Goal: Task Accomplishment & Management: Complete application form

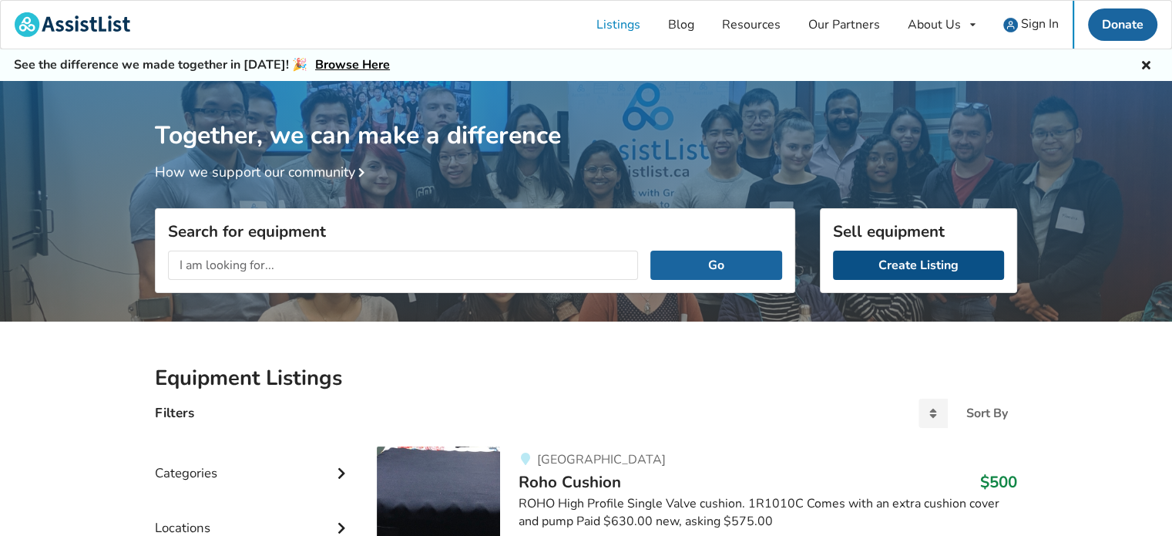
click at [930, 267] on link "Create Listing" at bounding box center [918, 264] width 171 height 29
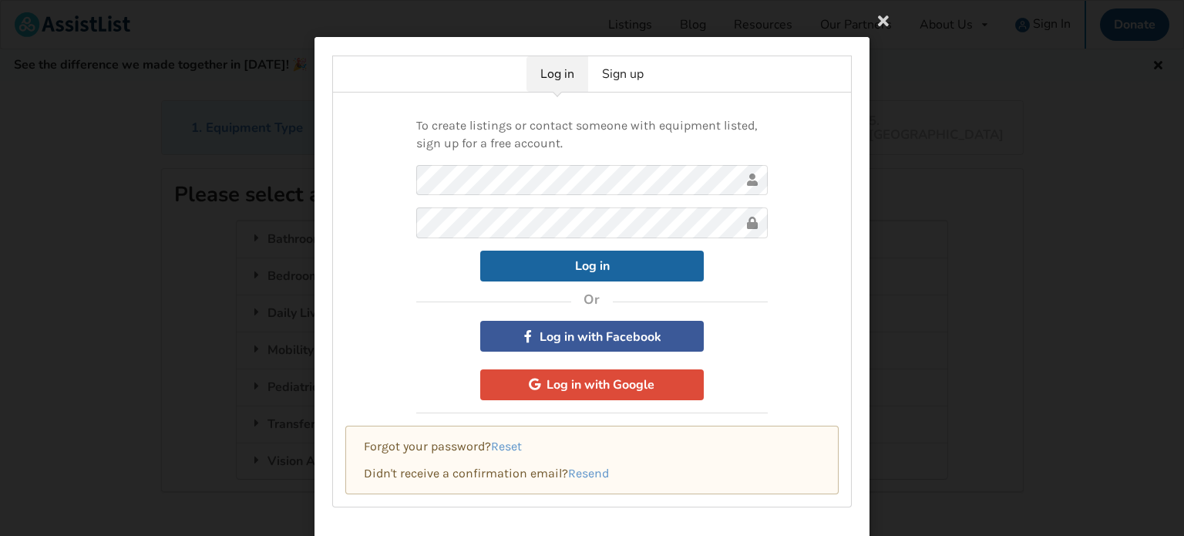
click at [425, 270] on div "Log in" at bounding box center [591, 265] width 351 height 31
click at [543, 262] on button "Log in" at bounding box center [591, 265] width 223 height 31
click at [576, 258] on button "Log in" at bounding box center [591, 265] width 223 height 31
drag, startPoint x: 287, startPoint y: 331, endPoint x: 294, endPoint y: 328, distance: 8.6
click at [294, 328] on div "Log in Sign up To create listings or contact someone with equipment listed, sig…" at bounding box center [592, 268] width 1184 height 536
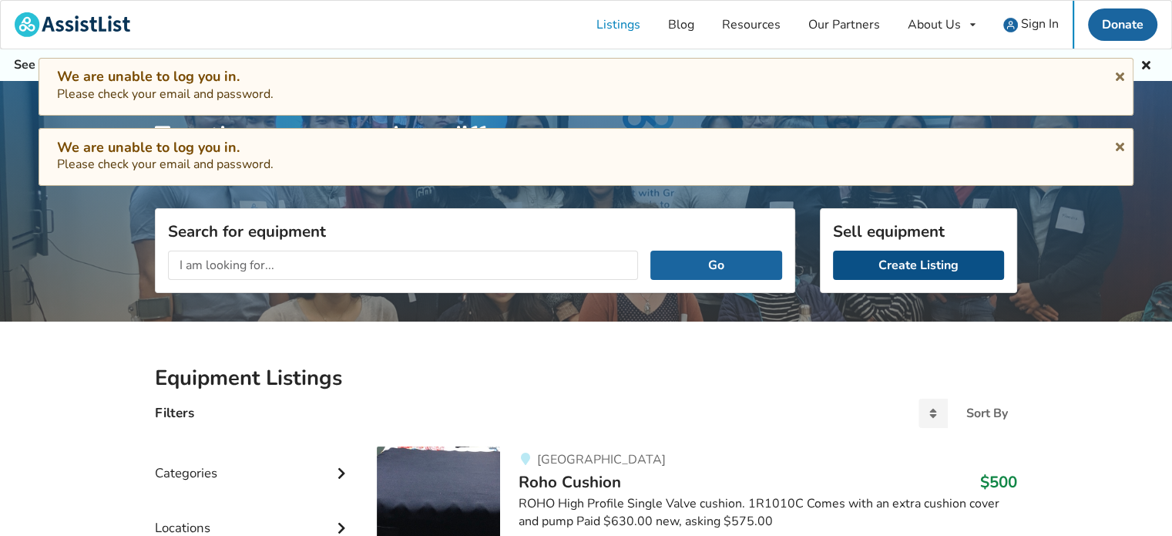
click at [885, 264] on link "Create Listing" at bounding box center [918, 264] width 171 height 29
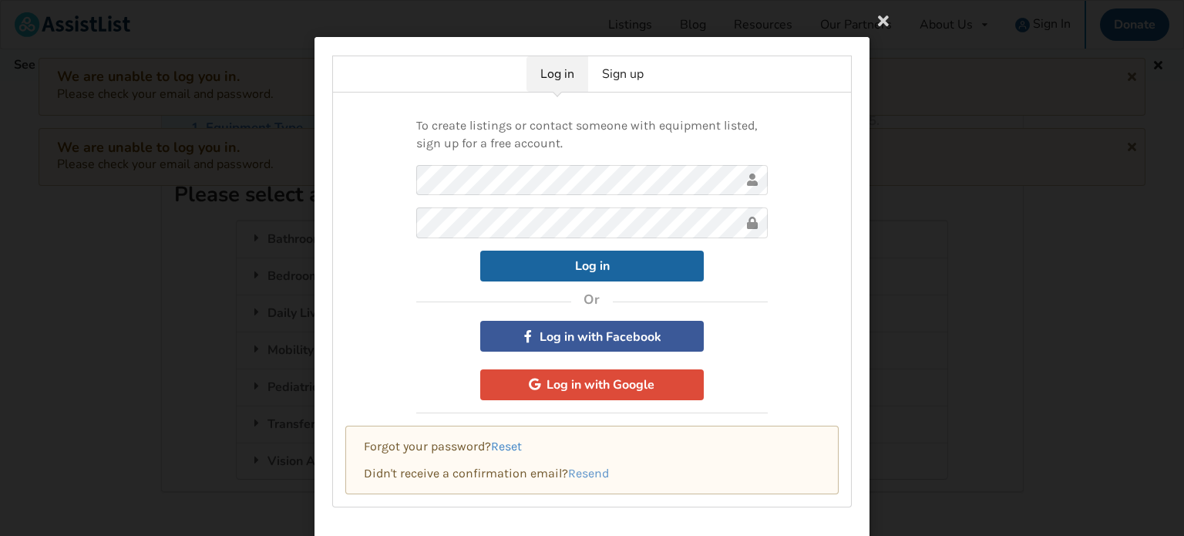
click at [508, 442] on link "Reset" at bounding box center [506, 445] width 31 height 15
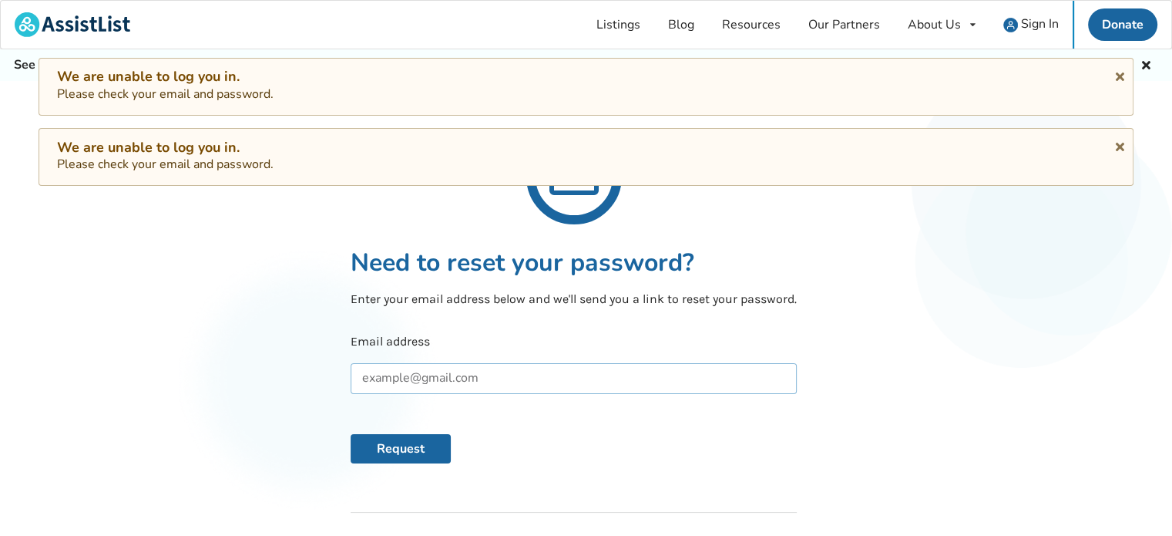
click at [414, 374] on input "text" at bounding box center [574, 378] width 446 height 31
type input "stpov@telus.net"
click at [410, 441] on button "Request" at bounding box center [401, 448] width 100 height 29
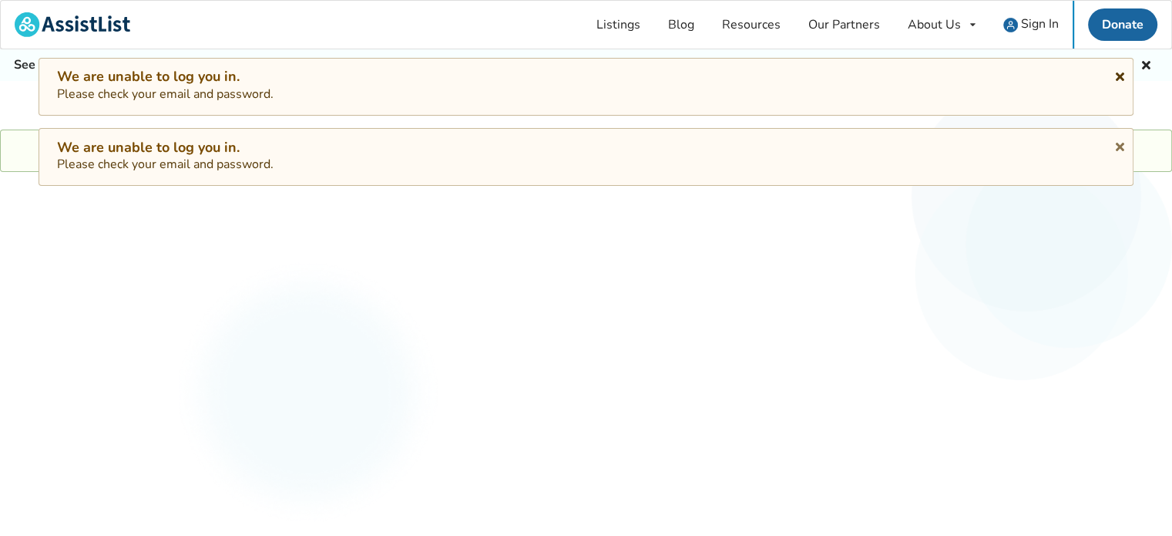
click at [1117, 71] on icon at bounding box center [1120, 74] width 15 height 12
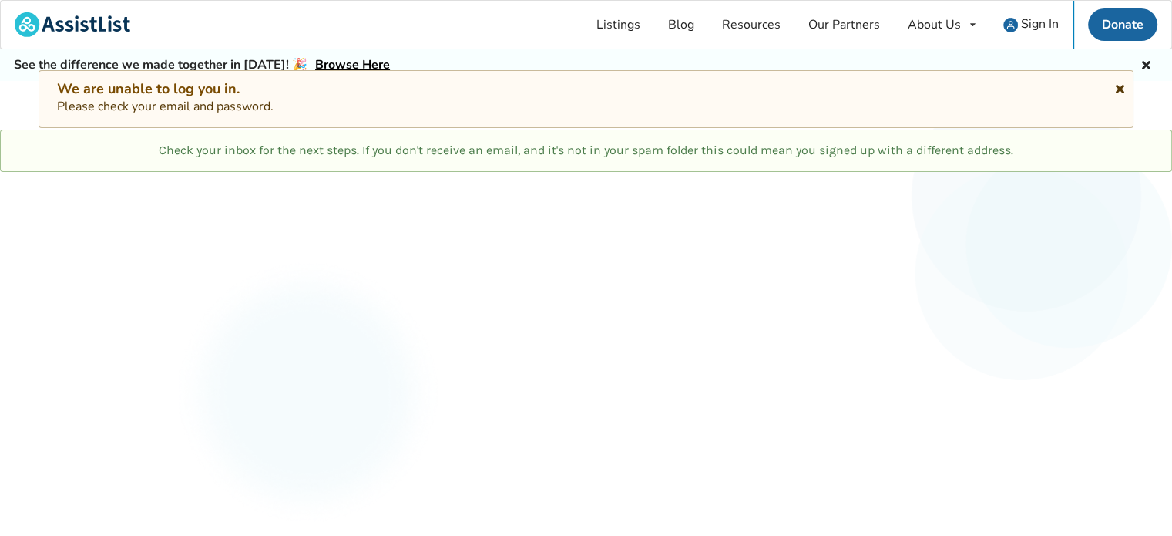
click at [1117, 91] on icon at bounding box center [1120, 86] width 15 height 12
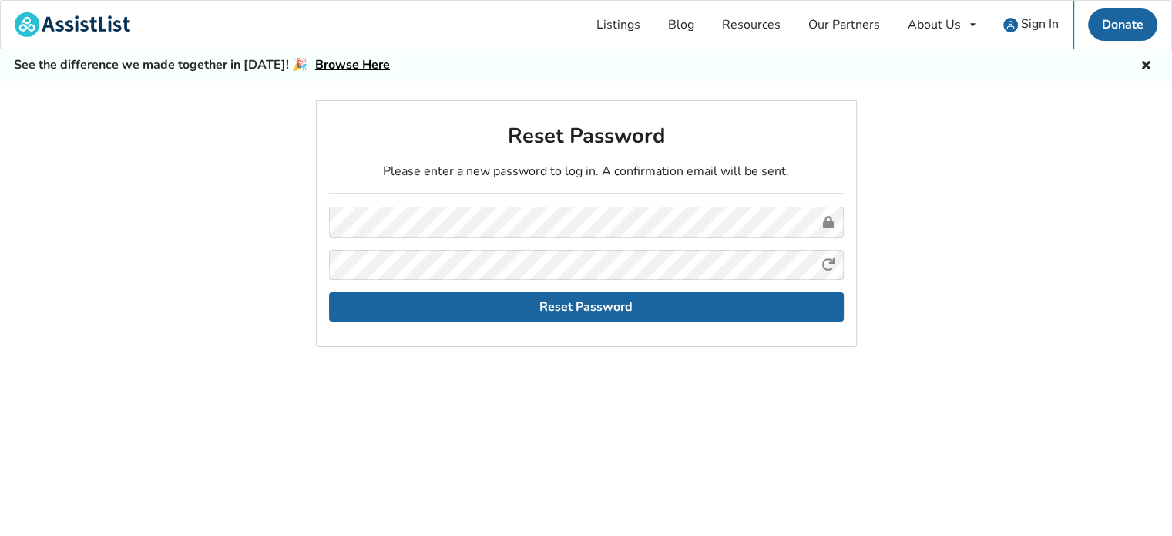
click at [538, 397] on div "Reset Password Please enter a new password to log in. A confirmation email will…" at bounding box center [586, 344] width 1172 height 489
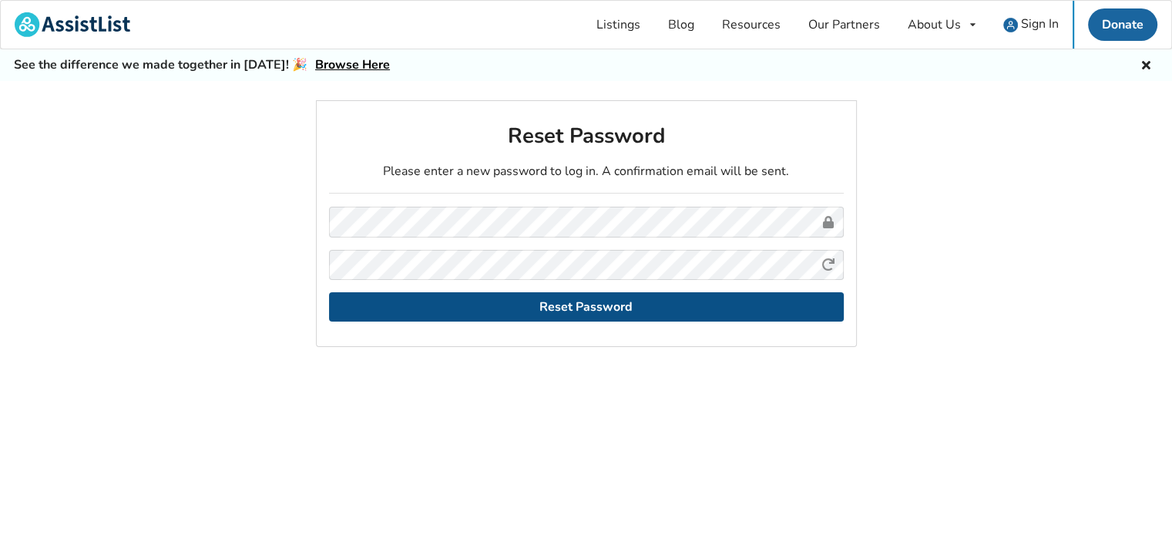
click at [574, 304] on button "Reset Password" at bounding box center [586, 306] width 515 height 29
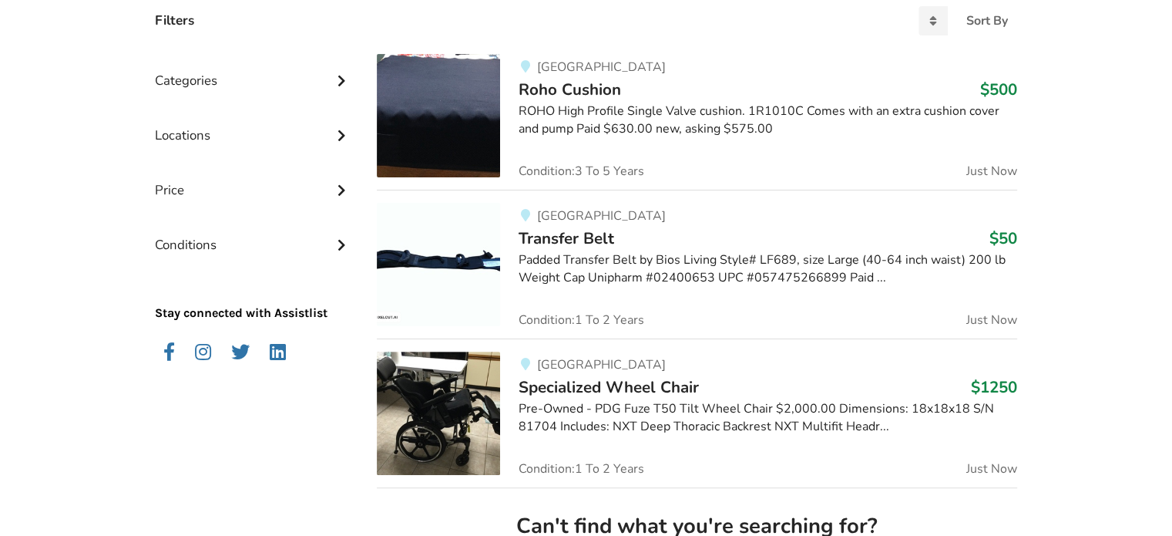
scroll to position [154, 0]
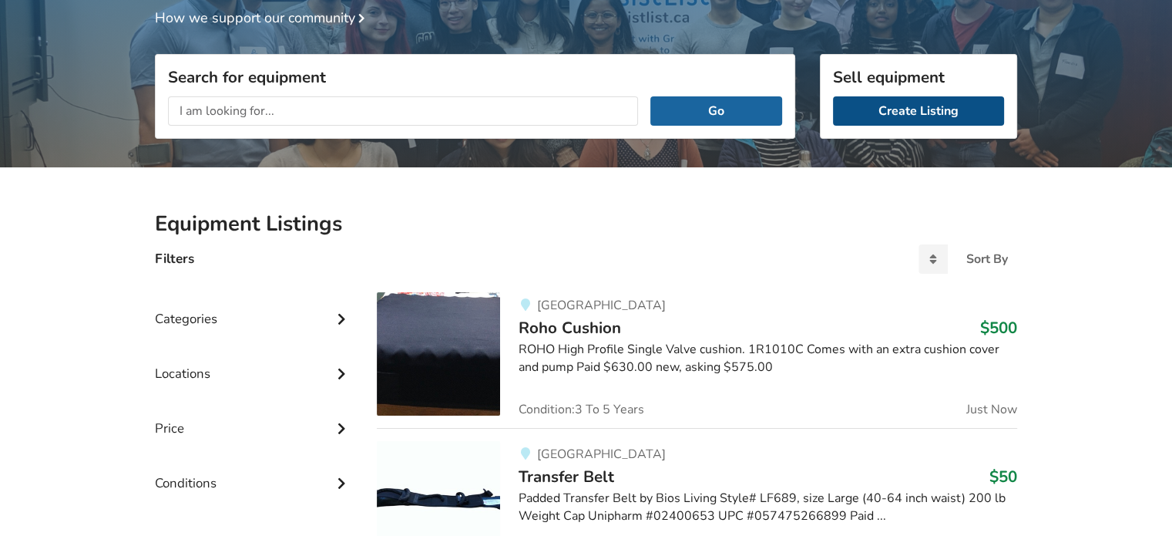
click at [914, 113] on link "Create Listing" at bounding box center [918, 110] width 171 height 29
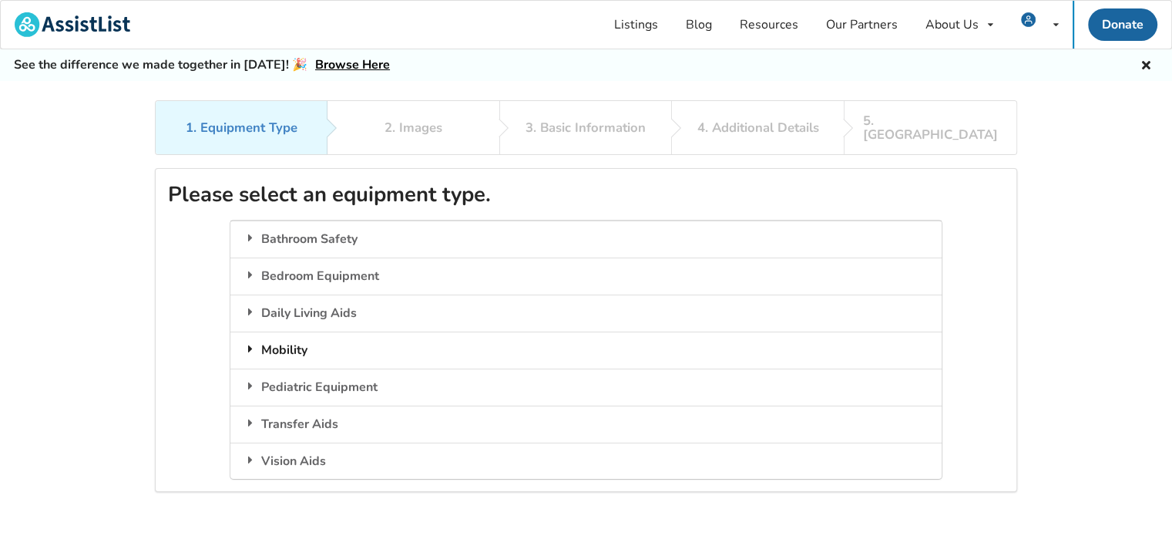
click at [310, 334] on div "Mobility" at bounding box center [585, 349] width 711 height 37
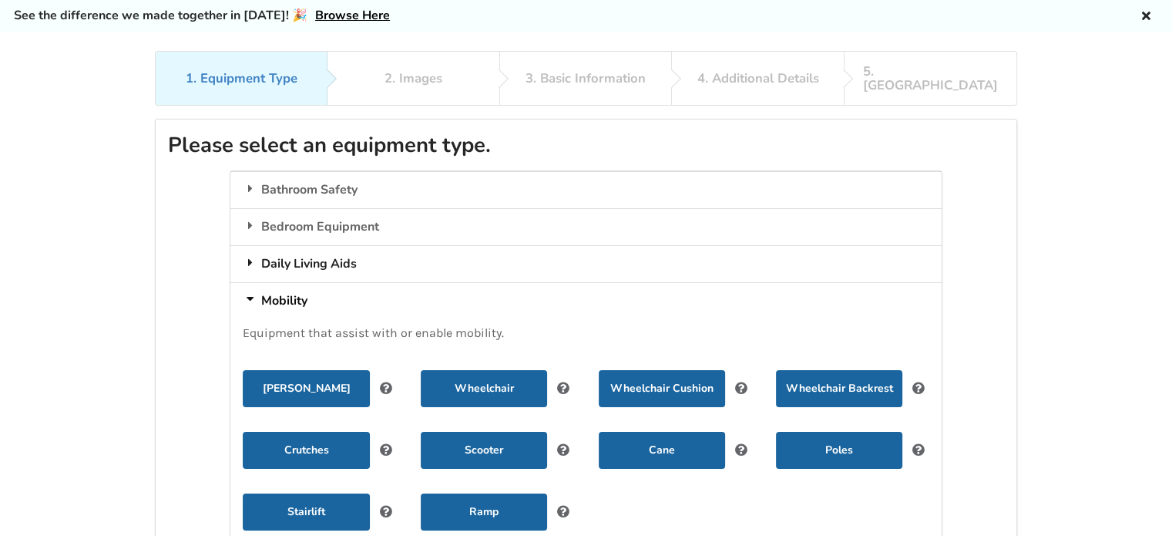
scroll to position [77, 0]
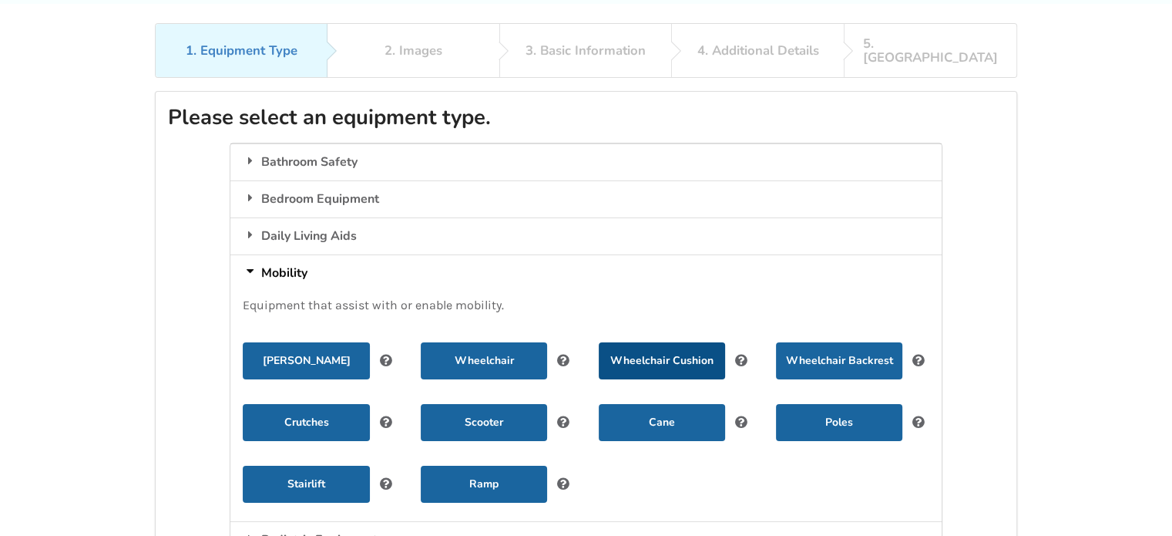
click at [665, 346] on button "Wheelchair Cushion" at bounding box center [662, 360] width 126 height 37
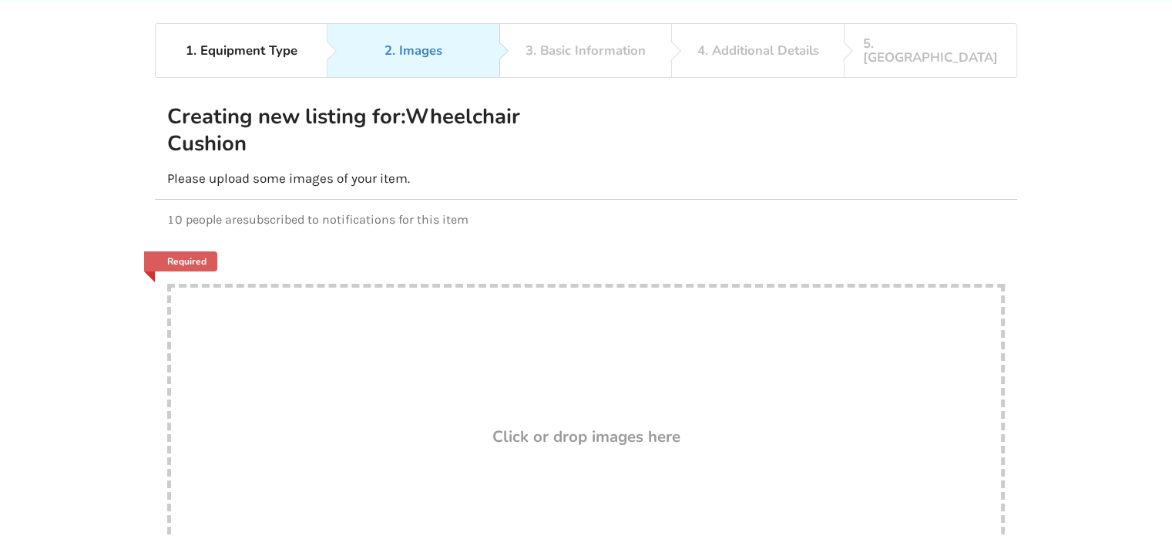
scroll to position [231, 0]
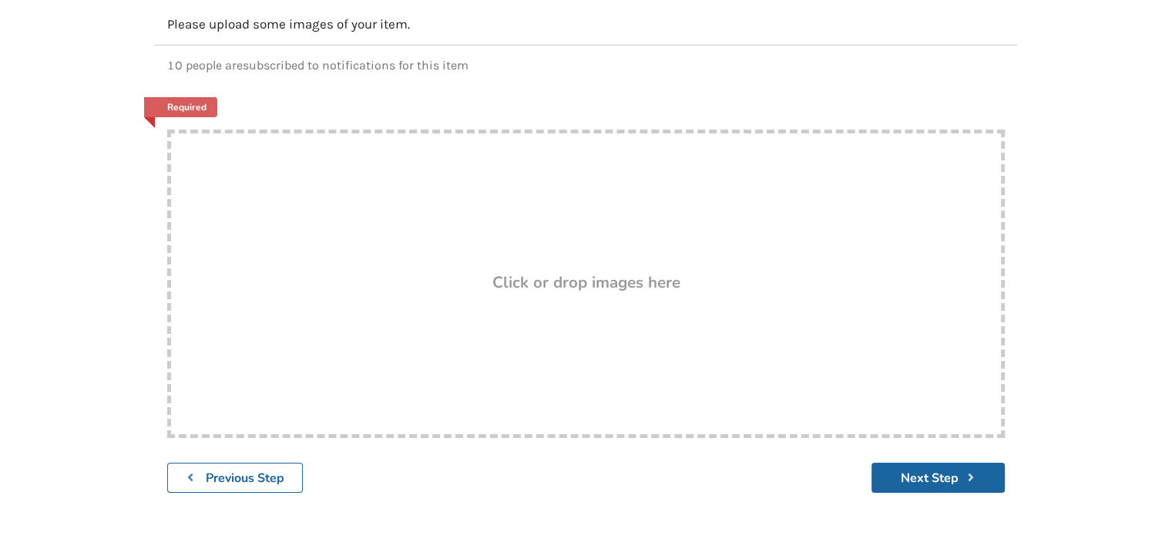
click at [616, 289] on div "Drop here! Click or drop images here" at bounding box center [586, 283] width 838 height 308
type input "C:\fakepath\IMG_8857.jpeg"
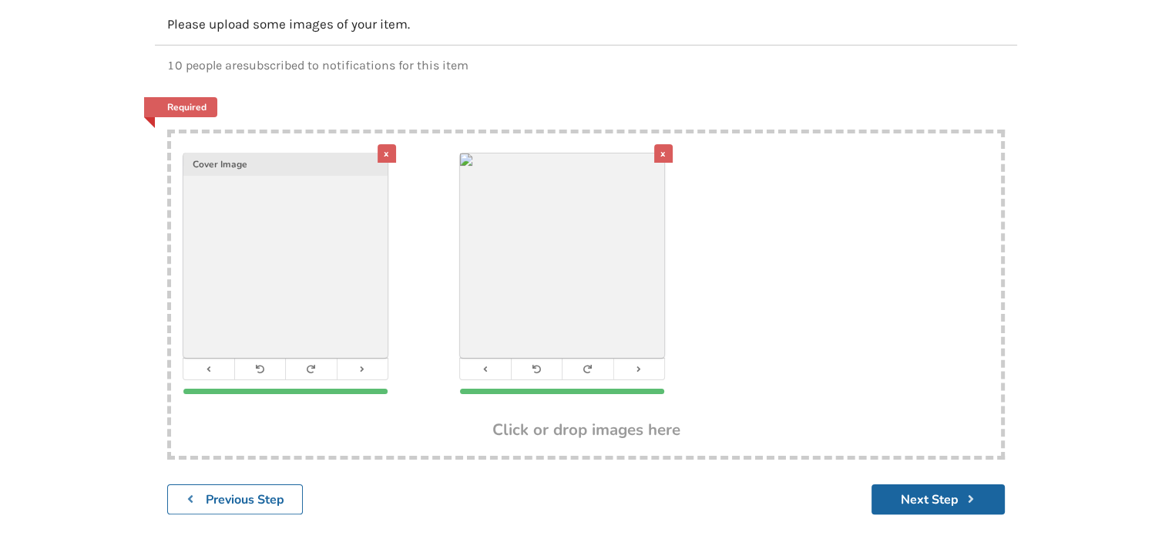
click at [481, 45] on div "10 people are subscribed to notifications for this item" at bounding box center [586, 64] width 862 height 39
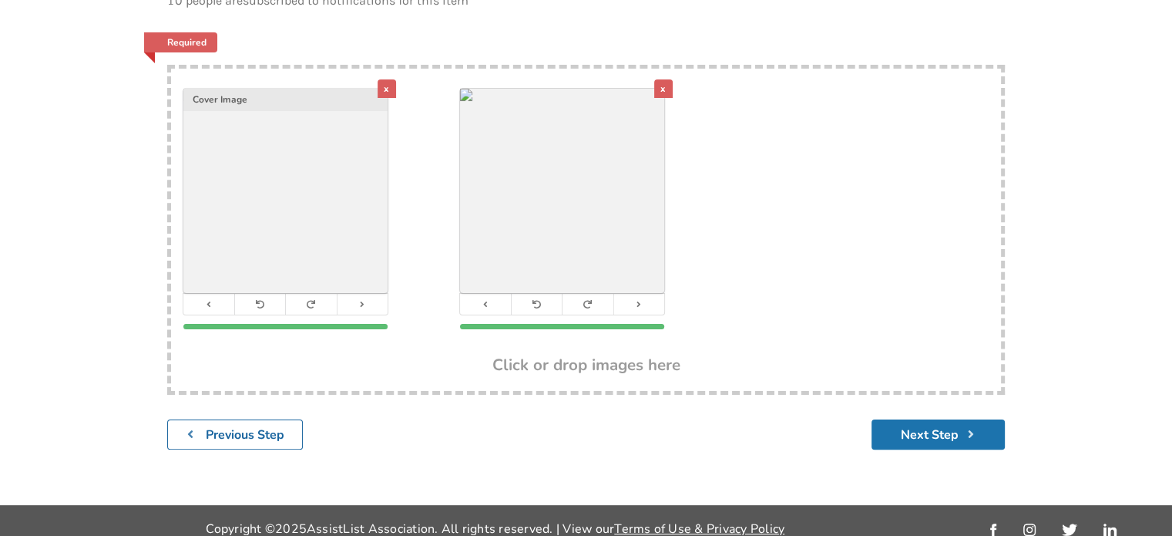
click at [900, 419] on button "Next Step" at bounding box center [938, 434] width 133 height 30
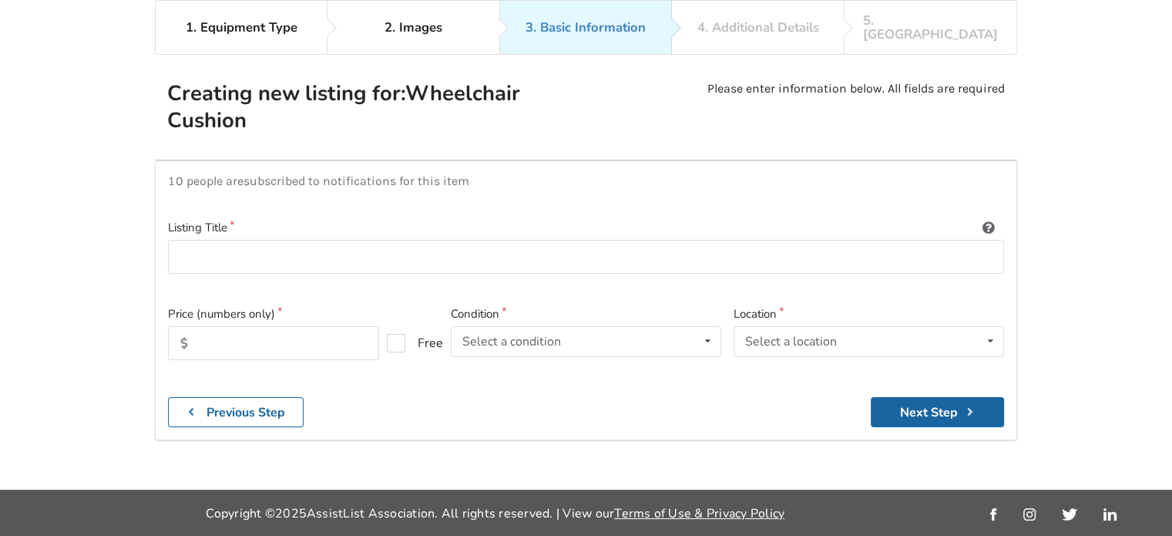
scroll to position [99, 0]
click at [216, 247] on input at bounding box center [586, 257] width 836 height 35
type input "Velcro Calf Pad"
click at [231, 335] on input "text" at bounding box center [273, 344] width 211 height 34
type input "60"
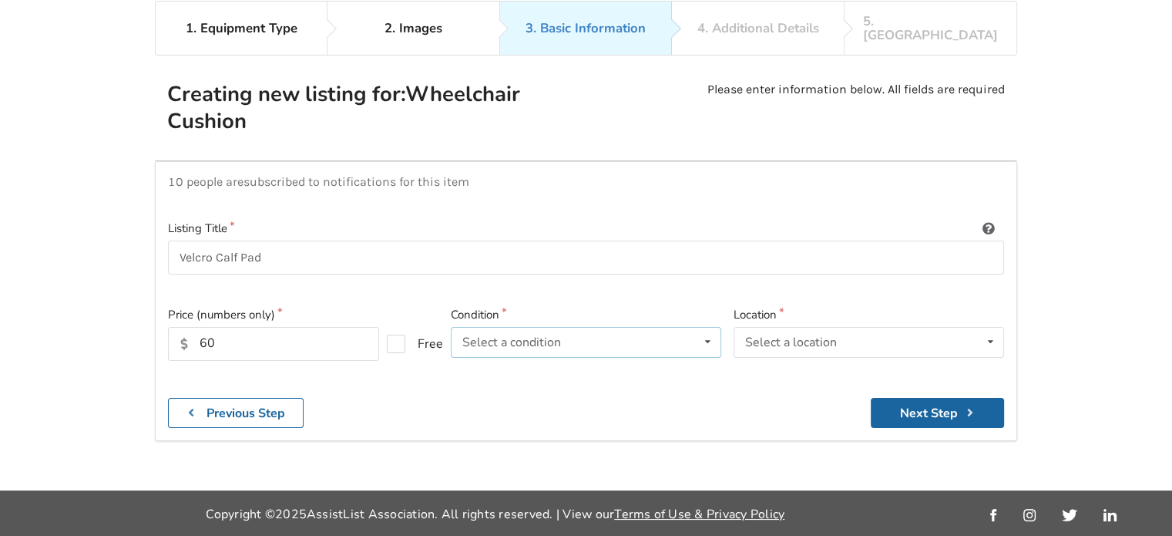
click at [479, 336] on div "Select a condition" at bounding box center [511, 342] width 99 height 12
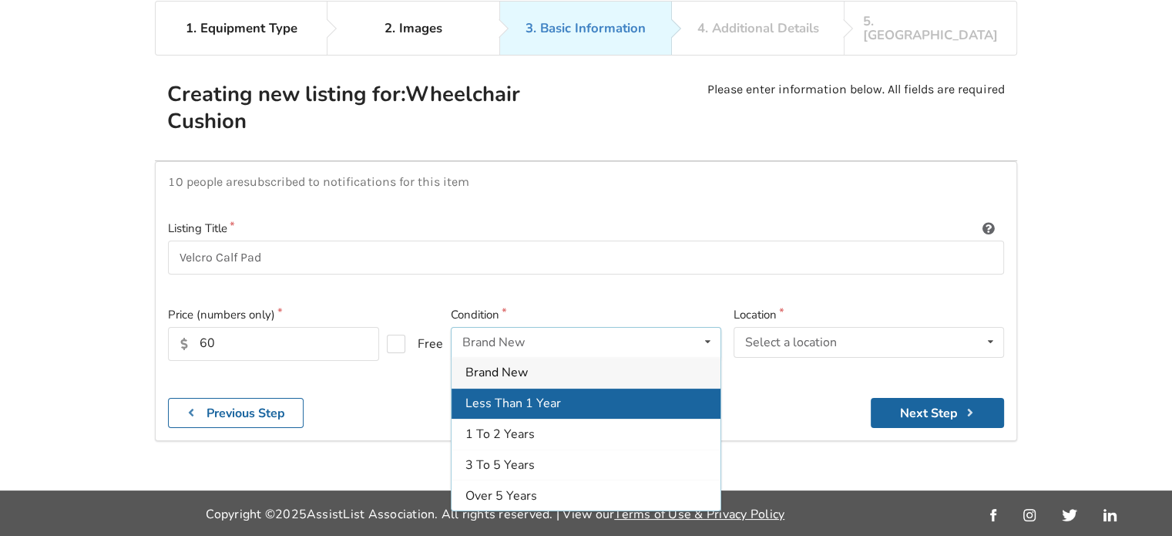
click at [527, 395] on span "Less Than 1 Year" at bounding box center [513, 403] width 96 height 17
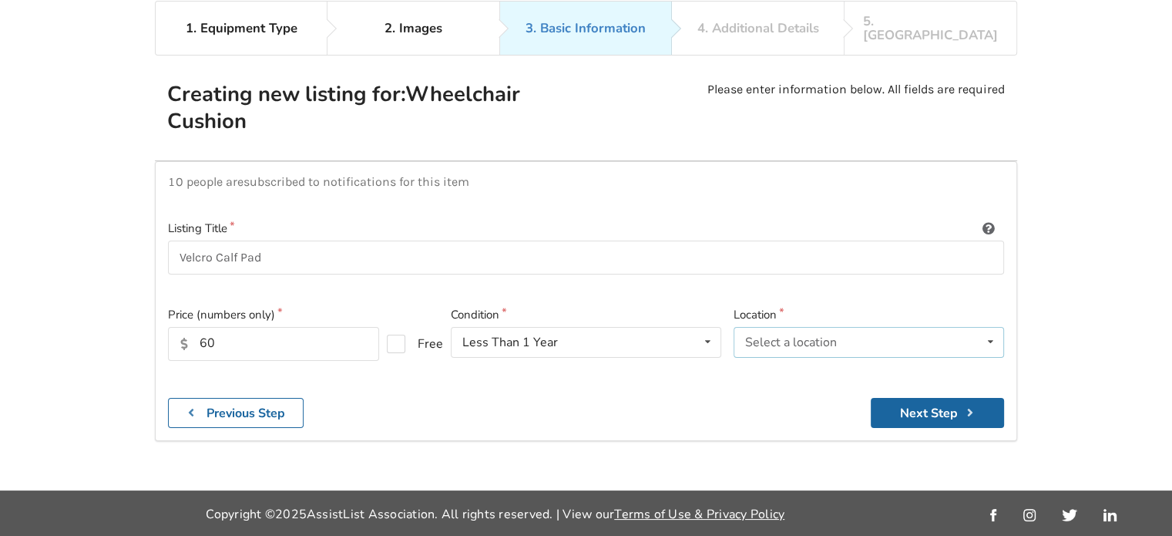
click at [767, 336] on div "Select a location" at bounding box center [791, 342] width 92 height 12
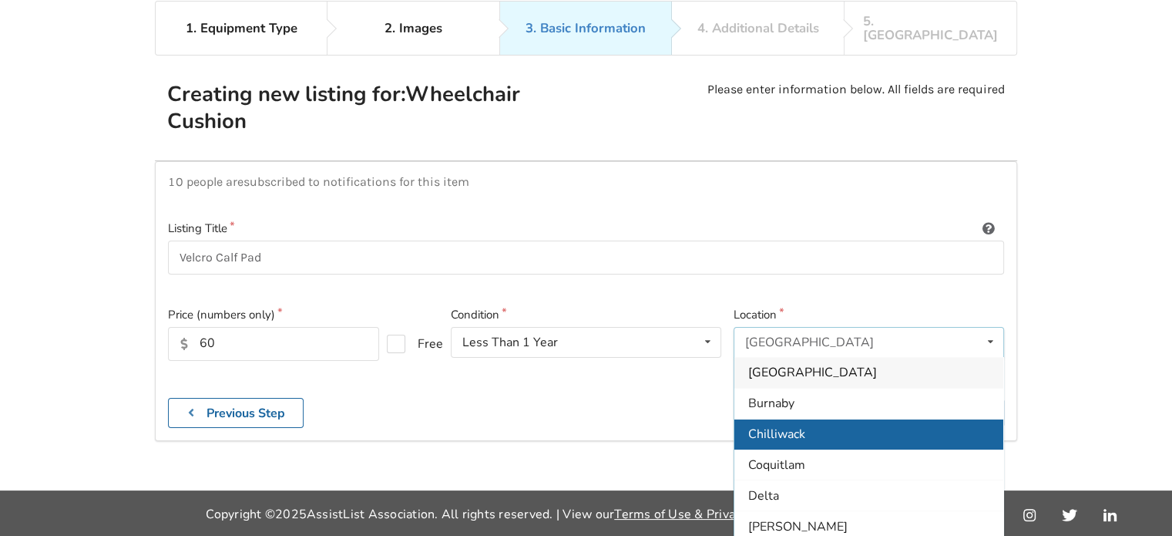
click at [771, 426] on span "Chilliwack" at bounding box center [776, 434] width 57 height 17
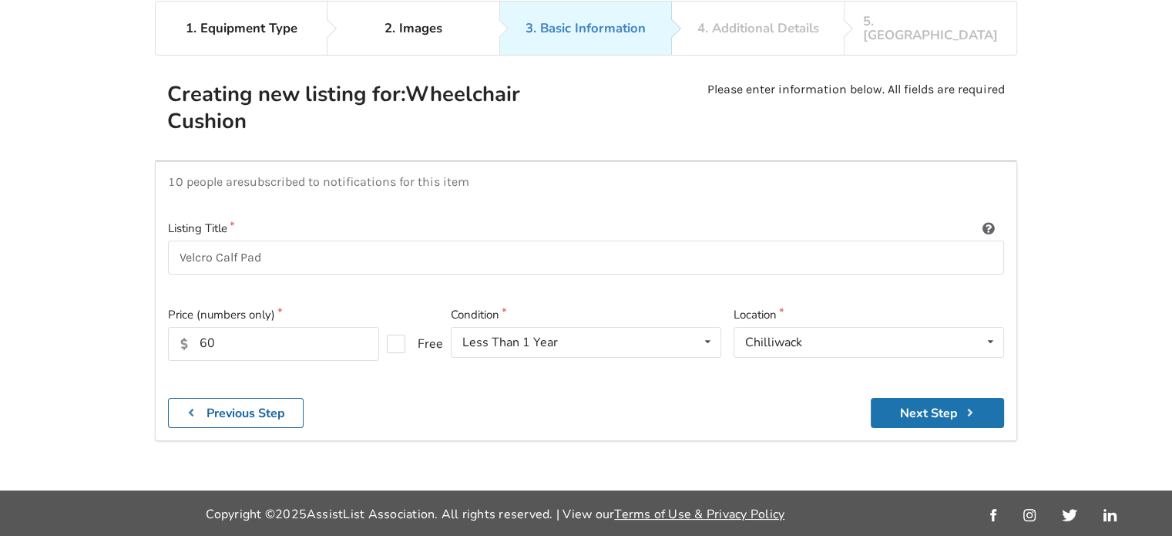
click at [894, 398] on button "Next Step" at bounding box center [937, 413] width 133 height 30
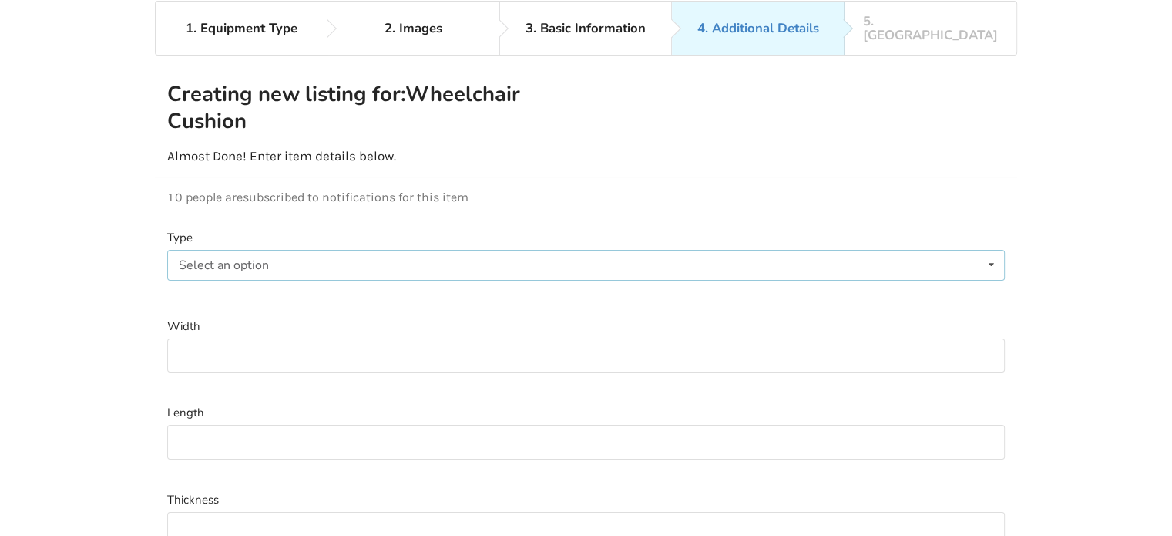
click at [308, 256] on div "Select an option Foam Gel Air Gel and Foam Air and Foam" at bounding box center [586, 265] width 838 height 31
click at [131, 303] on div "1. Equipment Type 2. Images 3. Basic Information 4. Additional Details 5. Previ…" at bounding box center [586, 401] width 1172 height 800
click at [234, 340] on input at bounding box center [586, 355] width 838 height 35
type input "1"
type input "9""
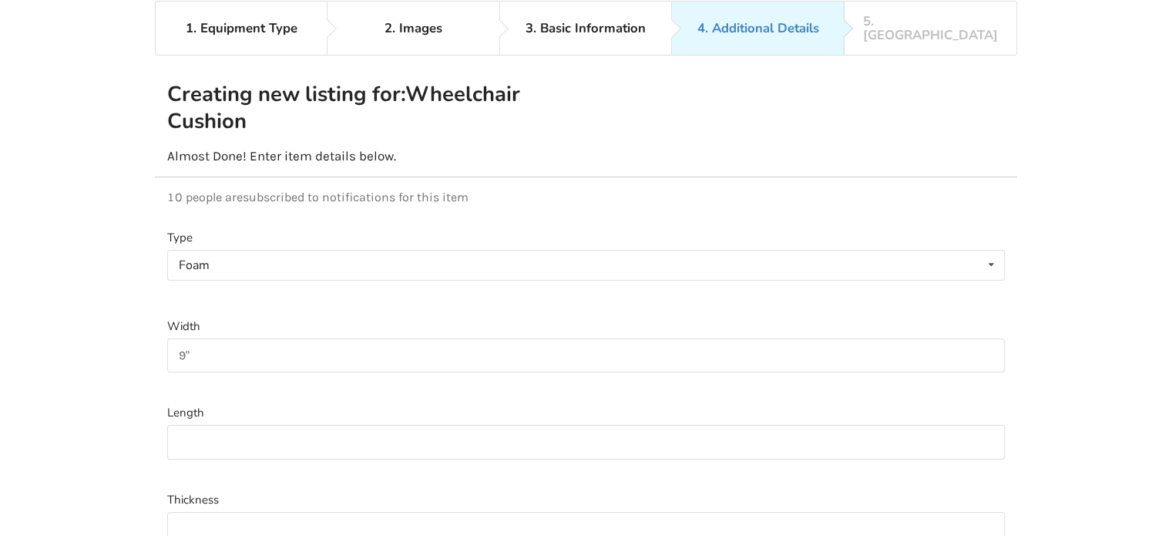
click at [223, 465] on div at bounding box center [586, 471] width 838 height 13
click at [216, 427] on input at bounding box center [586, 442] width 838 height 35
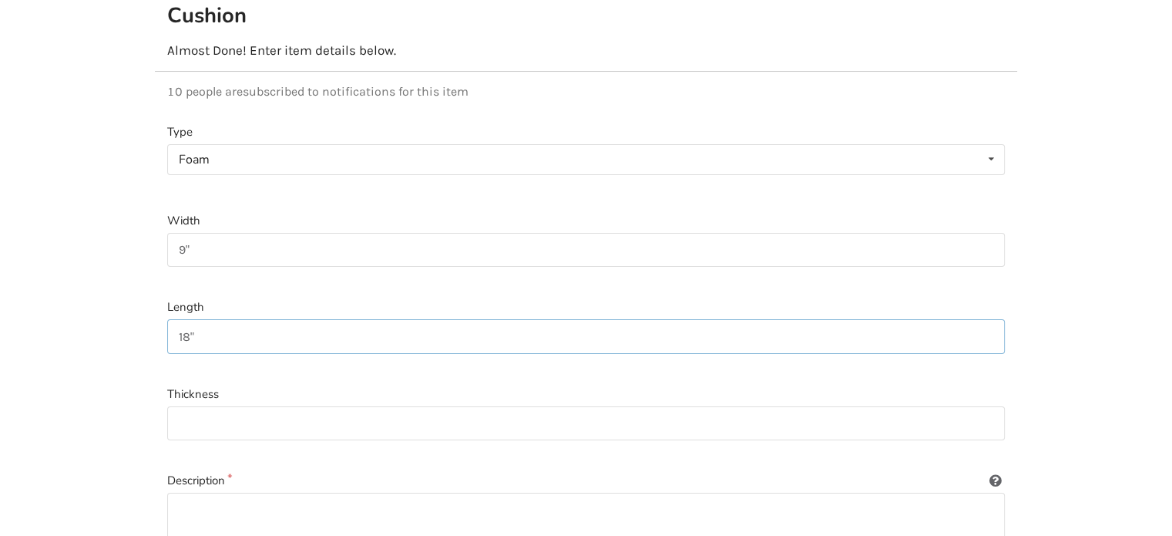
scroll to position [254, 0]
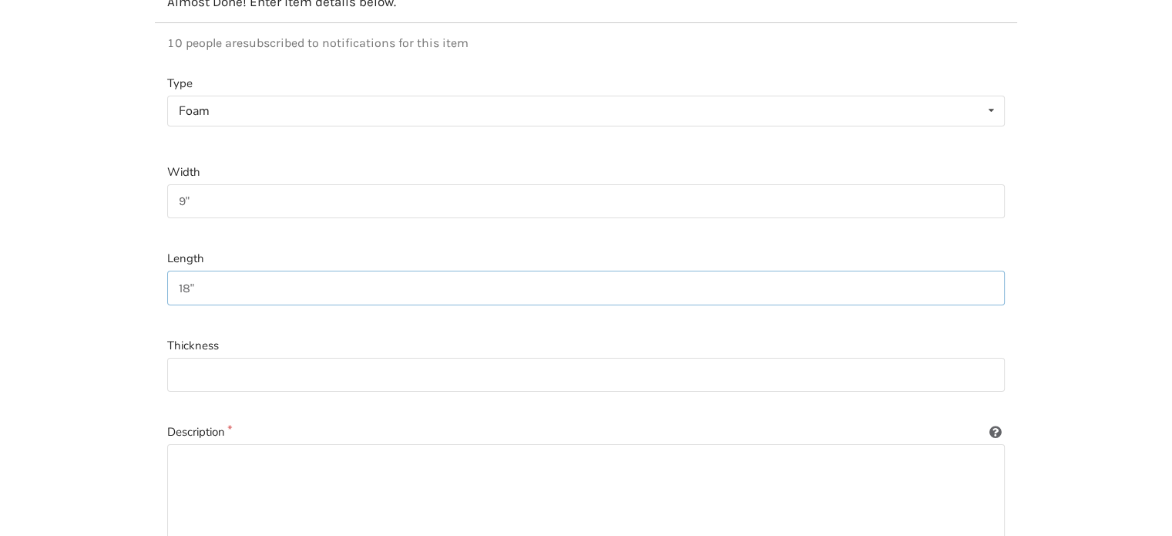
type input "18""
click at [208, 361] on input at bounding box center [586, 375] width 838 height 35
type input "1/2""
click at [199, 444] on textarea at bounding box center [586, 518] width 838 height 148
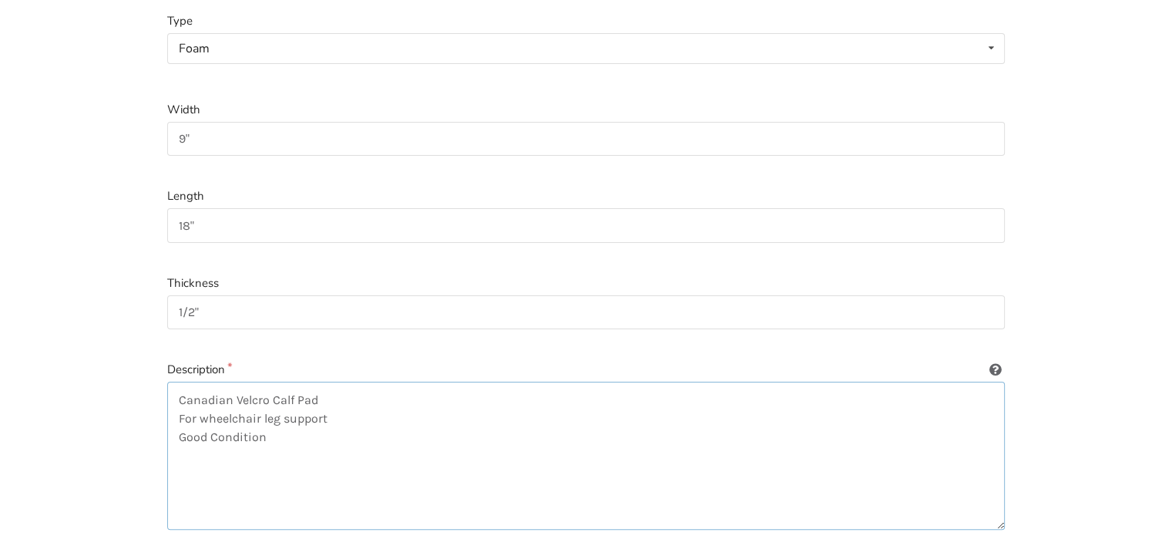
scroll to position [438, 0]
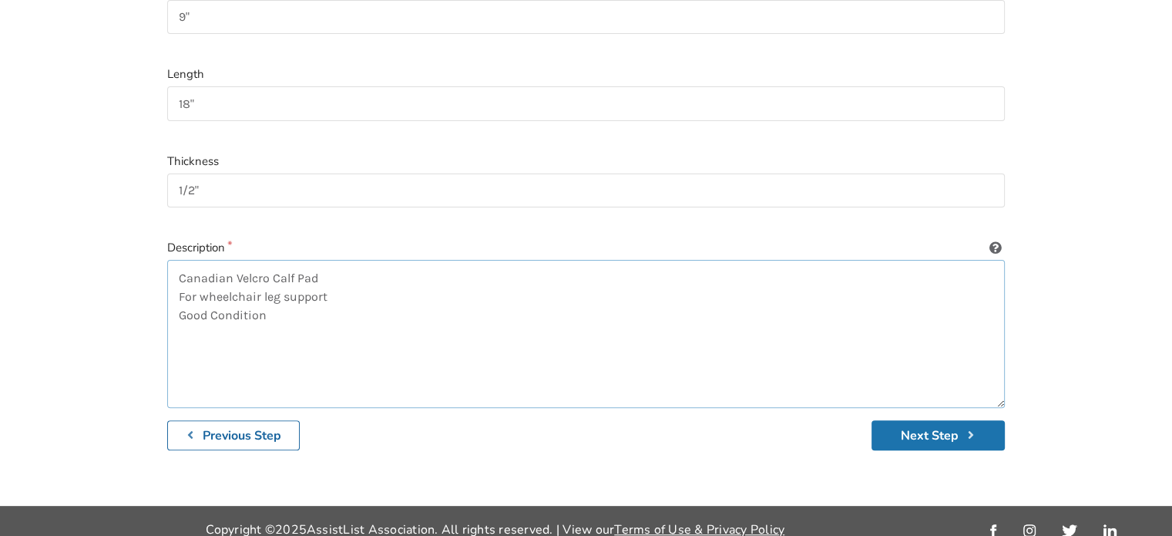
type textarea "Canadian Velcro Calf Pad For wheelchair leg support Good Condition"
click at [925, 420] on button "Next Step" at bounding box center [938, 435] width 133 height 30
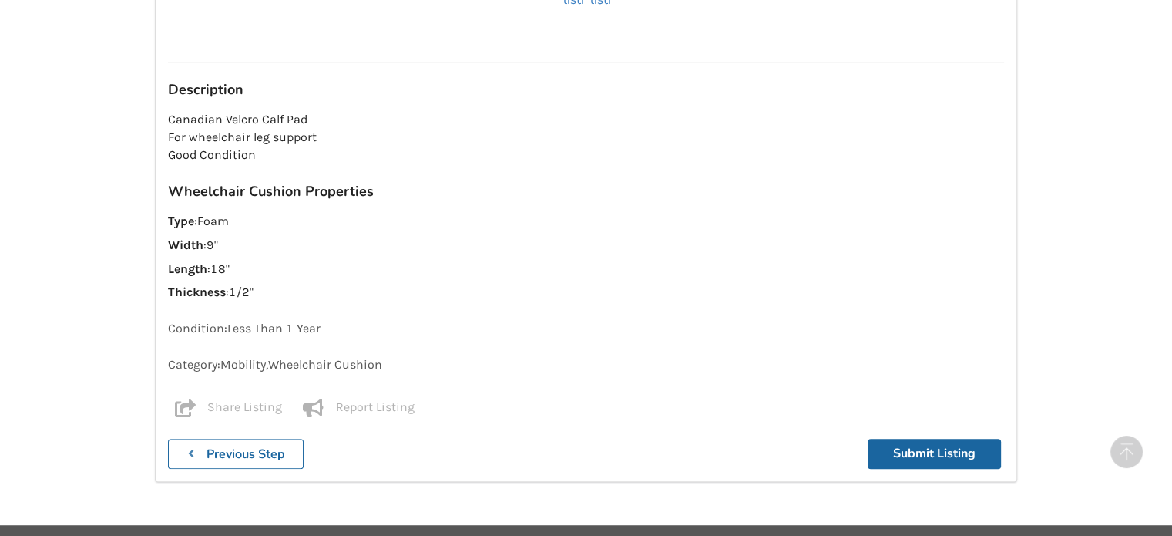
scroll to position [872, 0]
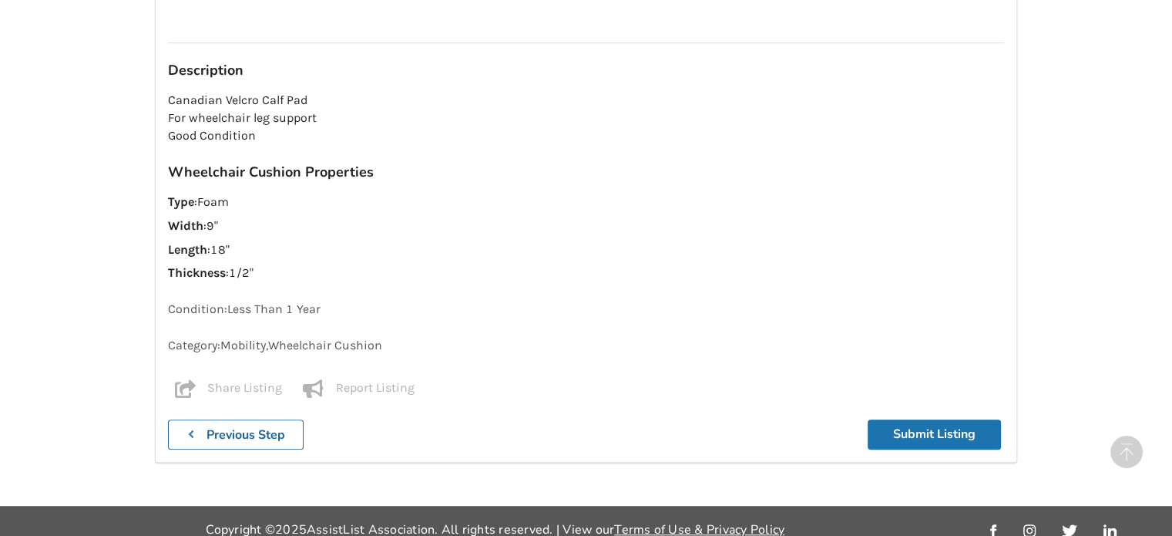
click at [892, 419] on button "Submit Listing" at bounding box center [934, 434] width 133 height 30
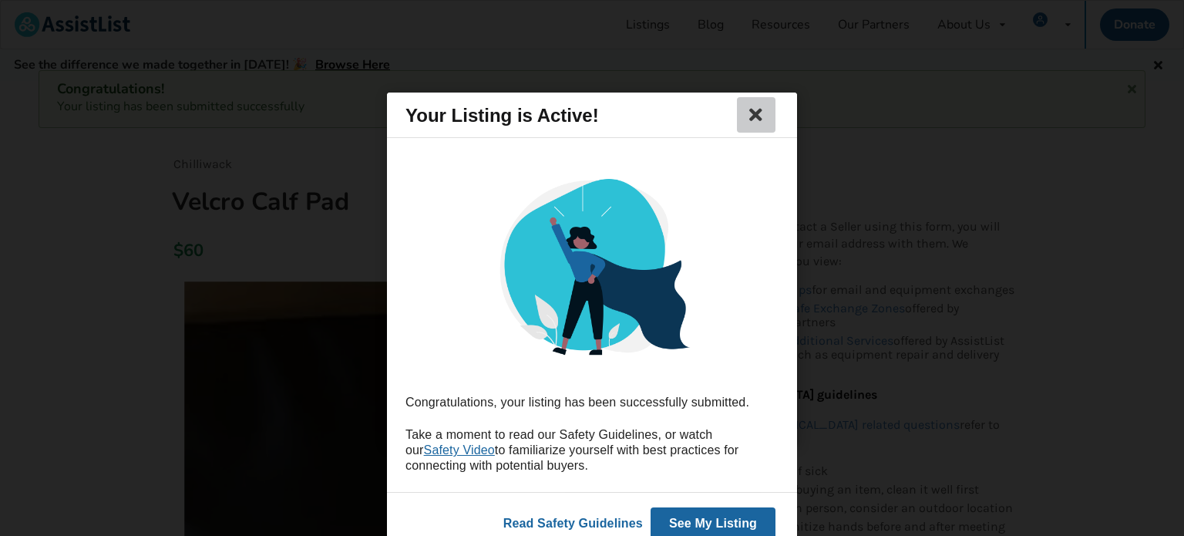
click at [756, 113] on icon at bounding box center [756, 115] width 22 height 18
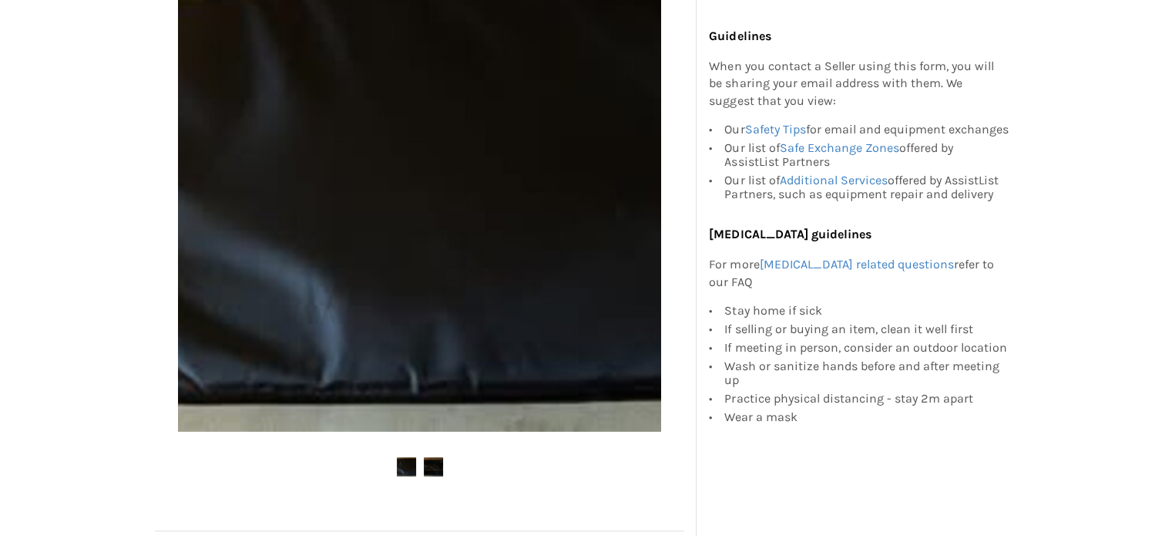
scroll to position [385, 0]
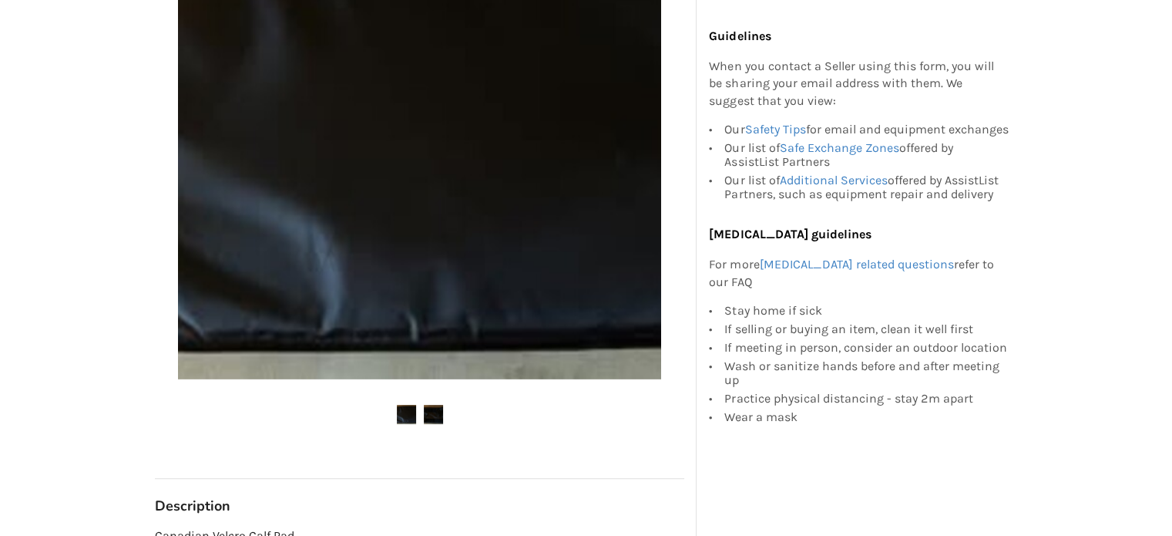
click at [428, 416] on img at bounding box center [433, 414] width 19 height 19
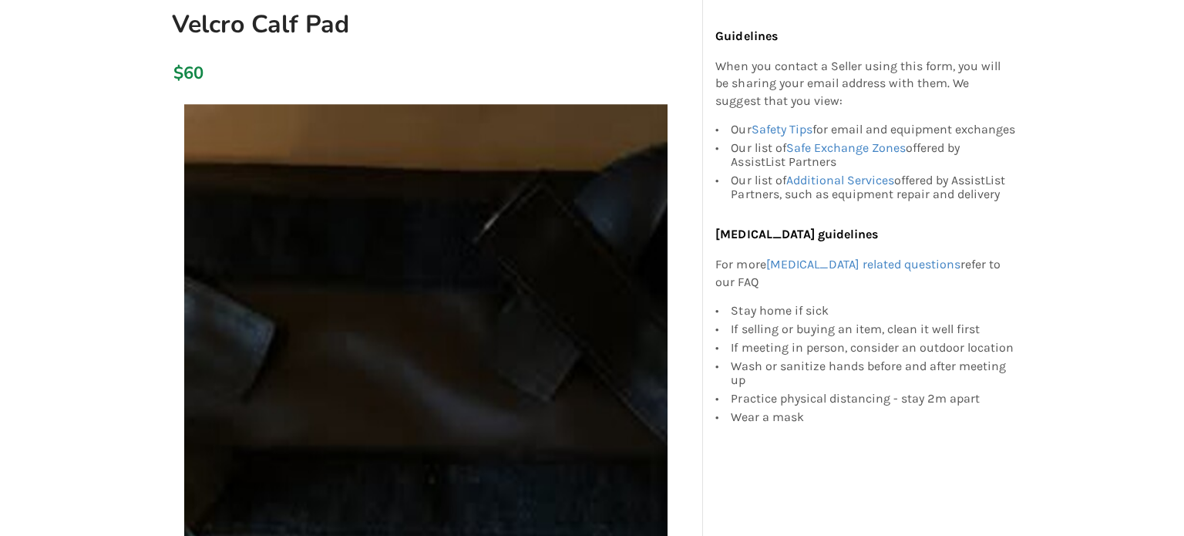
scroll to position [154, 0]
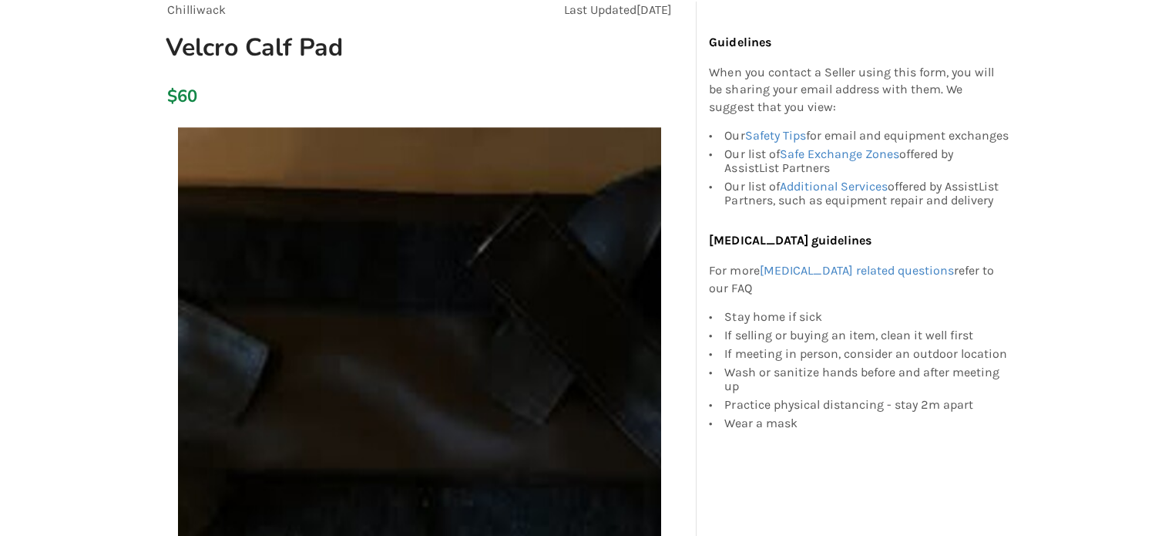
click at [431, 352] on img at bounding box center [419, 368] width 483 height 483
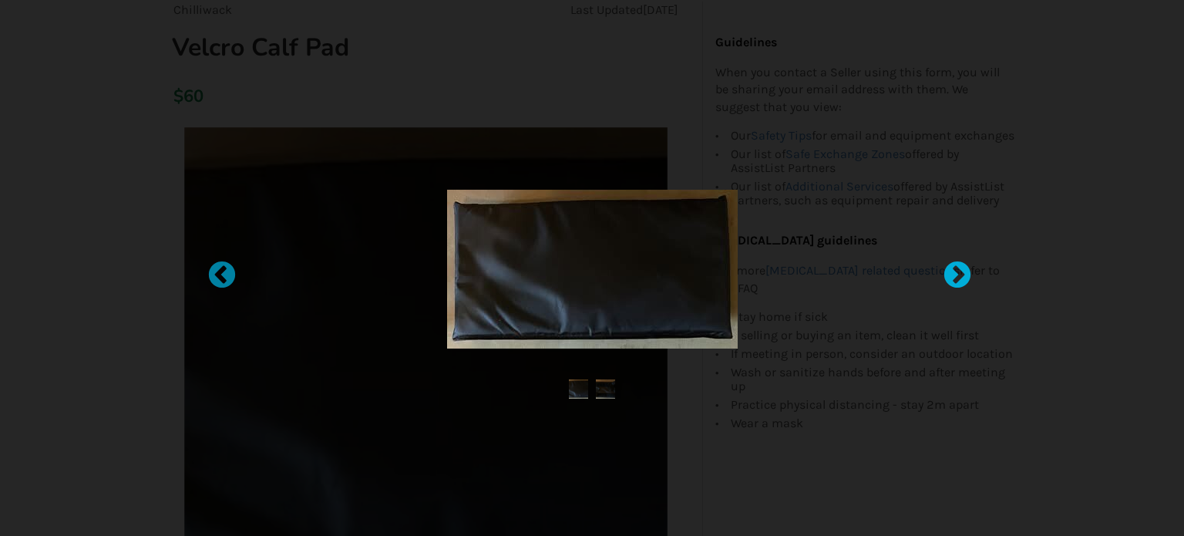
click at [957, 270] on div at bounding box center [949, 267] width 15 height 15
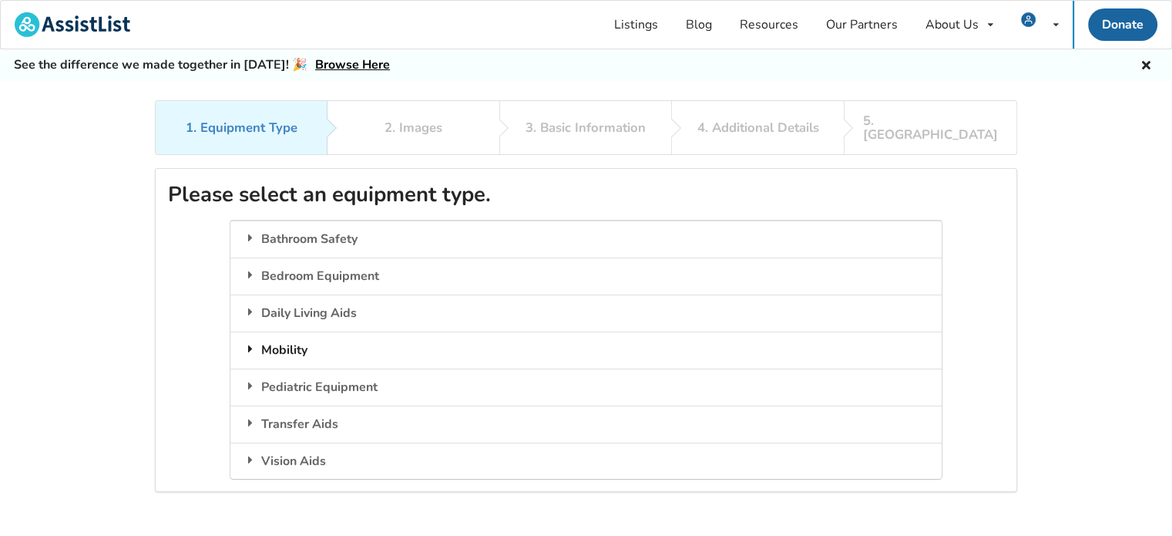
click at [310, 347] on div "Mobility" at bounding box center [585, 349] width 711 height 37
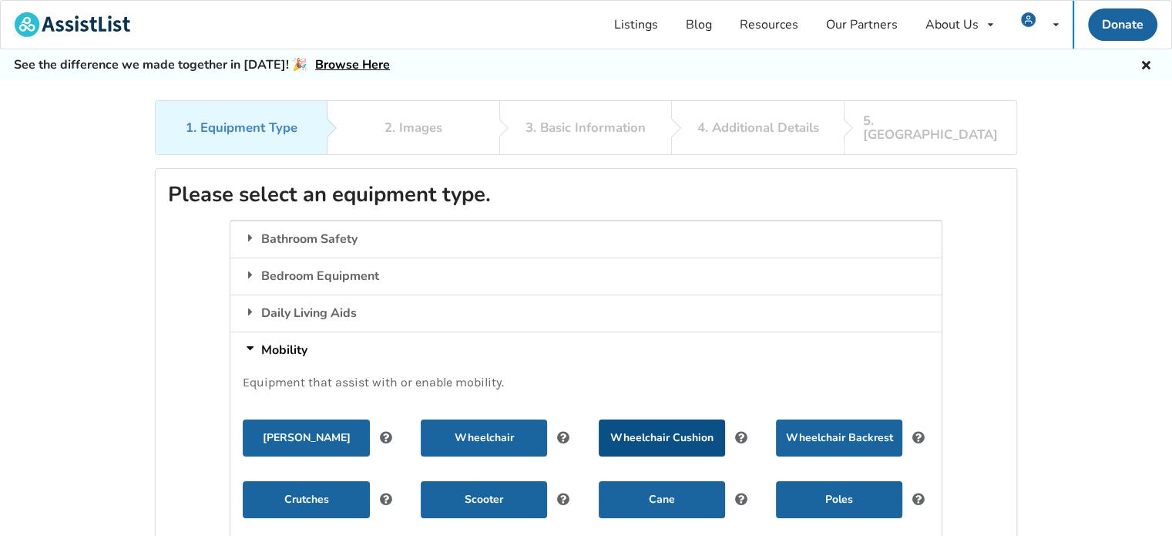
click at [670, 425] on button "Wheelchair Cushion" at bounding box center [662, 437] width 126 height 37
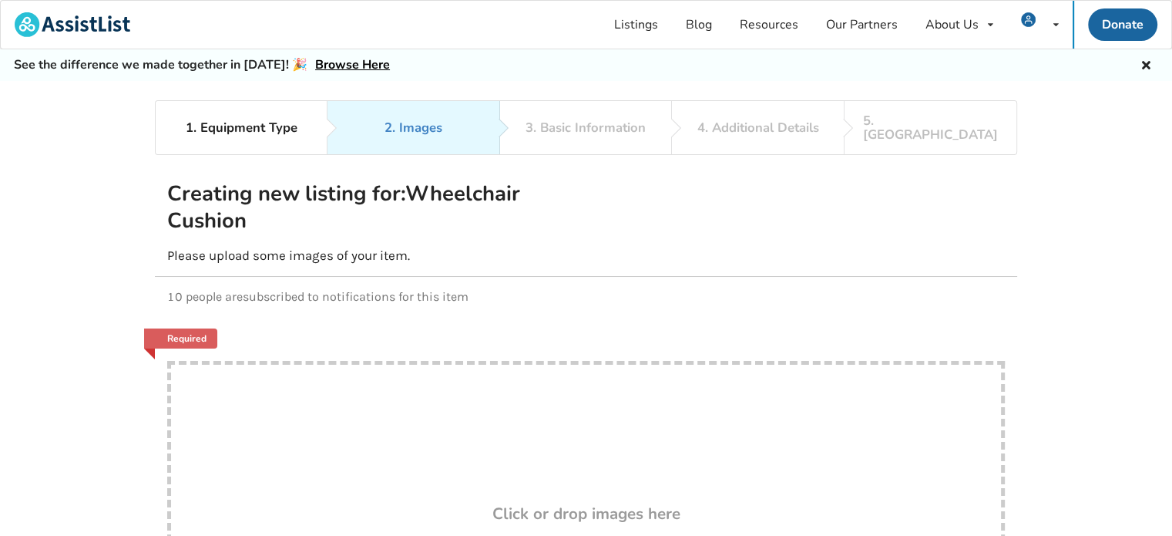
click at [521, 442] on div "Drop here! Click or drop images here" at bounding box center [586, 515] width 838 height 308
type input "C:\fakepath\IMG_8864.jpg"
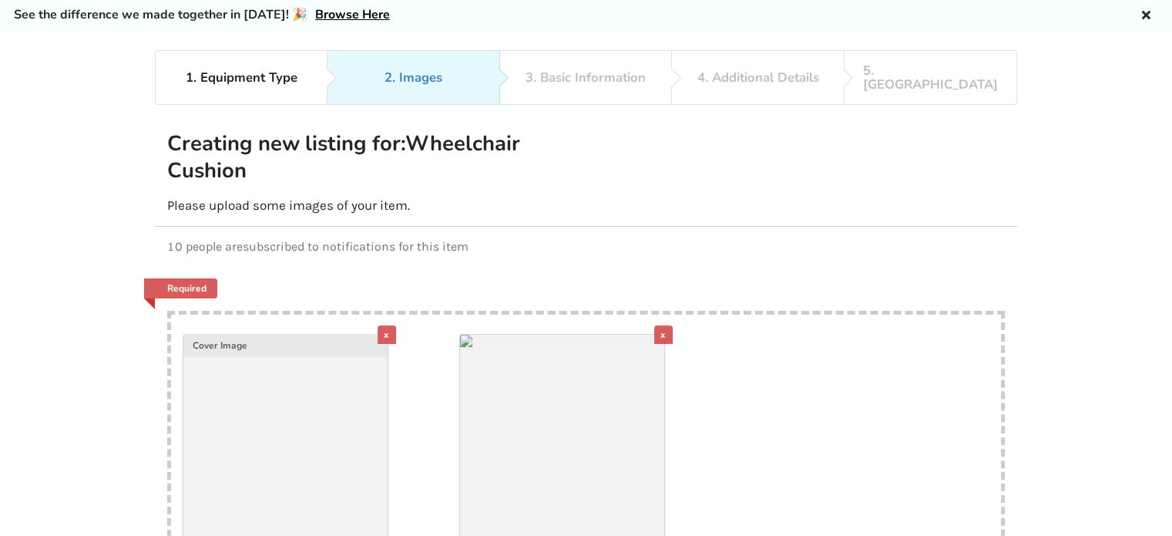
scroll to position [77, 0]
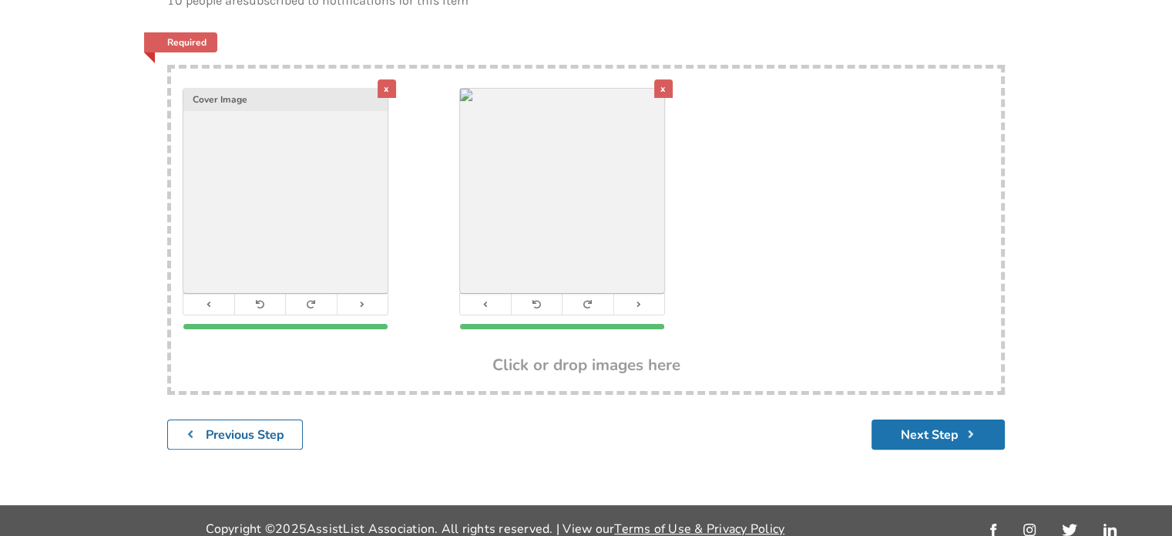
click at [928, 419] on button "Next Step" at bounding box center [938, 434] width 133 height 30
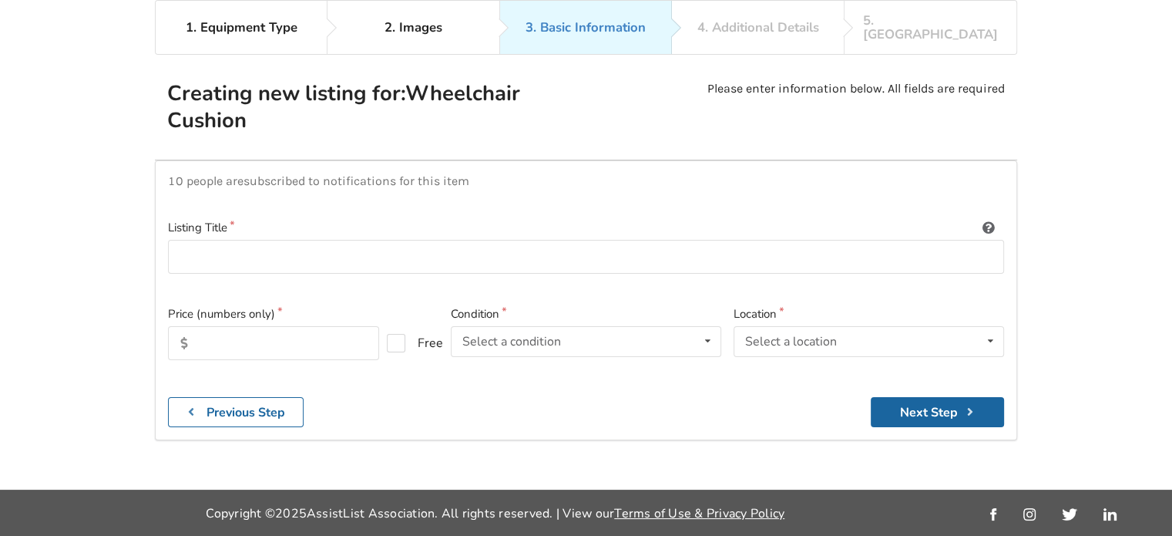
scroll to position [99, 0]
click at [216, 240] on input at bounding box center [586, 257] width 836 height 35
type input "Hip Bo;ster"
click at [233, 334] on input "text" at bounding box center [273, 344] width 211 height 34
type input "135"
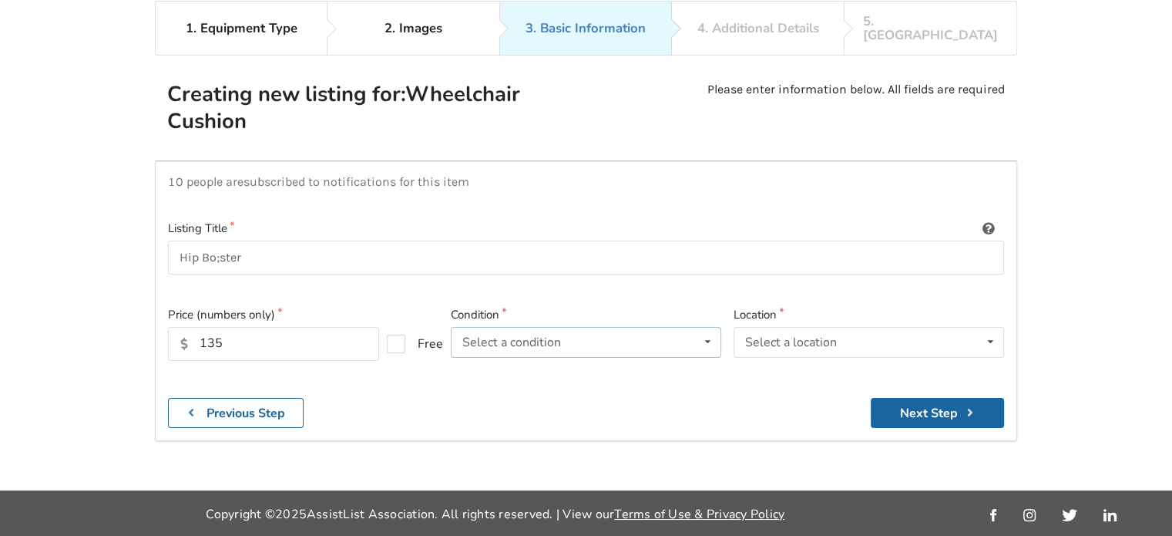
click at [506, 336] on div "Select a condition" at bounding box center [511, 342] width 99 height 12
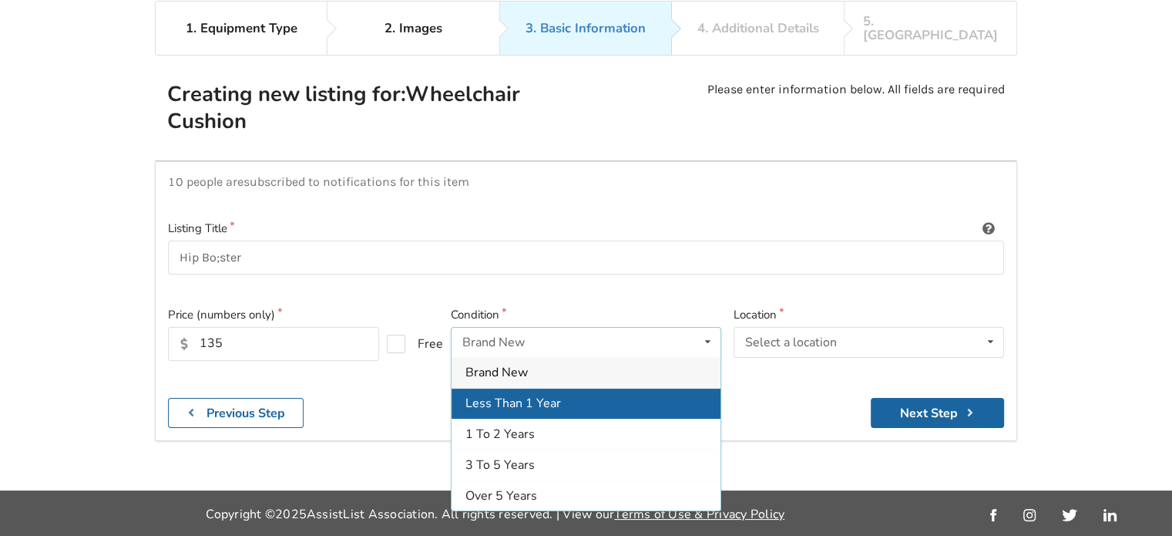
click at [499, 395] on span "Less Than 1 Year" at bounding box center [513, 403] width 96 height 17
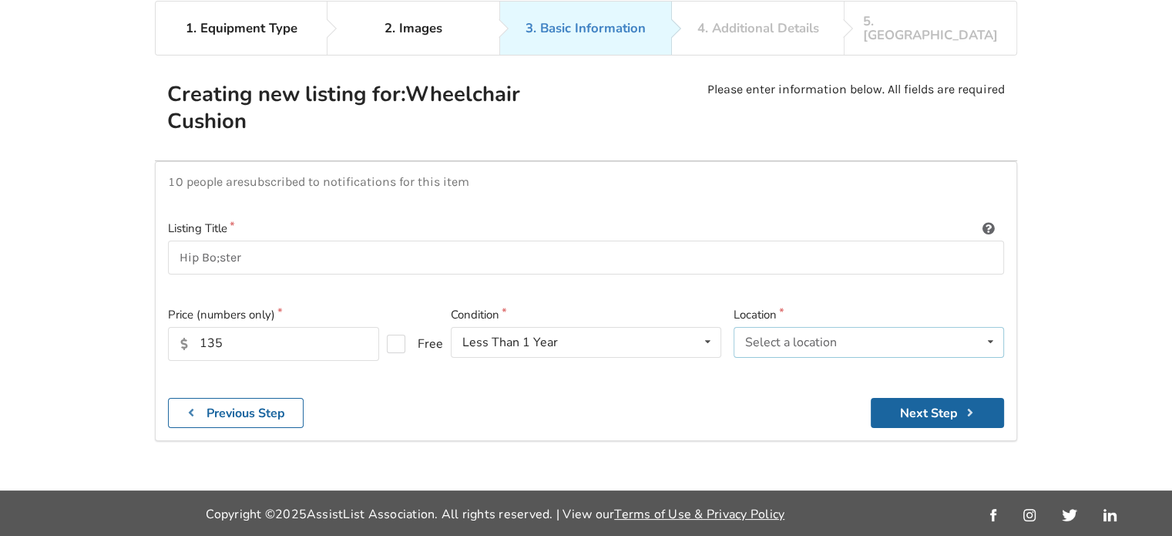
click at [766, 336] on div "Select a location Abbotsford Burnaby Chilliwack Coquitlam Delta Langley Maple R…" at bounding box center [869, 342] width 270 height 31
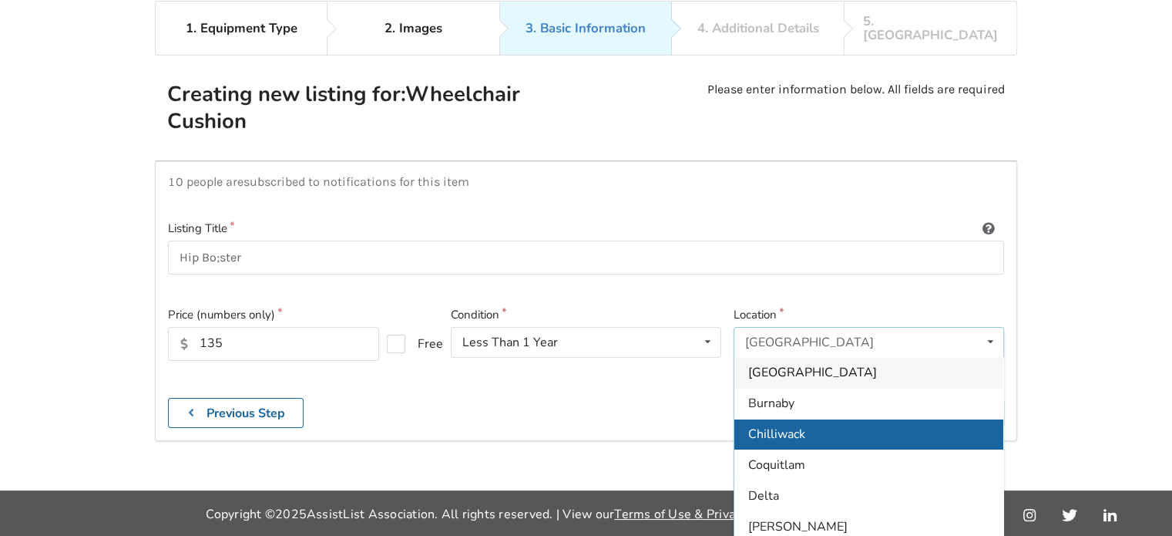
click at [765, 426] on span "Chilliwack" at bounding box center [776, 434] width 57 height 17
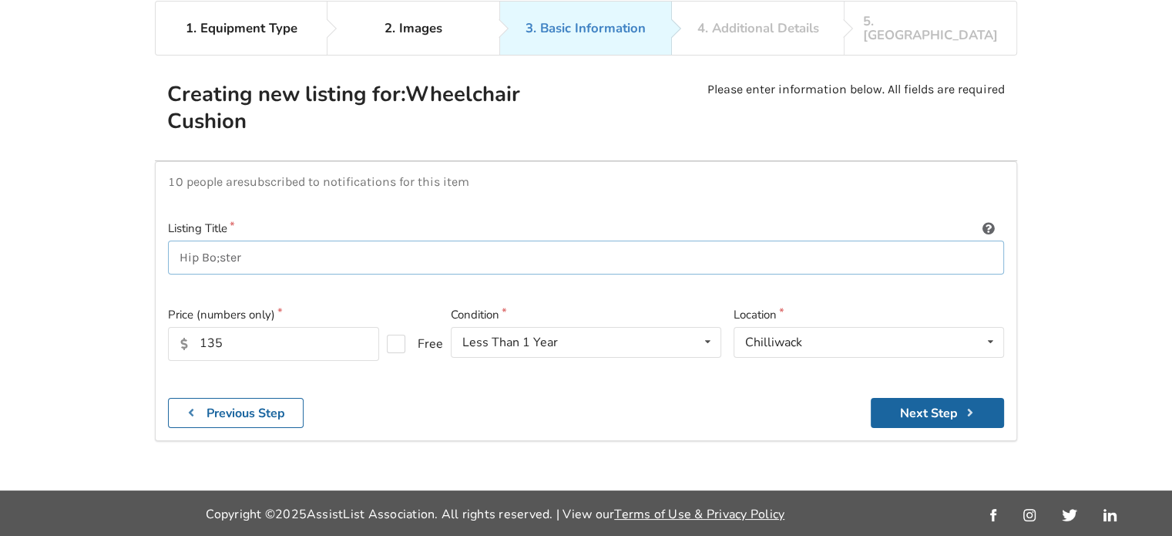
click at [222, 243] on input "Hip Bo;ster" at bounding box center [586, 257] width 836 height 35
type input "Hip Bolster"
click at [892, 398] on button "Next Step" at bounding box center [937, 413] width 133 height 30
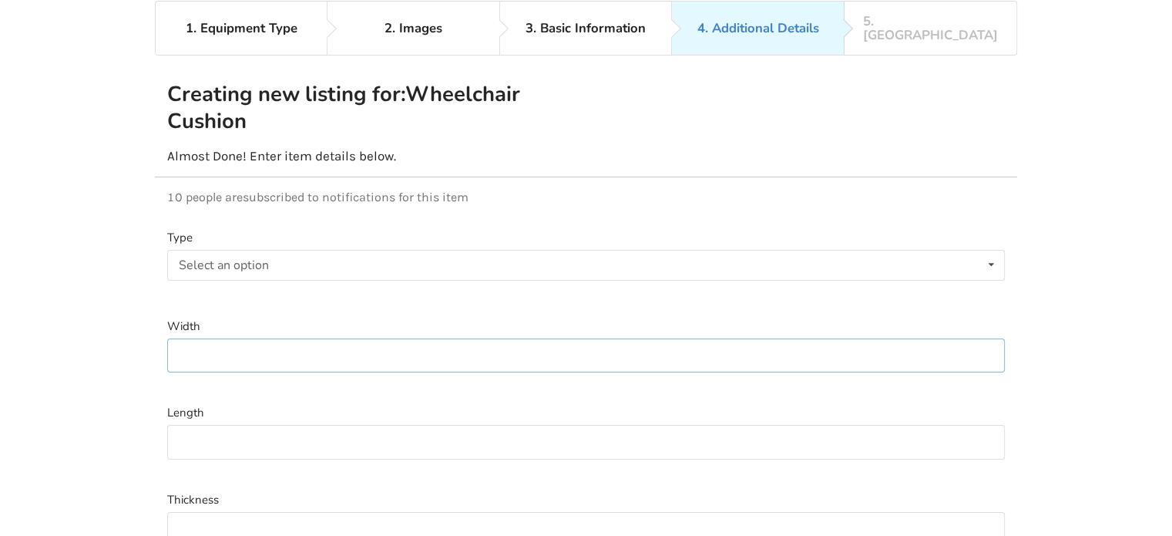
click at [214, 338] on input at bounding box center [586, 355] width 838 height 35
type input "6""
click at [210, 426] on input at bounding box center [586, 442] width 838 height 35
type input "15""
click at [215, 512] on input at bounding box center [586, 529] width 838 height 35
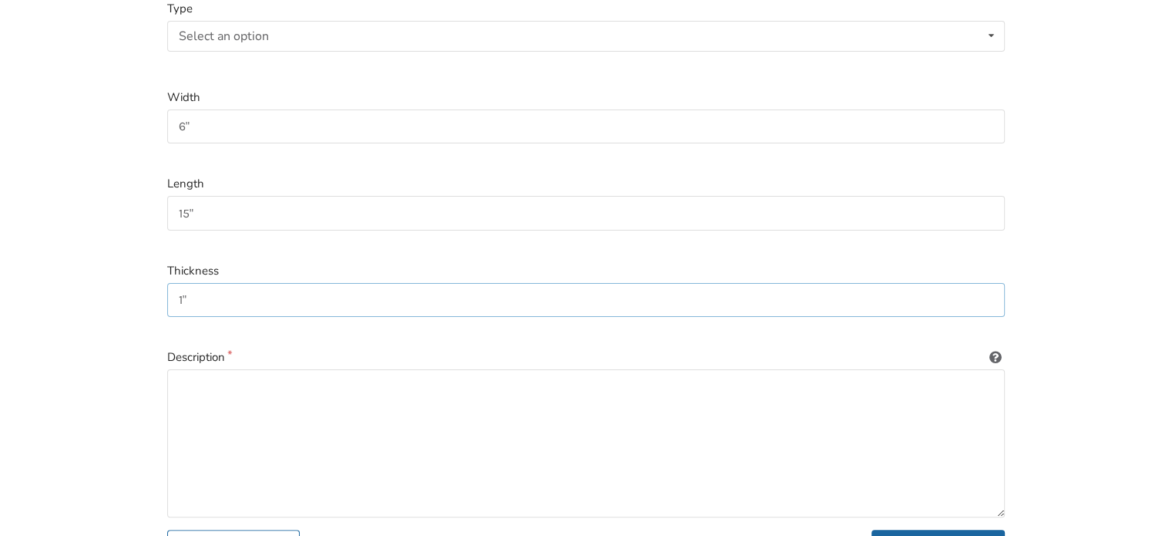
scroll to position [331, 0]
type input "1""
click at [232, 381] on textarea at bounding box center [586, 441] width 838 height 148
click at [307, 369] on textarea "Innovators Hip Bolster / Thigh Guide" at bounding box center [586, 441] width 838 height 148
click at [317, 369] on textarea "Innovators Hip Bolster/ Thigh Guide" at bounding box center [586, 441] width 838 height 148
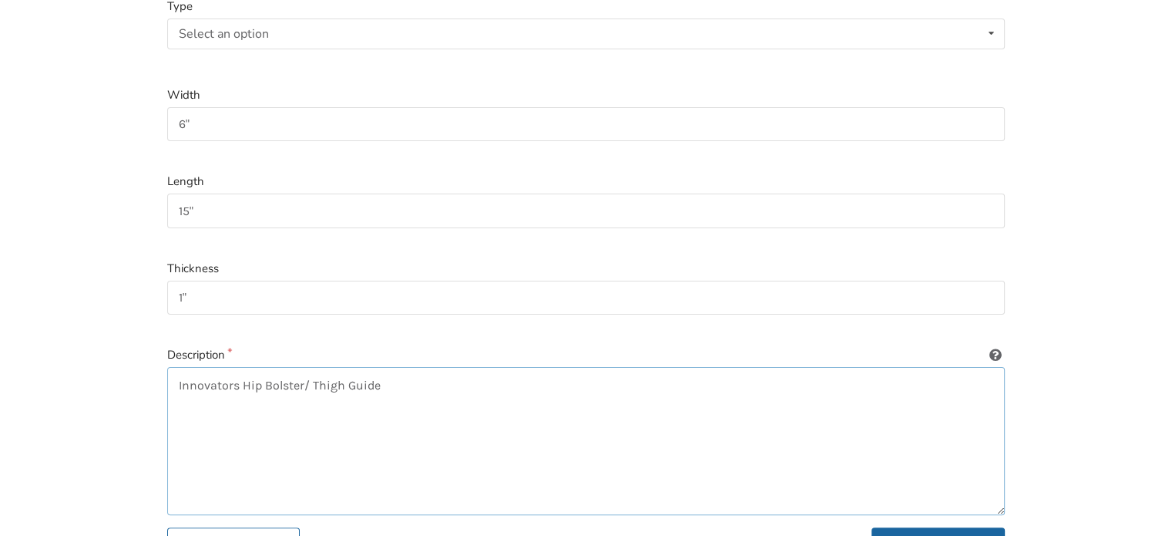
click at [314, 368] on textarea "Innovators Hip Bolster/ Thigh Guide" at bounding box center [586, 441] width 838 height 148
click at [312, 367] on textarea "Innovators Hip Bolster/ Thigh Guide" at bounding box center [586, 441] width 838 height 148
click at [385, 371] on textarea "Innovators Hip Bolster/Thigh Guide" at bounding box center [586, 441] width 838 height 148
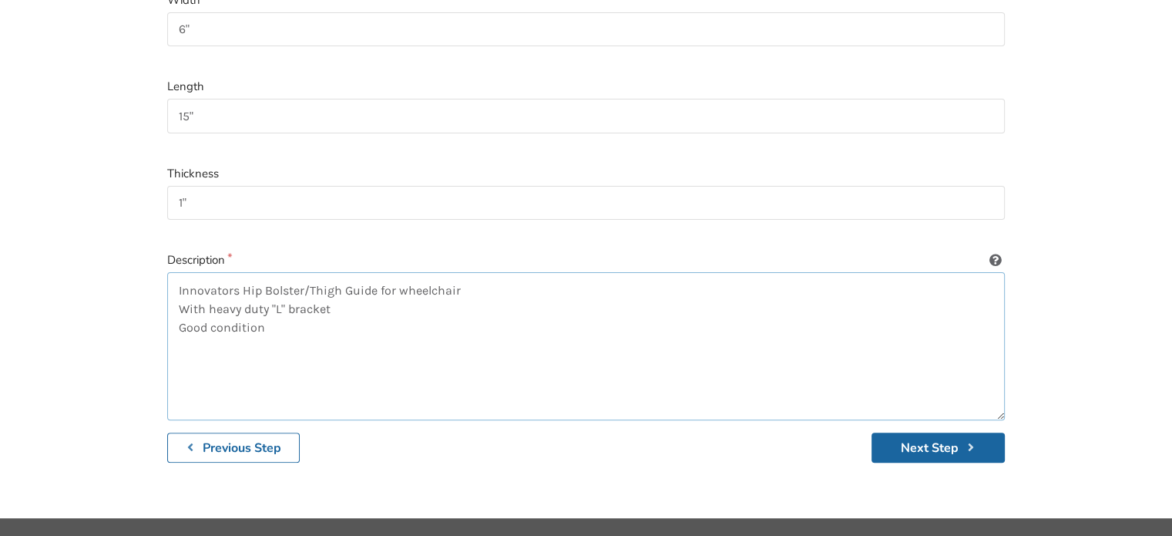
scroll to position [438, 0]
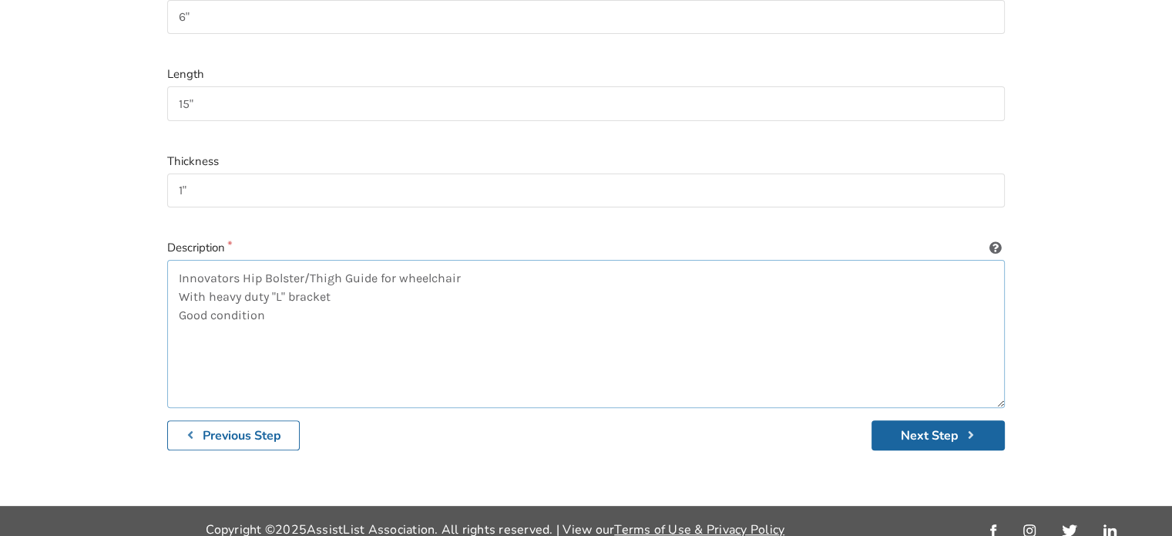
click at [462, 260] on textarea "Innovators Hip Bolster/Thigh Guide for wheelchair With heavy duty "L" bracket G…" at bounding box center [586, 334] width 838 height 148
type textarea "Innovators Hip Bolster/Thigh Guide for wheelchair With heavy duty "L" bracket G…"
click at [895, 420] on button "Next Step" at bounding box center [938, 435] width 133 height 30
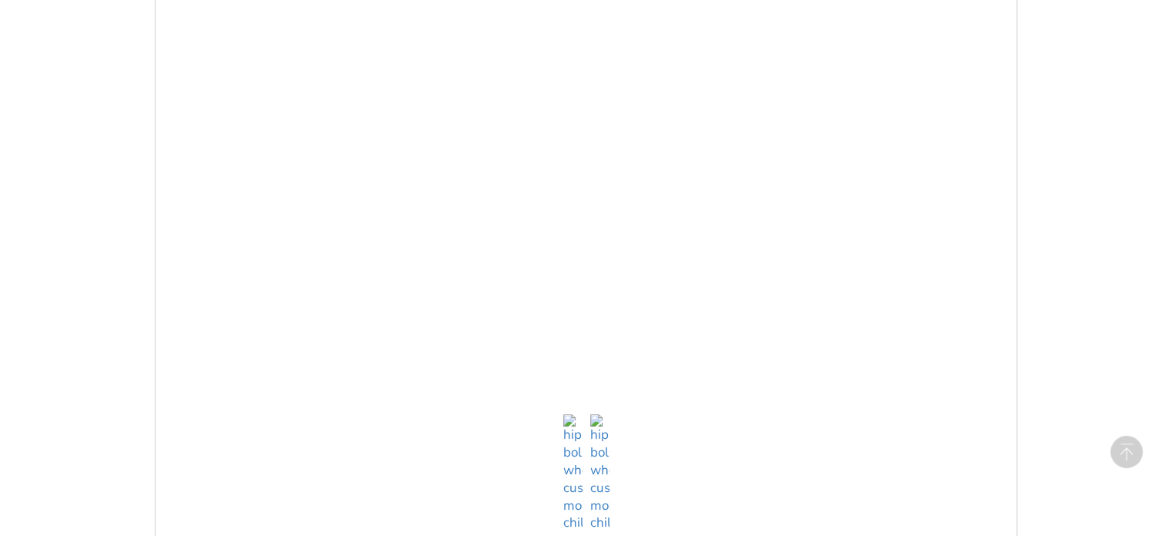
scroll to position [515, 0]
click at [601, 512] on img at bounding box center [599, 463] width 19 height 153
click at [574, 486] on img at bounding box center [572, 441] width 19 height 153
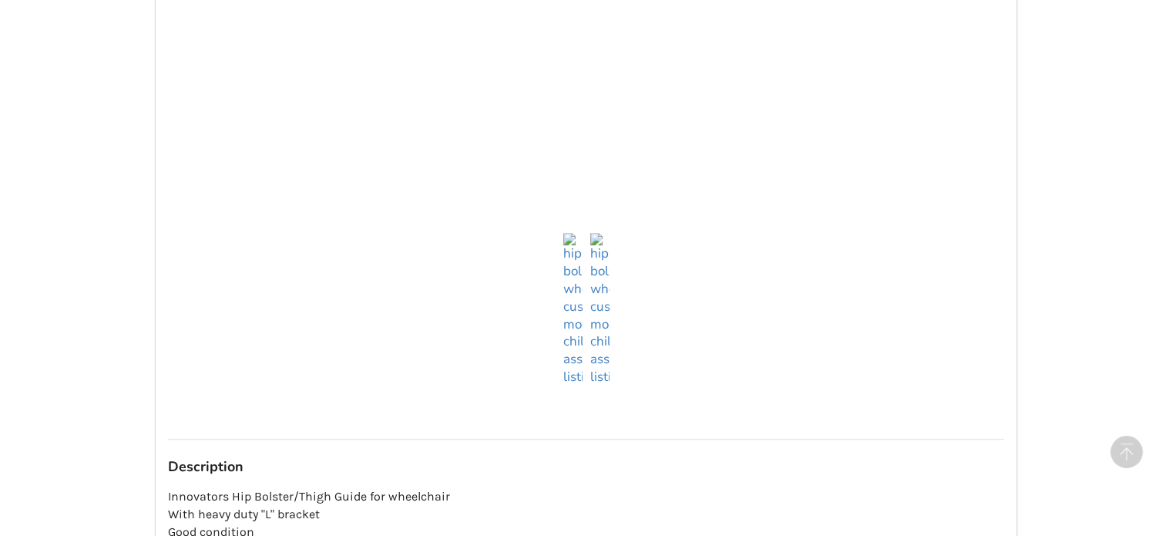
scroll to position [900, 0]
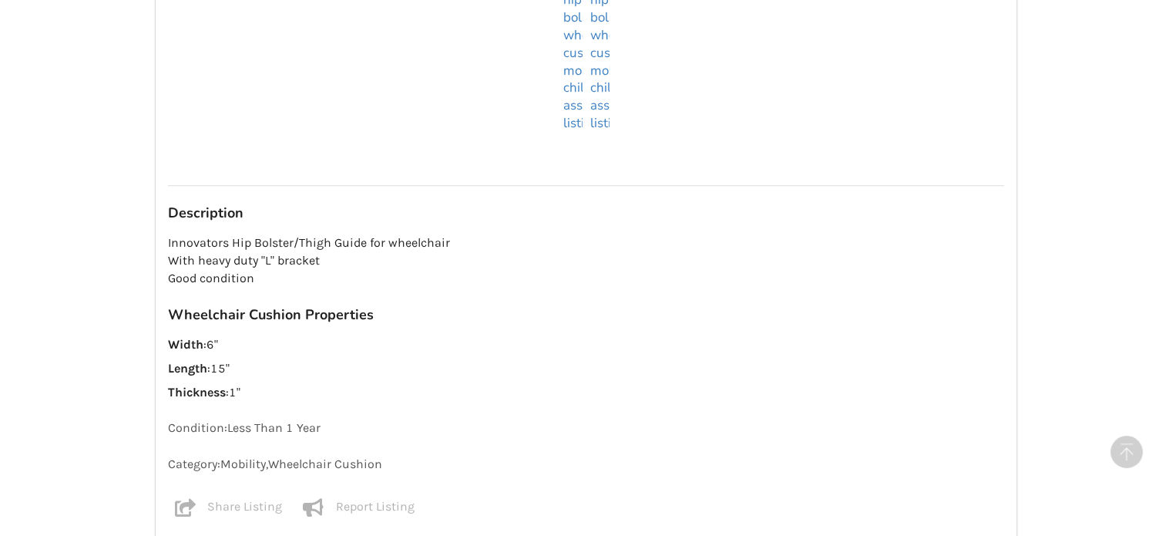
click at [454, 234] on p "Innovators Hip Bolster/Thigh Guide for wheelchair With heavy duty "L" bracket G…" at bounding box center [586, 260] width 836 height 53
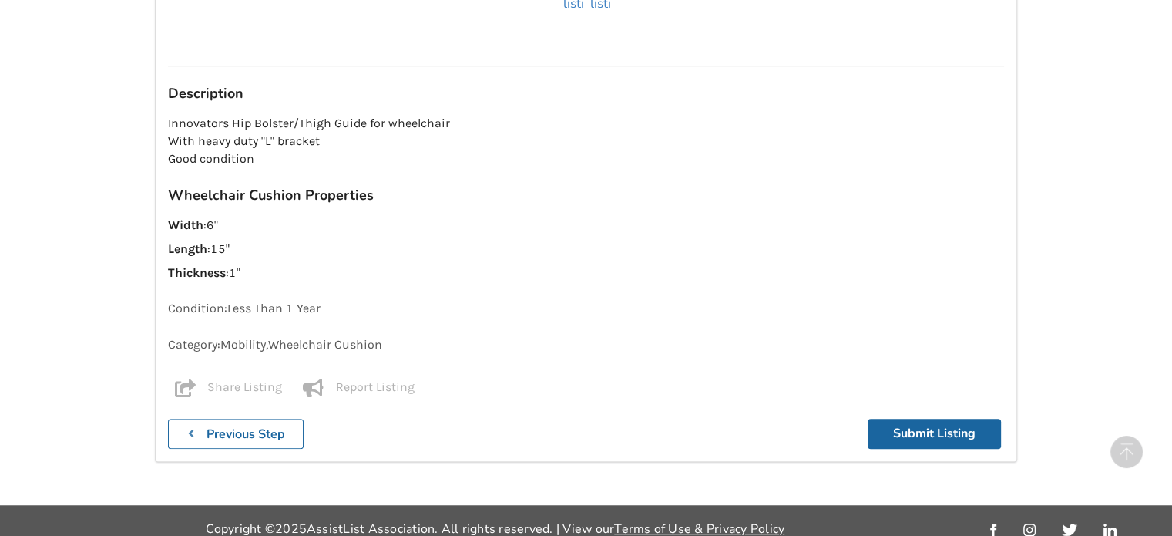
scroll to position [1019, 0]
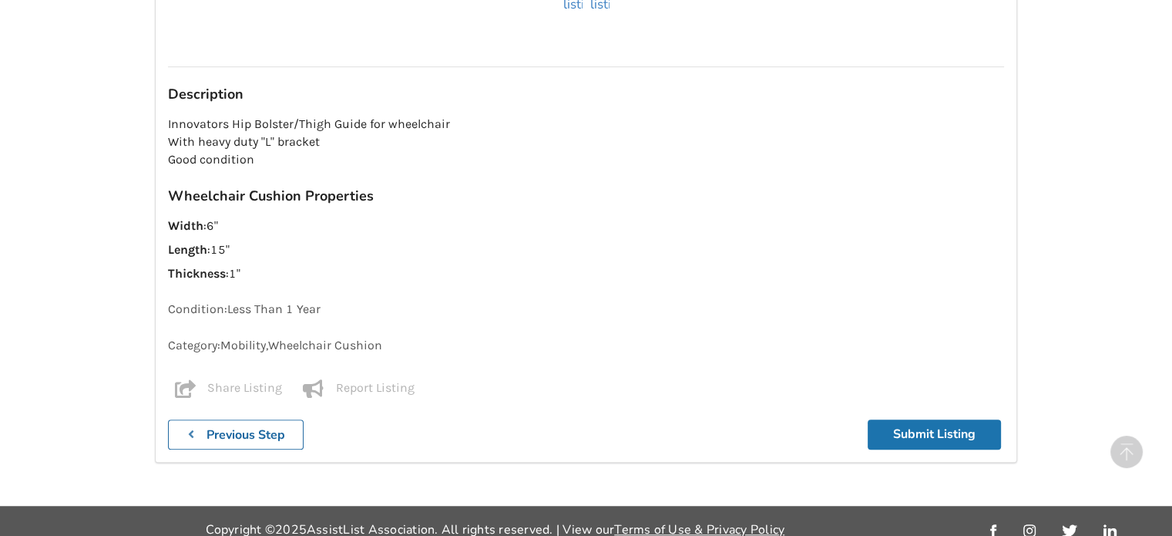
click at [942, 419] on button "Submit Listing" at bounding box center [934, 434] width 133 height 30
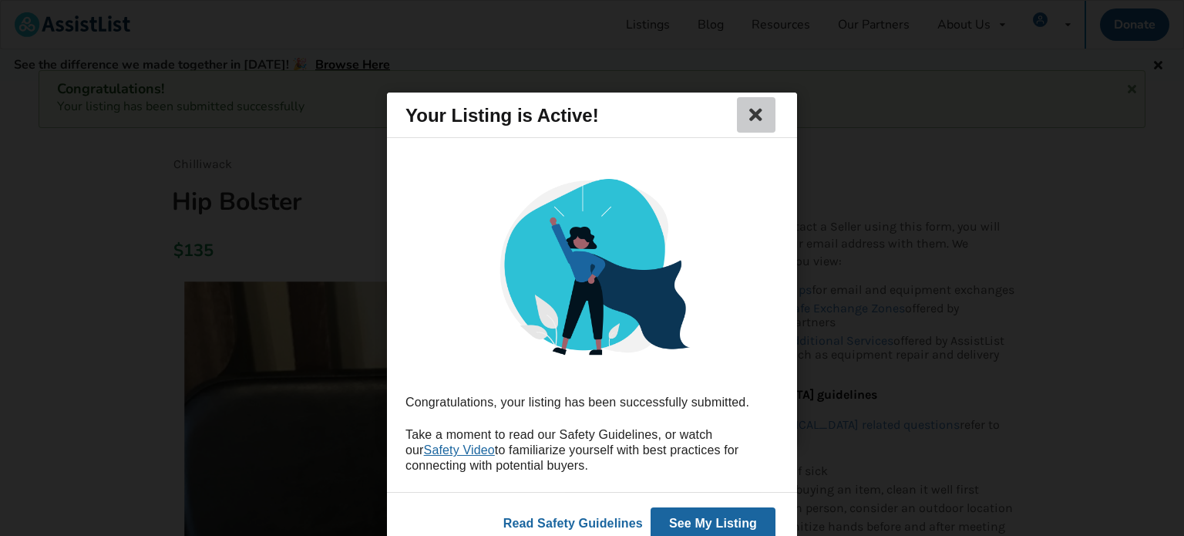
click at [757, 106] on icon at bounding box center [756, 115] width 22 height 18
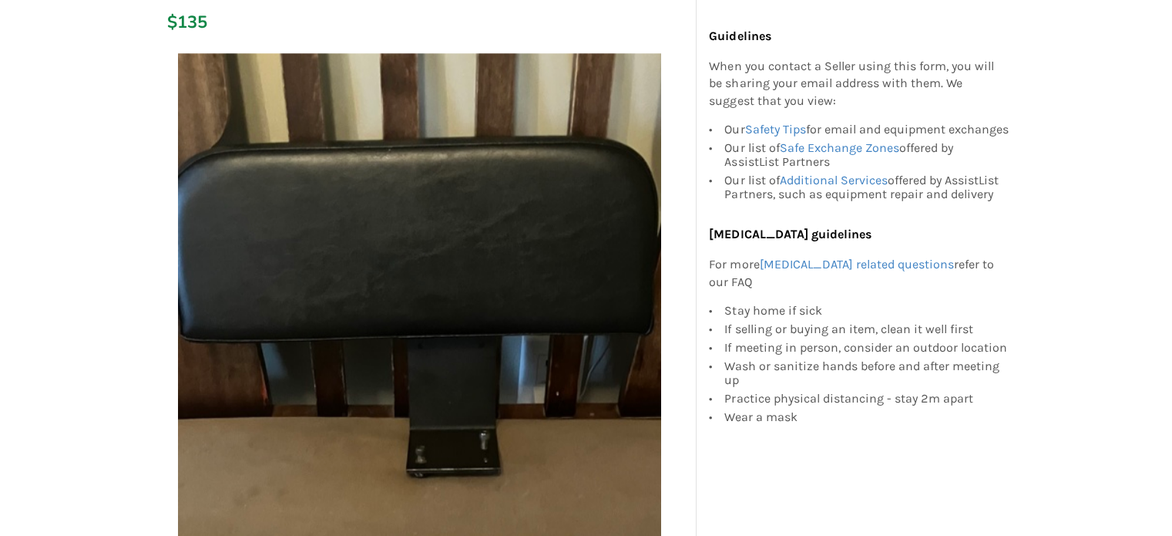
scroll to position [231, 0]
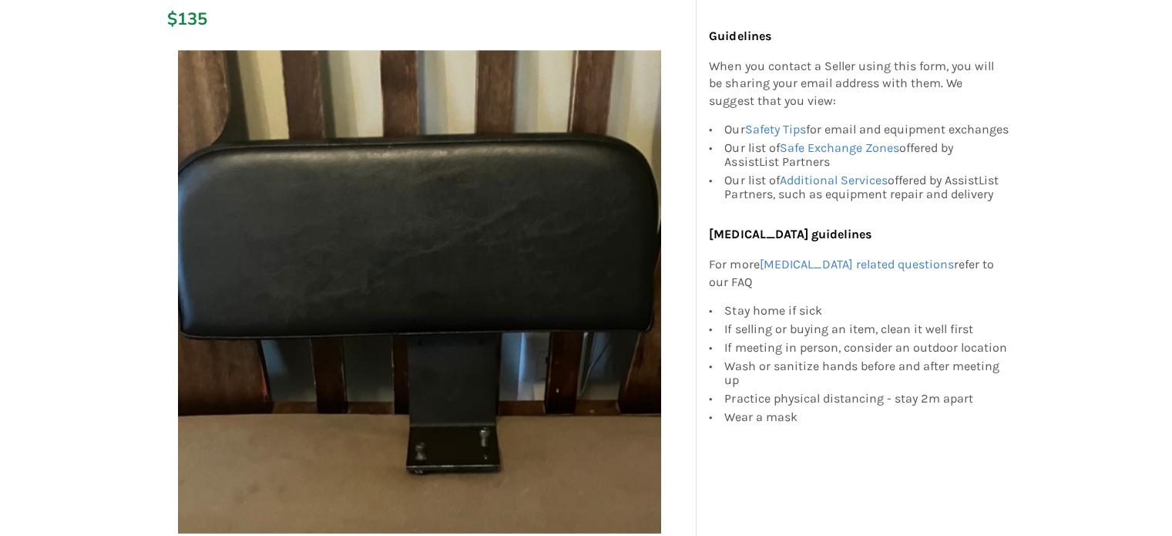
click at [470, 265] on img at bounding box center [419, 291] width 483 height 483
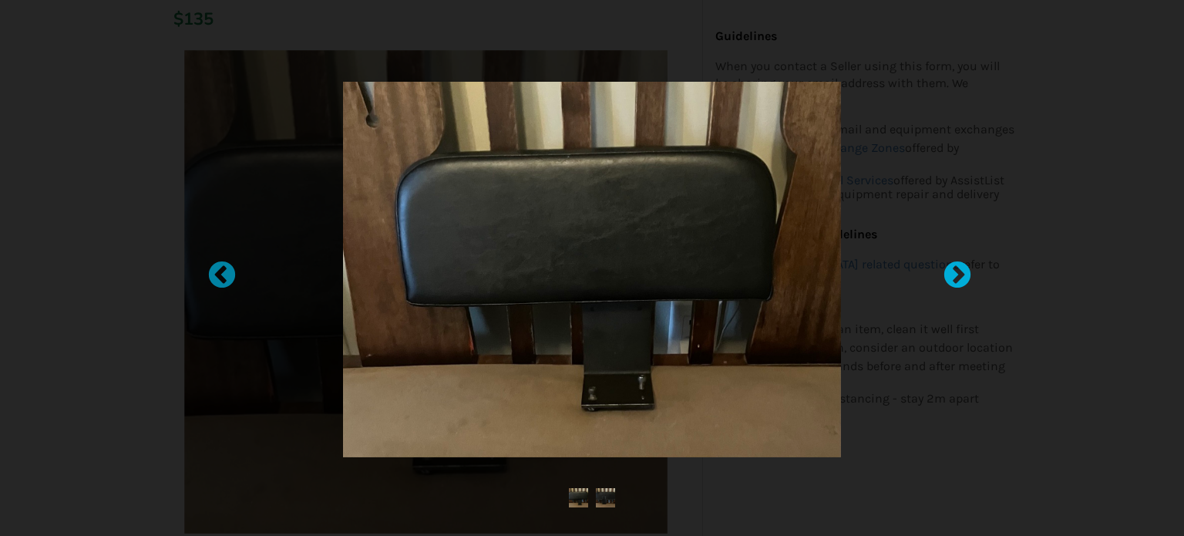
click at [956, 276] on div at bounding box center [949, 267] width 15 height 15
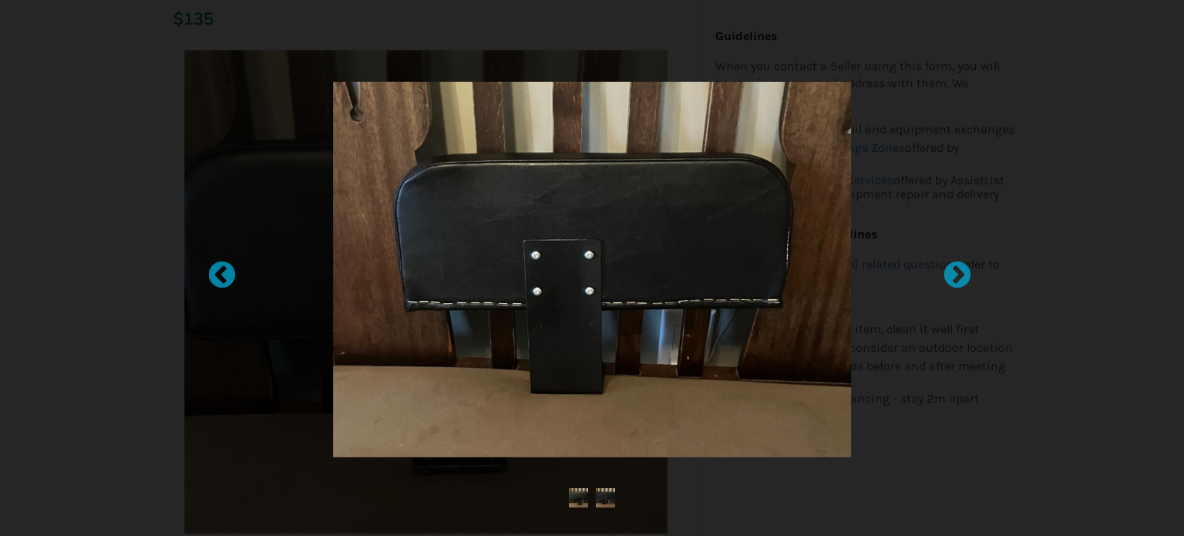
click at [176, 109] on div at bounding box center [592, 268] width 1184 height 536
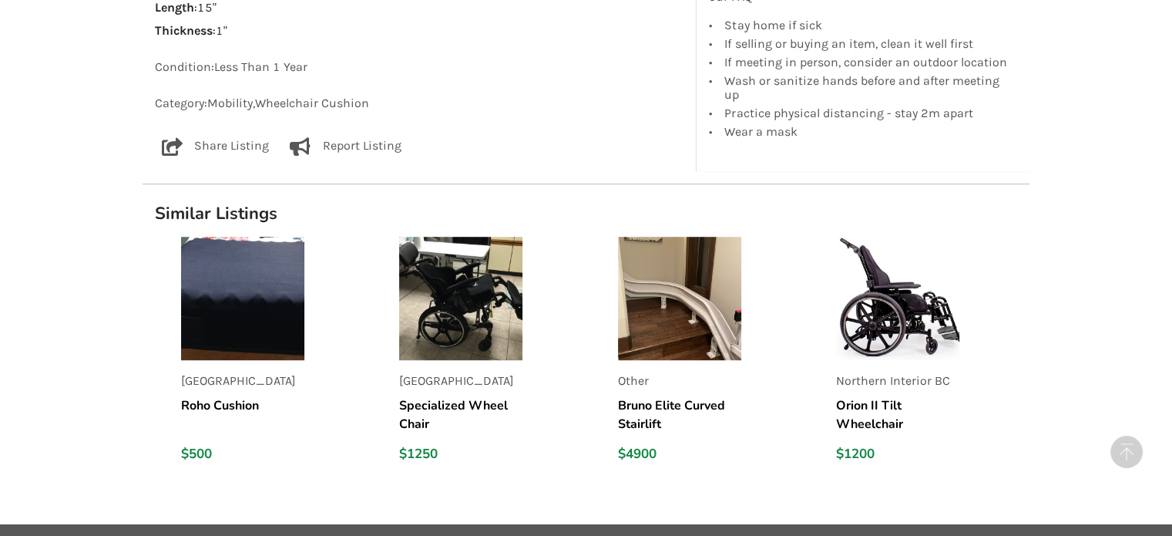
scroll to position [1073, 0]
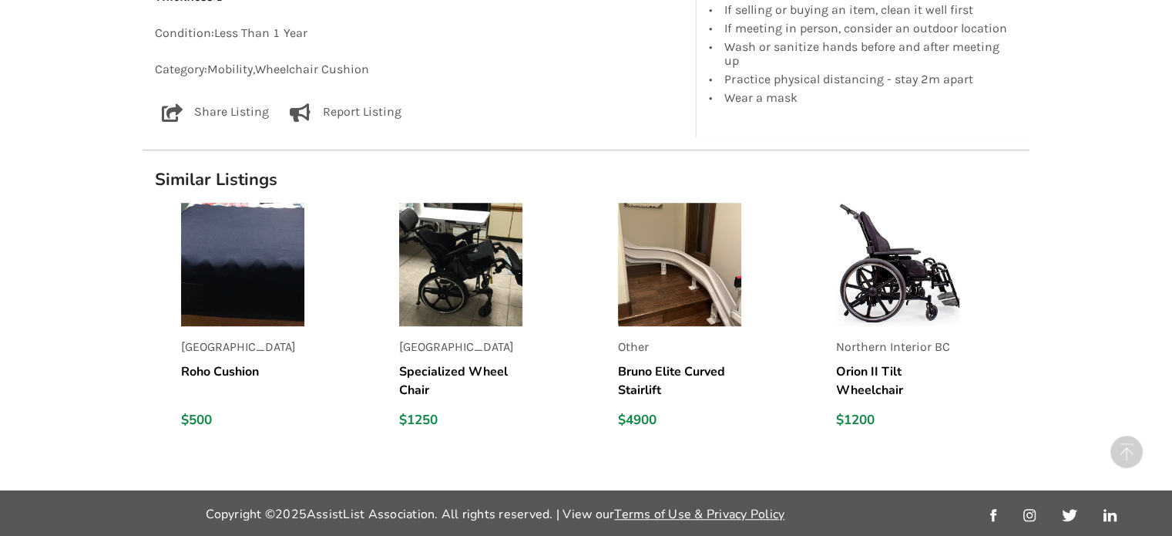
click at [265, 277] on img at bounding box center [242, 264] width 123 height 123
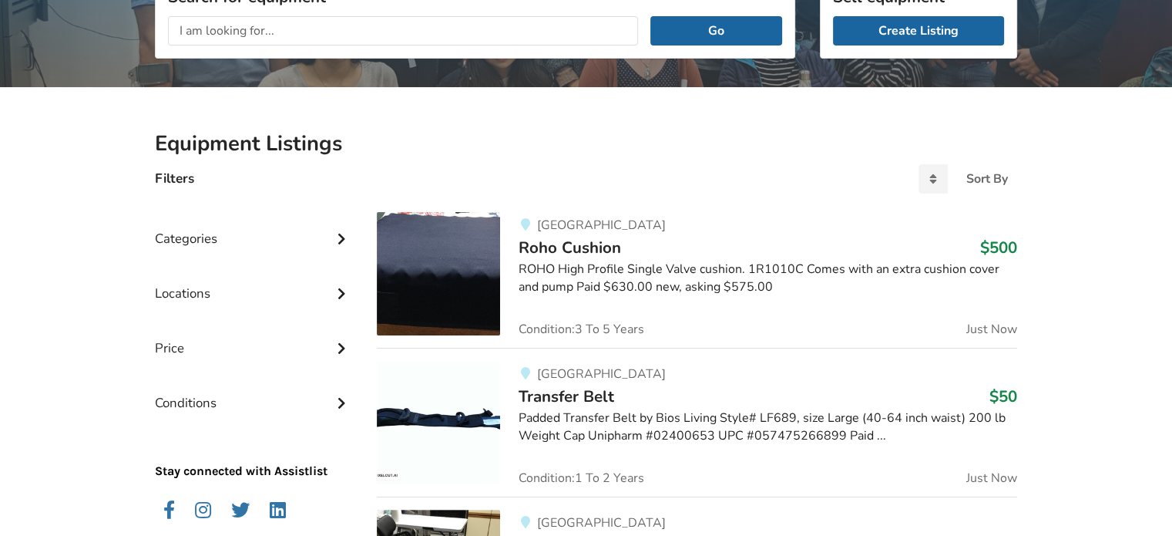
scroll to position [80, 0]
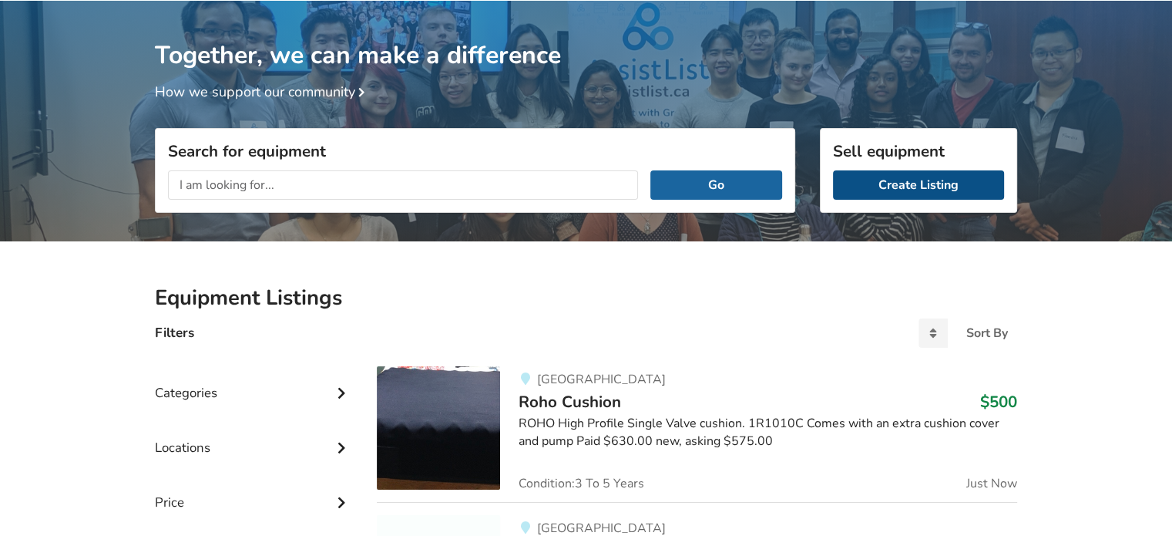
drag, startPoint x: 907, startPoint y: 180, endPoint x: 902, endPoint y: 187, distance: 8.3
click at [905, 182] on link "Create Listing" at bounding box center [918, 184] width 171 height 29
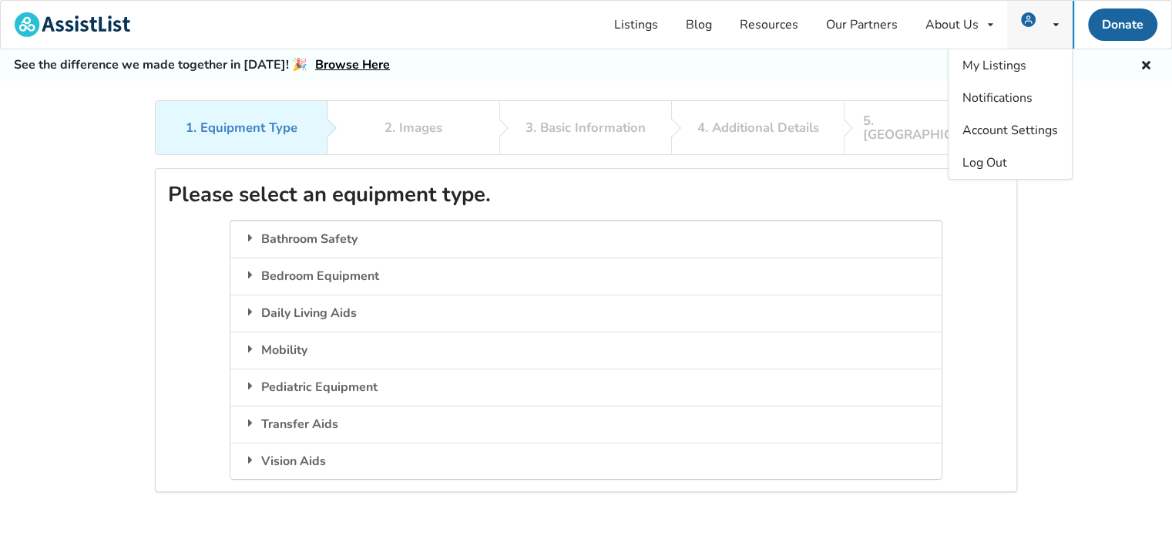
click at [1060, 24] on div "My Listings Notifications Account Settings Log Out" at bounding box center [1040, 25] width 66 height 48
click at [1005, 129] on span "Account Settings" at bounding box center [1011, 130] width 96 height 17
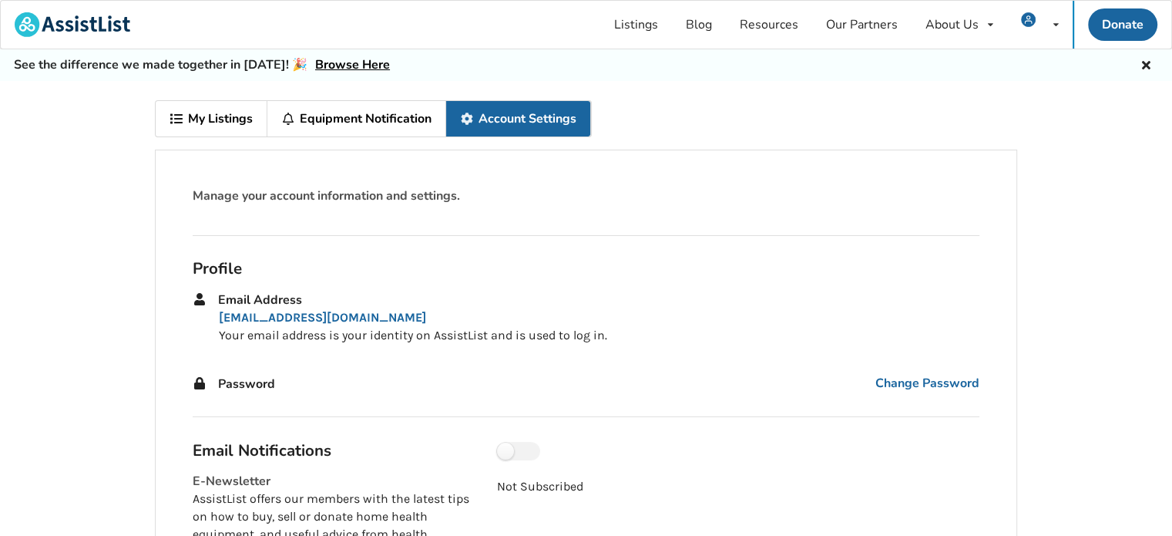
click at [210, 119] on link "My Listings" at bounding box center [212, 118] width 112 height 35
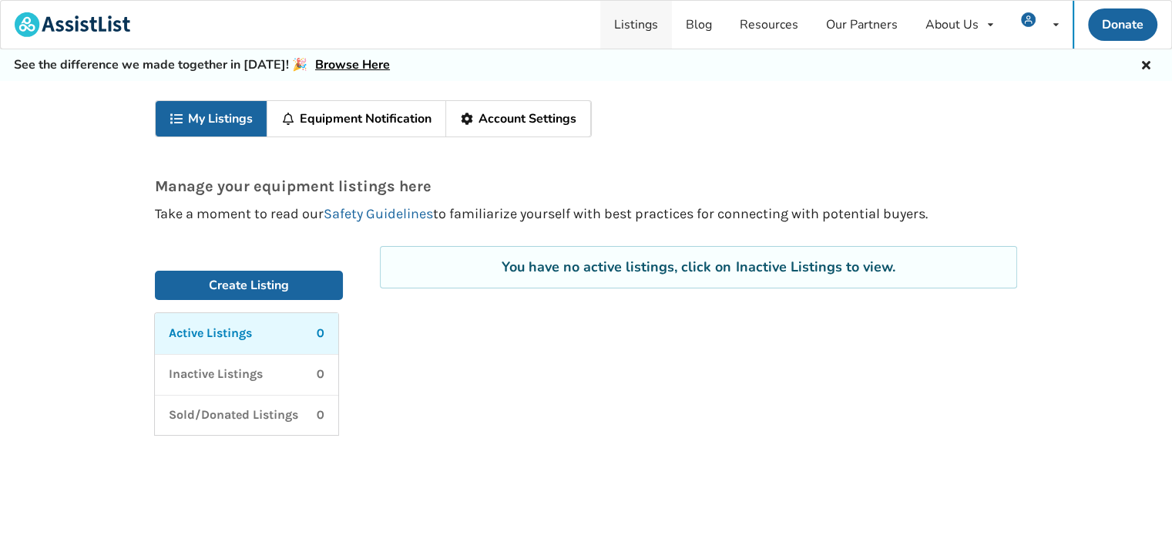
click at [645, 29] on link "Listings" at bounding box center [636, 25] width 72 height 48
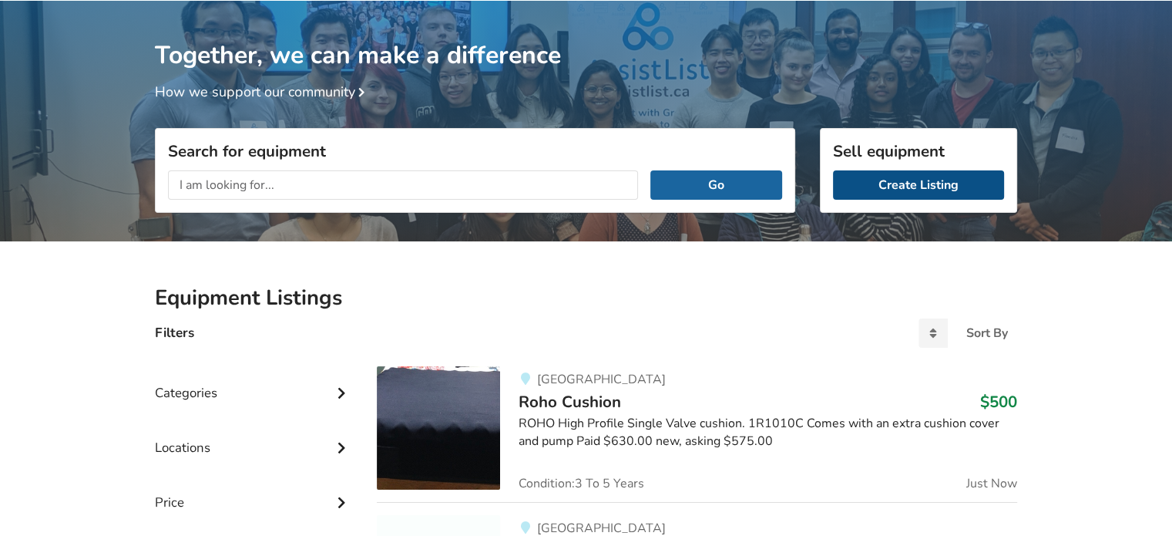
click at [896, 192] on link "Create Listing" at bounding box center [918, 184] width 171 height 29
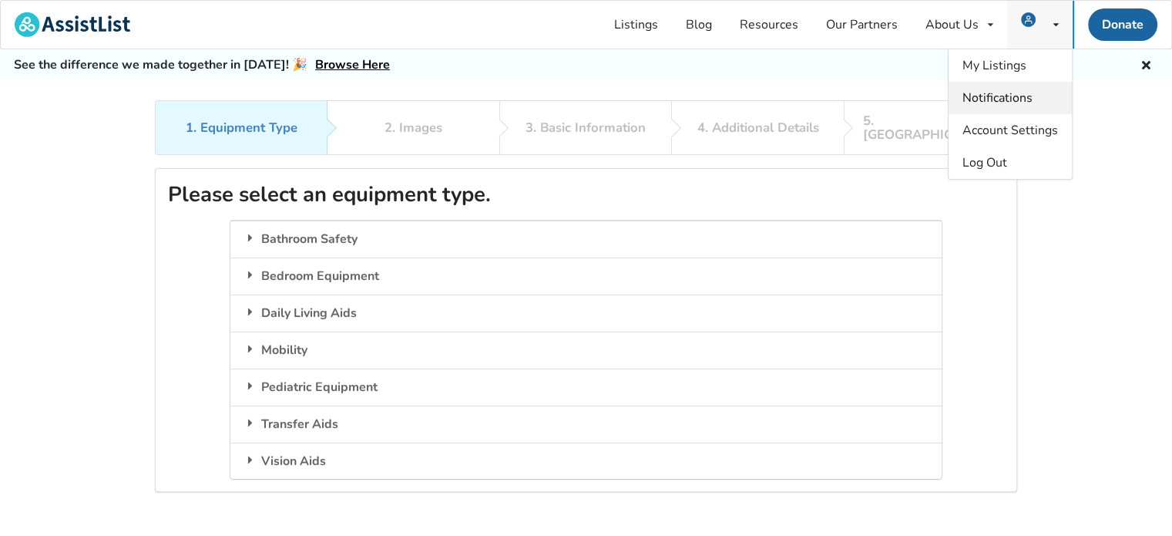
click at [996, 96] on span "Notifications" at bounding box center [998, 97] width 70 height 17
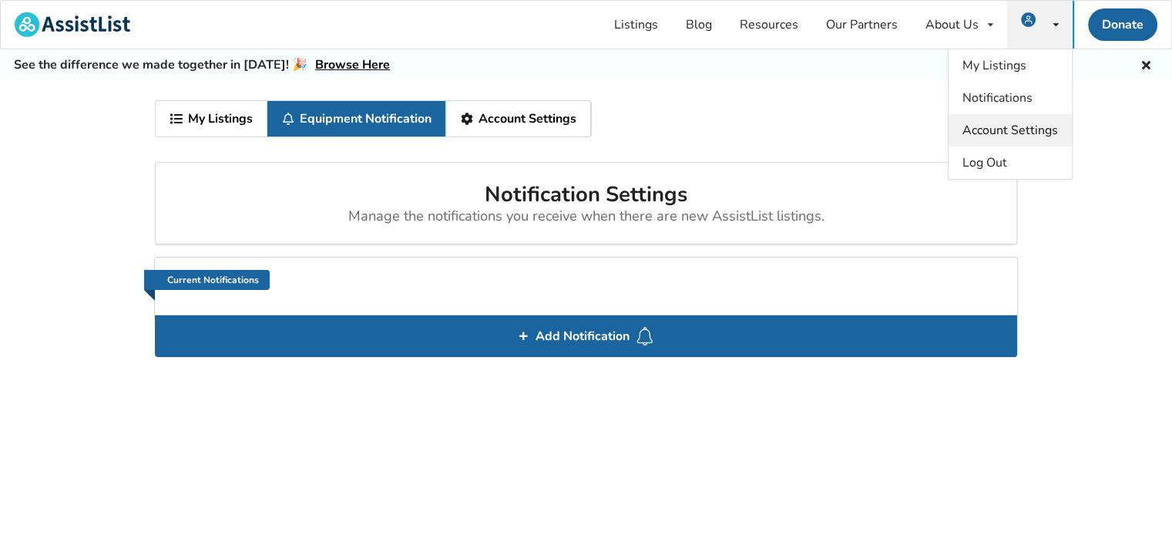
click at [1000, 126] on span "Account Settings" at bounding box center [1011, 130] width 96 height 17
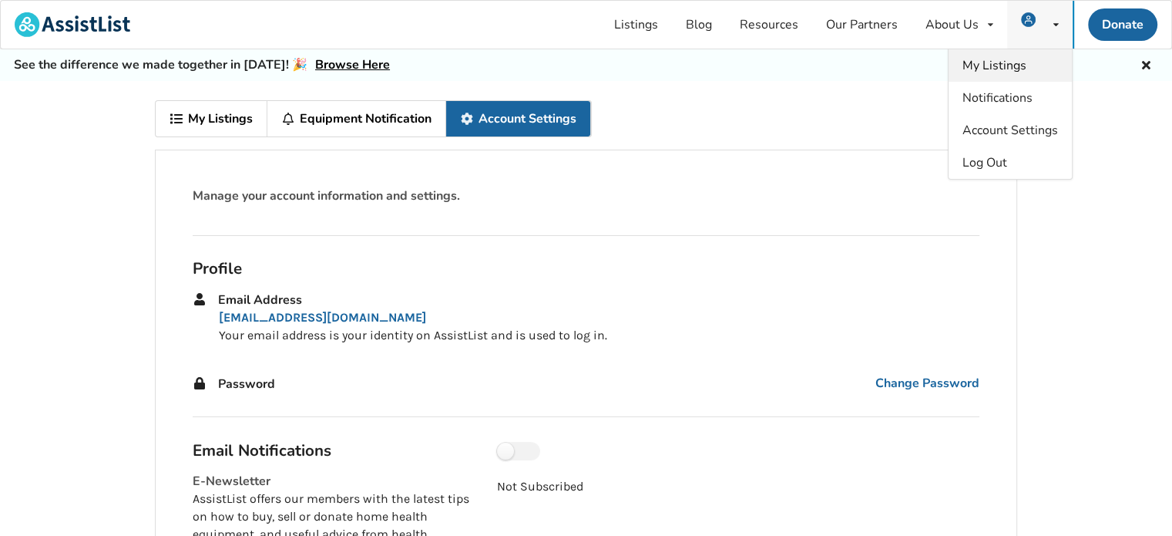
click at [1011, 62] on span "My Listings" at bounding box center [995, 65] width 64 height 17
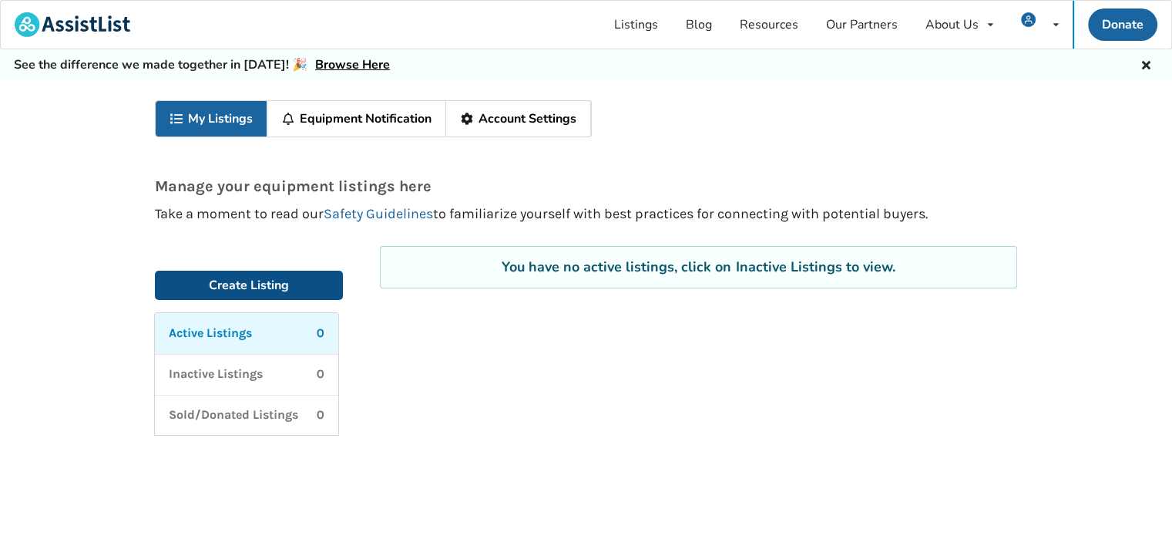
click at [205, 284] on link "Create Listing" at bounding box center [249, 284] width 188 height 29
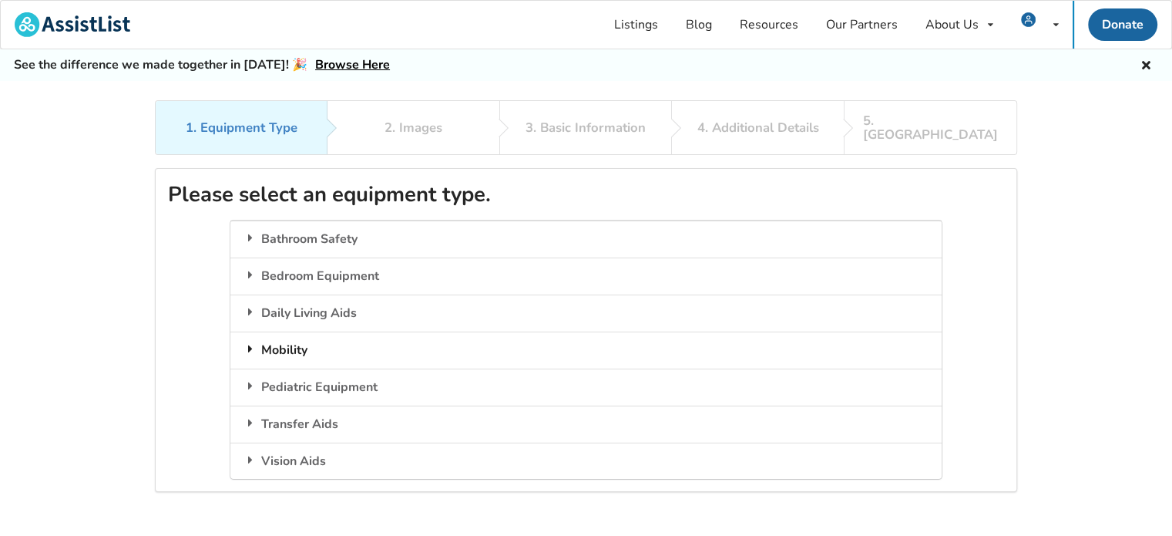
click at [281, 332] on div "Mobility" at bounding box center [585, 349] width 711 height 37
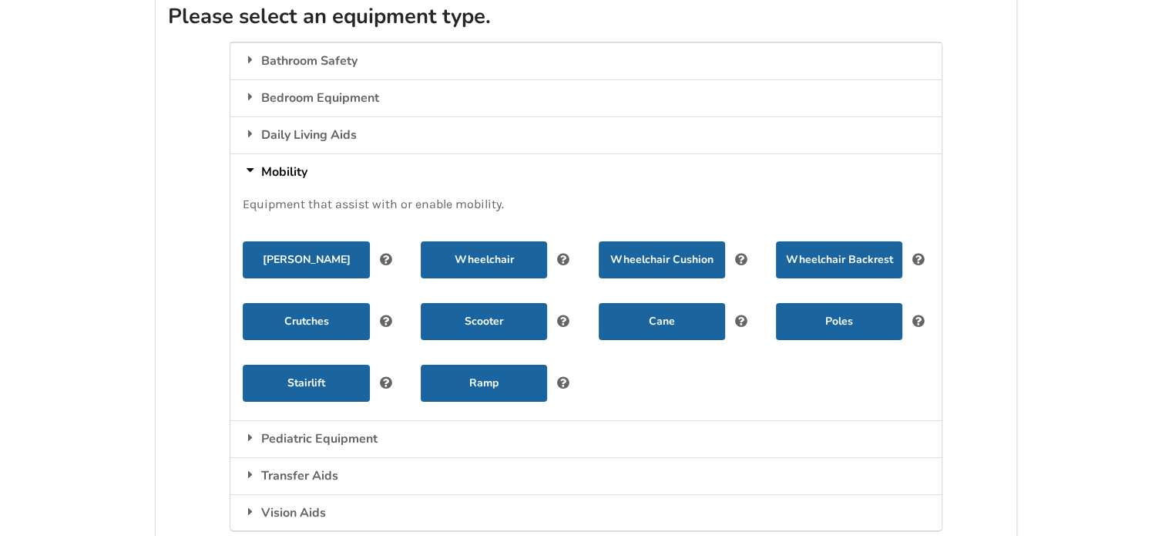
scroll to position [154, 0]
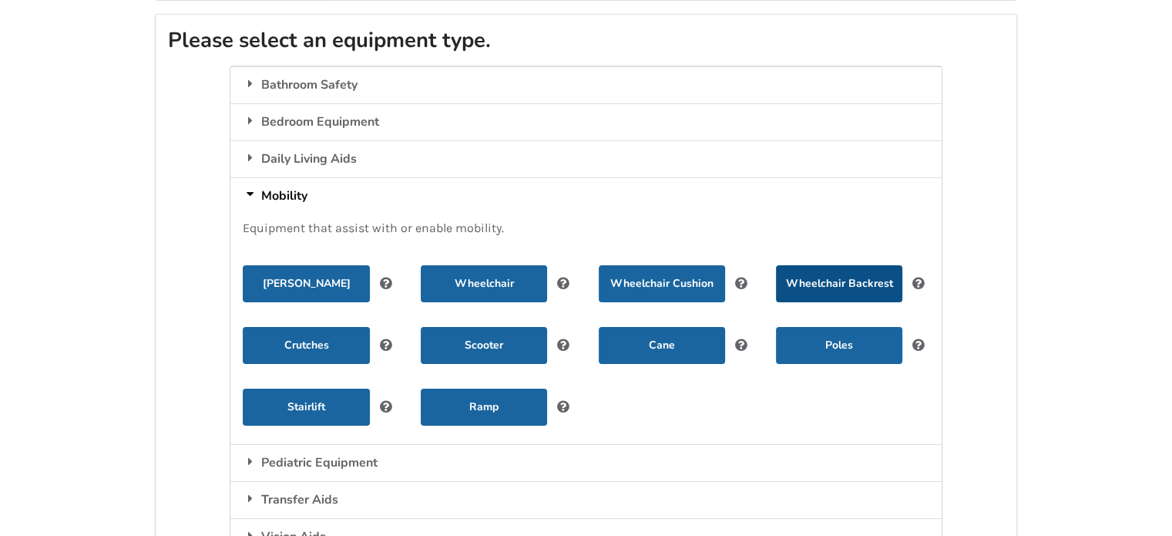
click at [845, 265] on button "Wheelchair Backrest" at bounding box center [839, 283] width 126 height 37
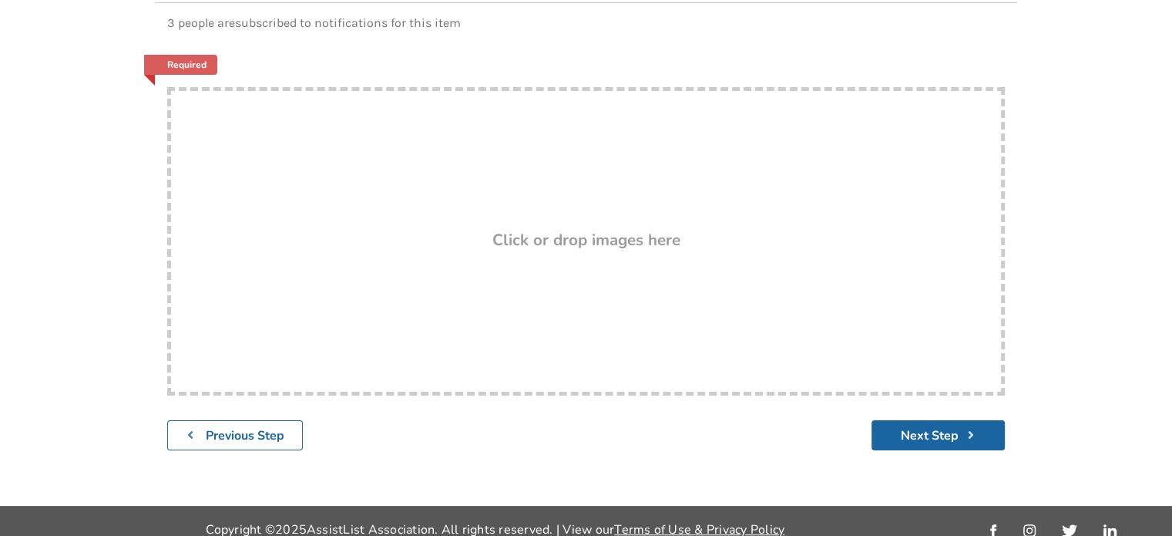
scroll to position [274, 0]
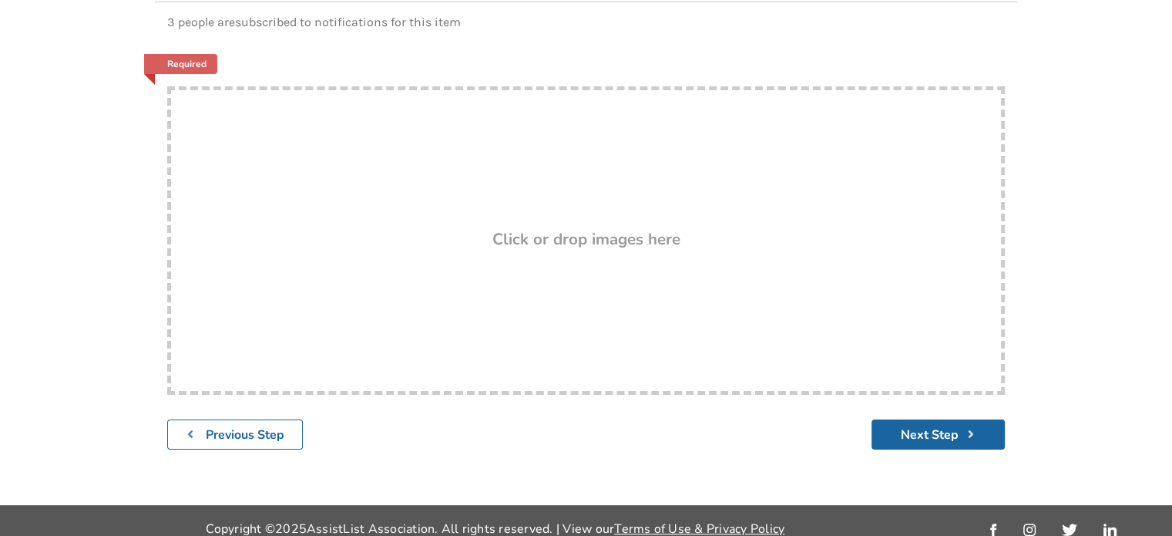
click at [536, 229] on h3 "Click or drop images here" at bounding box center [586, 239] width 188 height 20
type input "C:\fakepath\IMG_8860.jpeg"
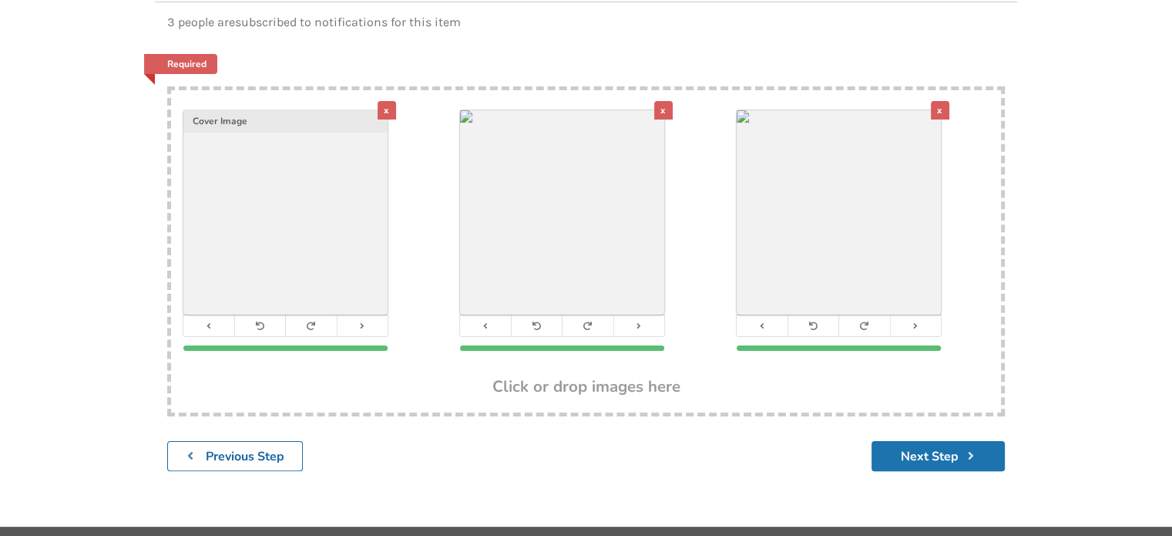
click at [946, 441] on button "Next Step" at bounding box center [938, 456] width 133 height 30
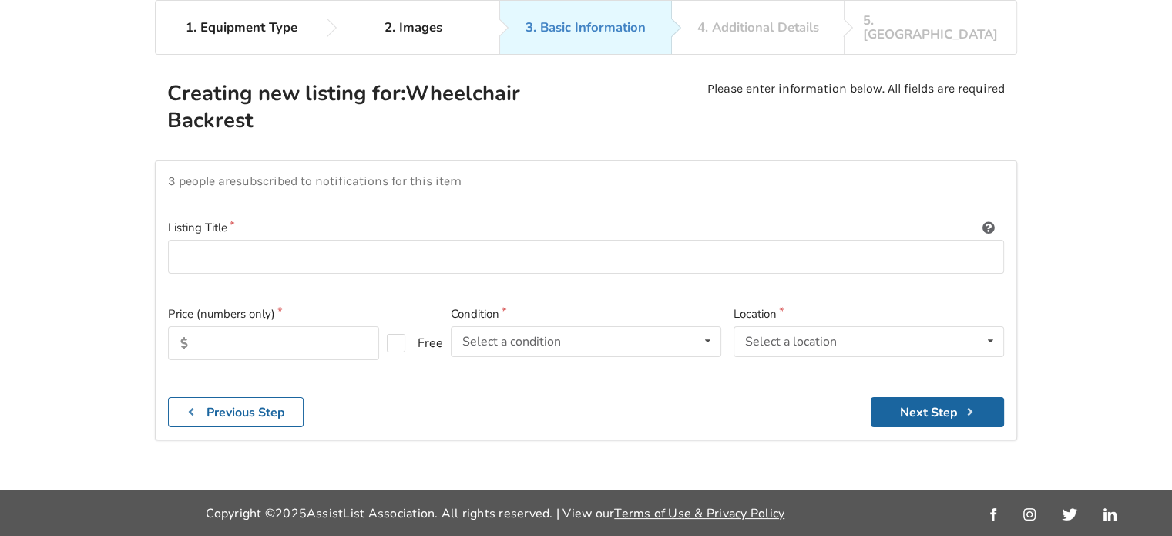
scroll to position [99, 0]
click at [240, 240] on input at bounding box center [586, 257] width 836 height 35
type input "NXT Xtend Deep Backresr"
click at [209, 328] on input "text" at bounding box center [273, 344] width 211 height 34
type input "375"
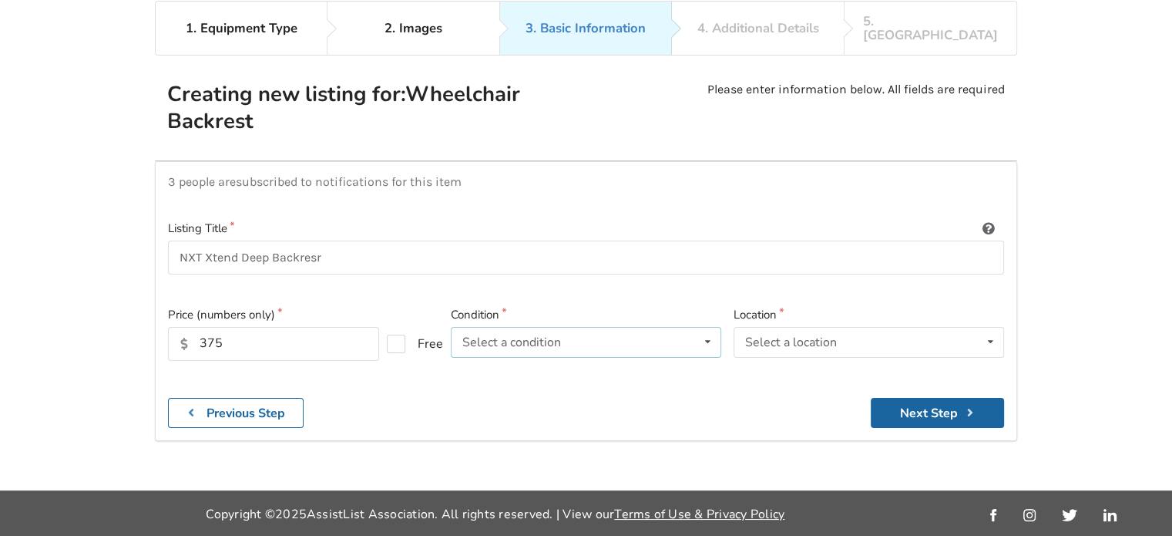
click at [651, 334] on div "Select a condition Brand New Less Than 1 Year 1 To 2 Years 3 To 5 Years Over 5 …" at bounding box center [586, 342] width 270 height 31
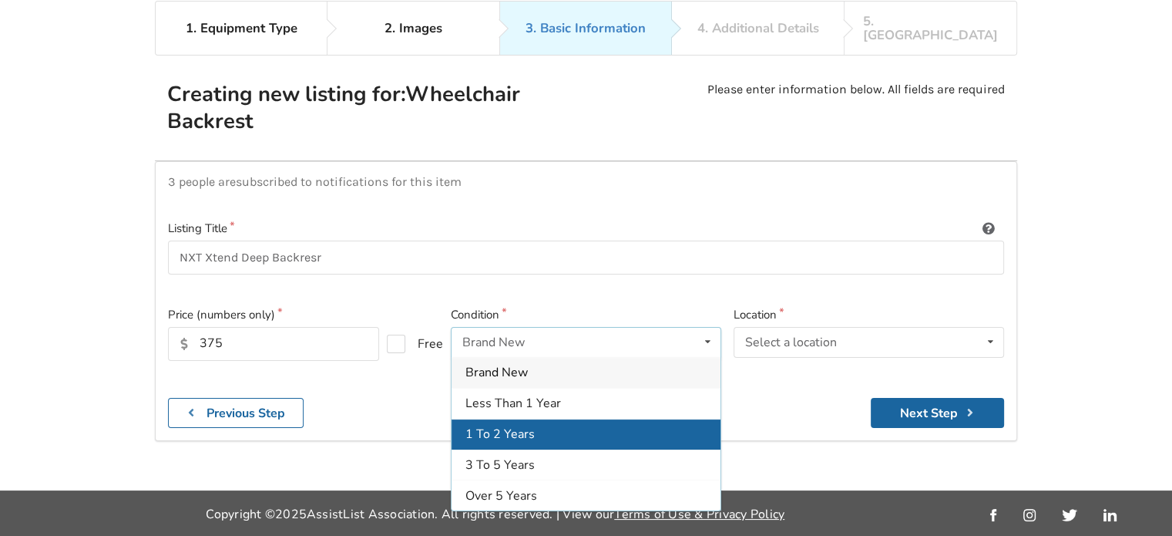
click at [544, 418] on div "1 To 2 Years" at bounding box center [586, 433] width 269 height 31
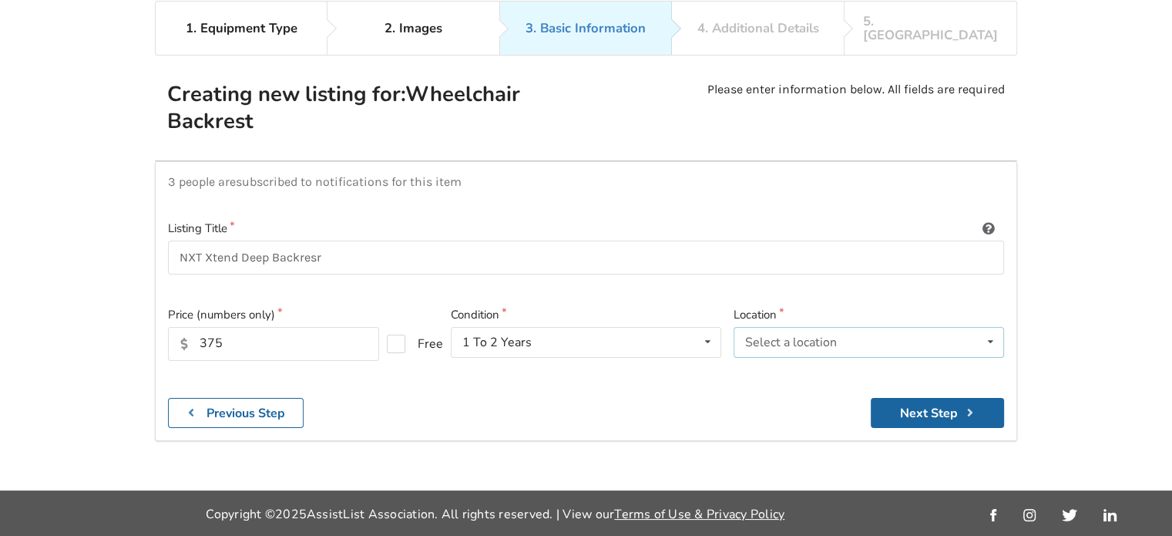
click at [815, 336] on div "Select a location" at bounding box center [791, 342] width 92 height 12
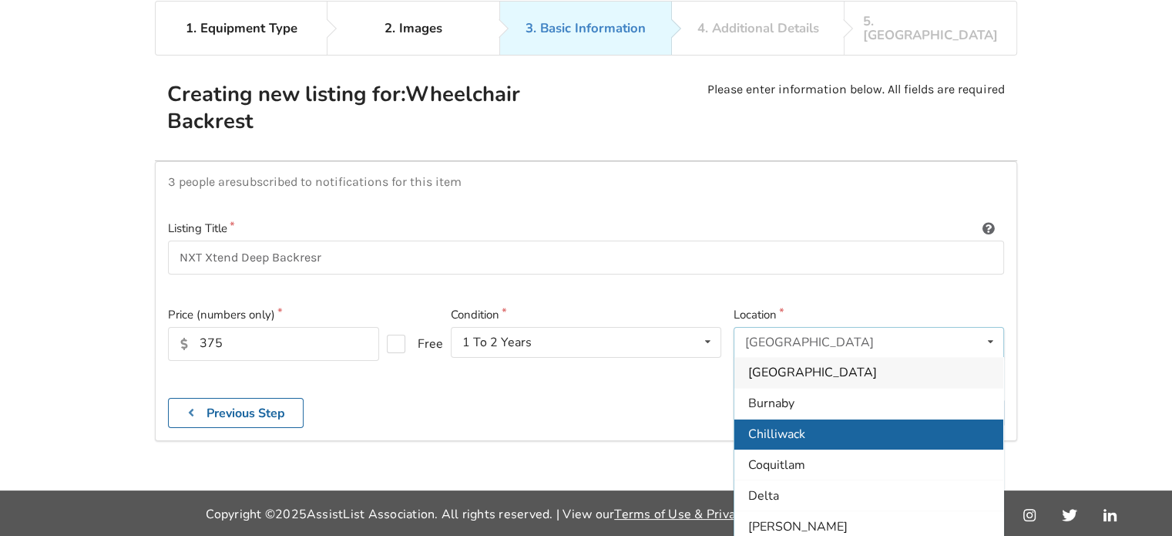
click at [751, 426] on span "Chilliwack" at bounding box center [776, 434] width 57 height 17
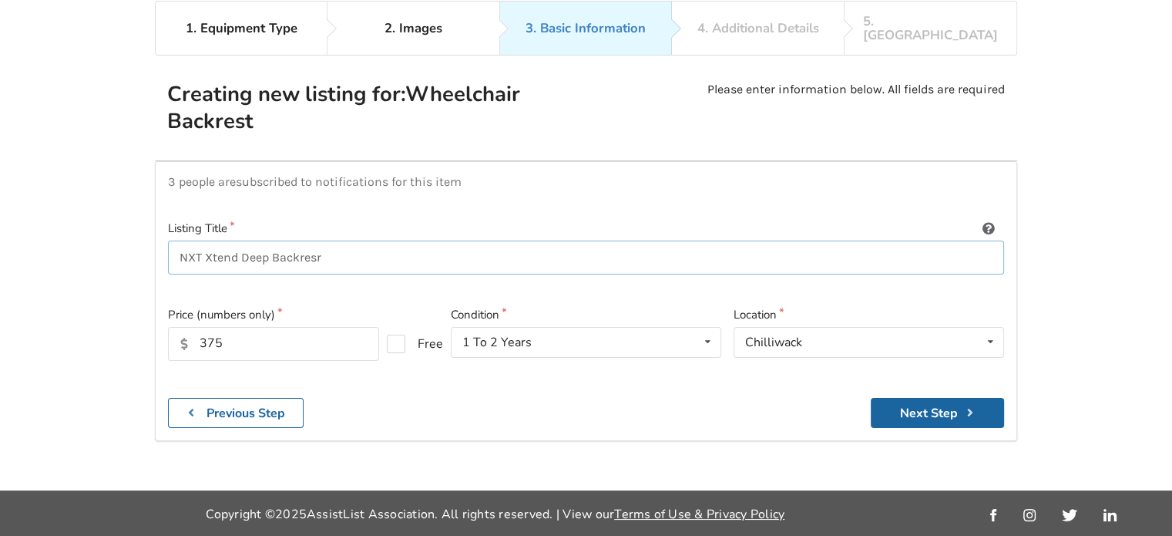
click at [371, 240] on input "NXT Xtend Deep Backresr" at bounding box center [586, 257] width 836 height 35
type input "NXT Xtend Deep Backrest 18"X20""
click at [912, 399] on button "Next Step" at bounding box center [937, 413] width 133 height 30
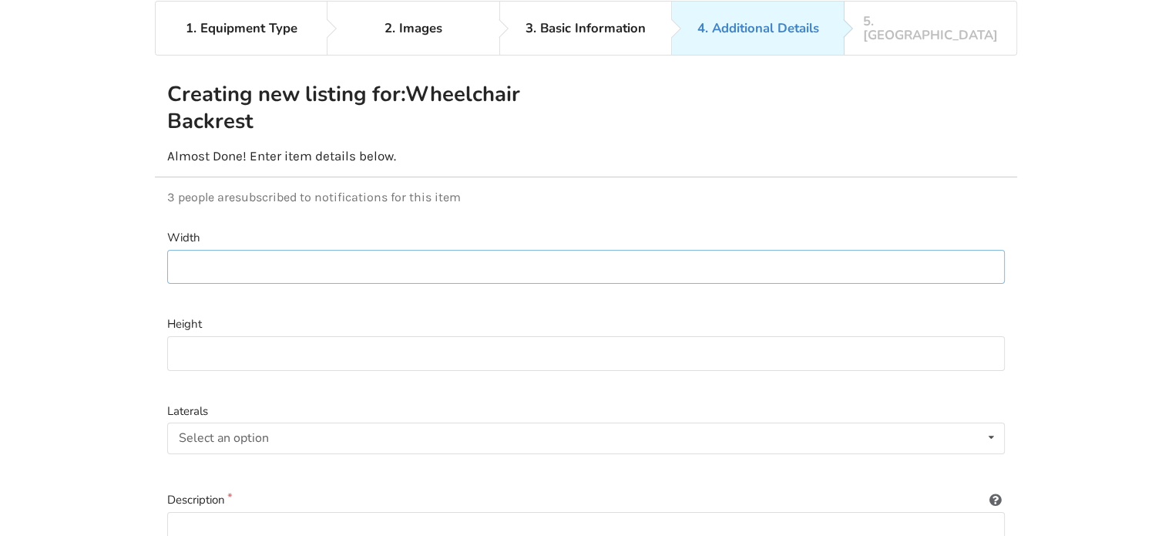
click at [230, 250] on input at bounding box center [586, 267] width 838 height 35
type input "18""
click at [195, 338] on input at bounding box center [586, 353] width 838 height 35
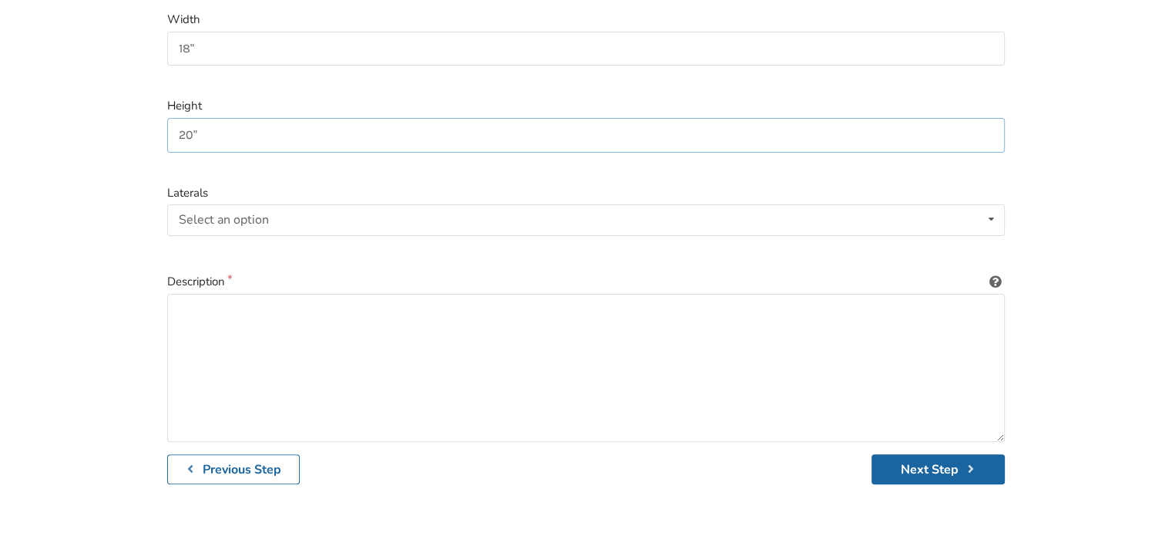
scroll to position [331, 0]
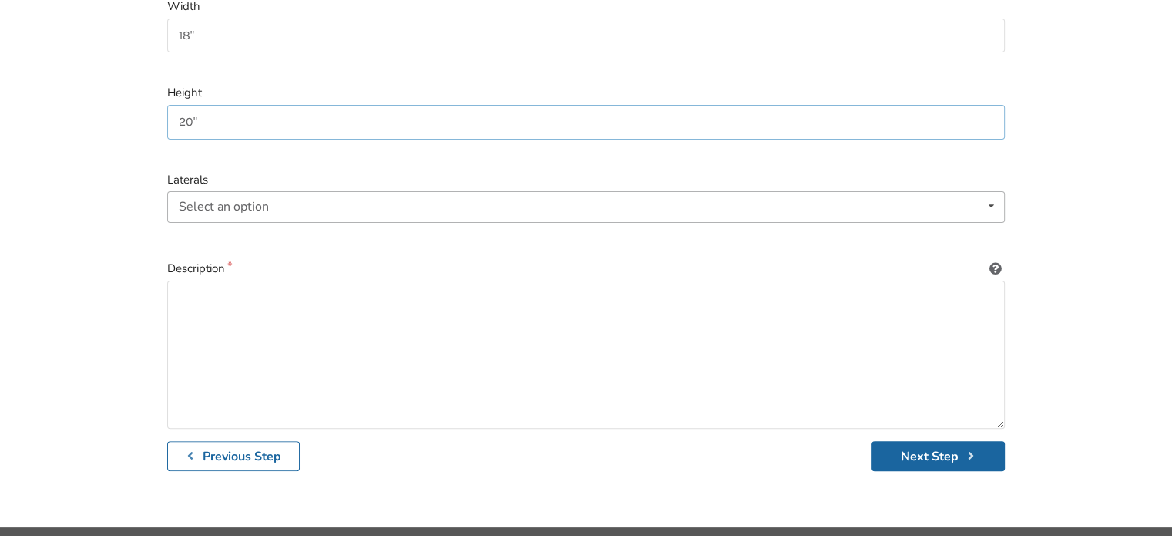
type input "20""
click at [283, 191] on div "Select an option Included Not included" at bounding box center [586, 206] width 838 height 31
click at [321, 321] on textarea at bounding box center [586, 355] width 838 height 148
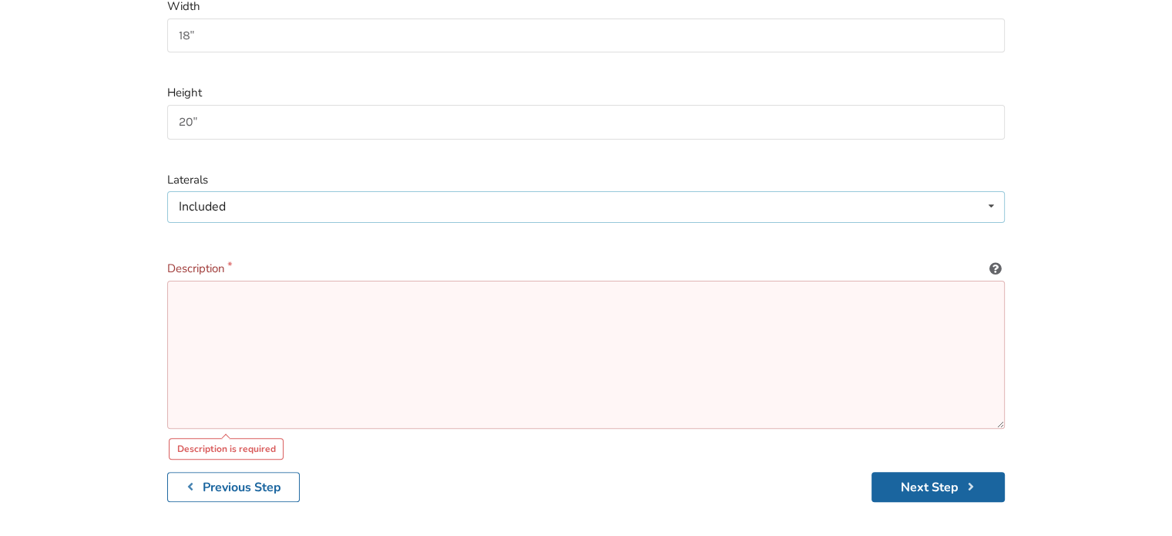
click at [995, 192] on icon at bounding box center [991, 206] width 22 height 29
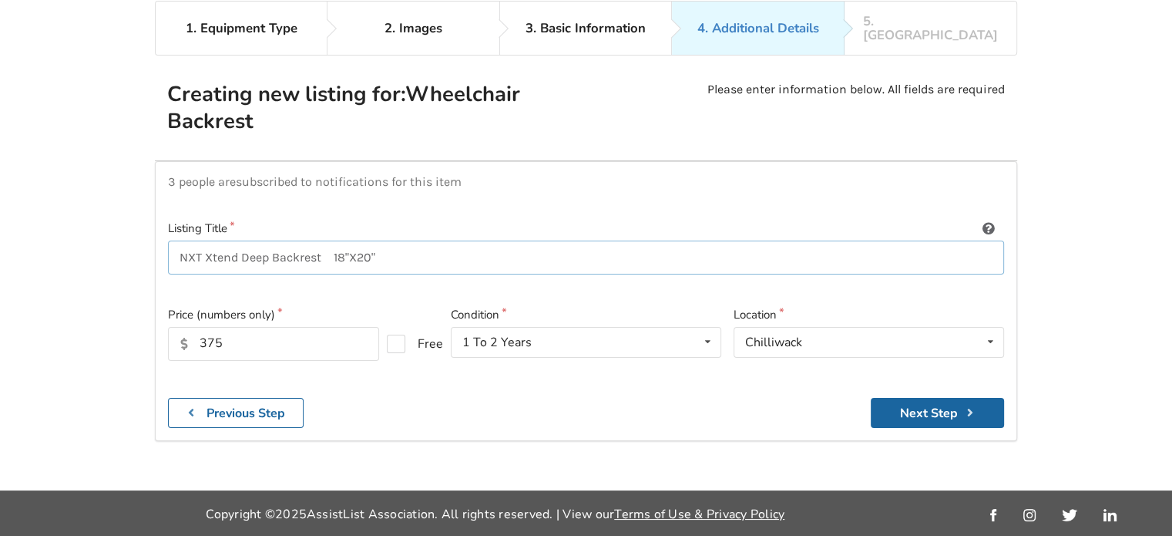
click at [388, 240] on input "NXT Xtend Deep Backrest 18"X20"" at bounding box center [586, 257] width 836 height 35
type input "NXT Xtend Deep Backrest"
click at [919, 398] on button "Next Step" at bounding box center [937, 413] width 133 height 30
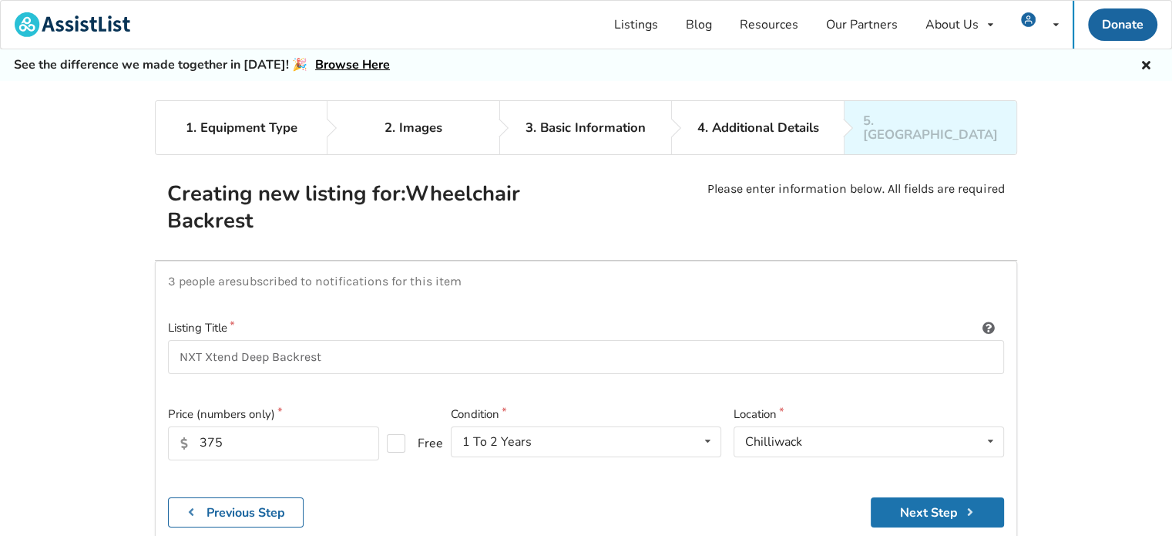
click at [892, 497] on button "Next Step" at bounding box center [937, 512] width 133 height 30
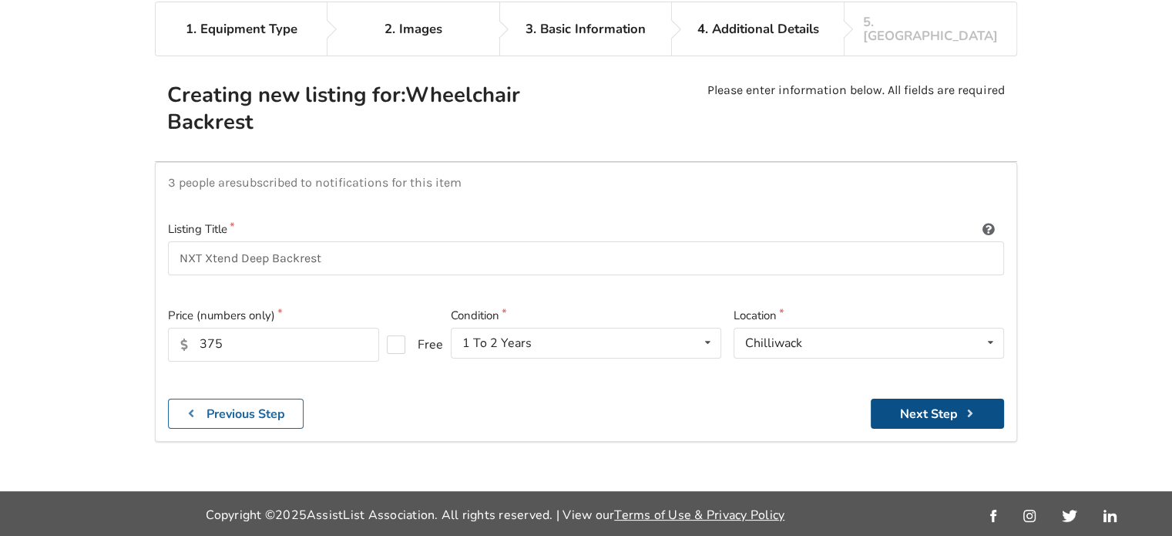
scroll to position [99, 0]
click at [906, 399] on button "Next Step" at bounding box center [937, 413] width 133 height 30
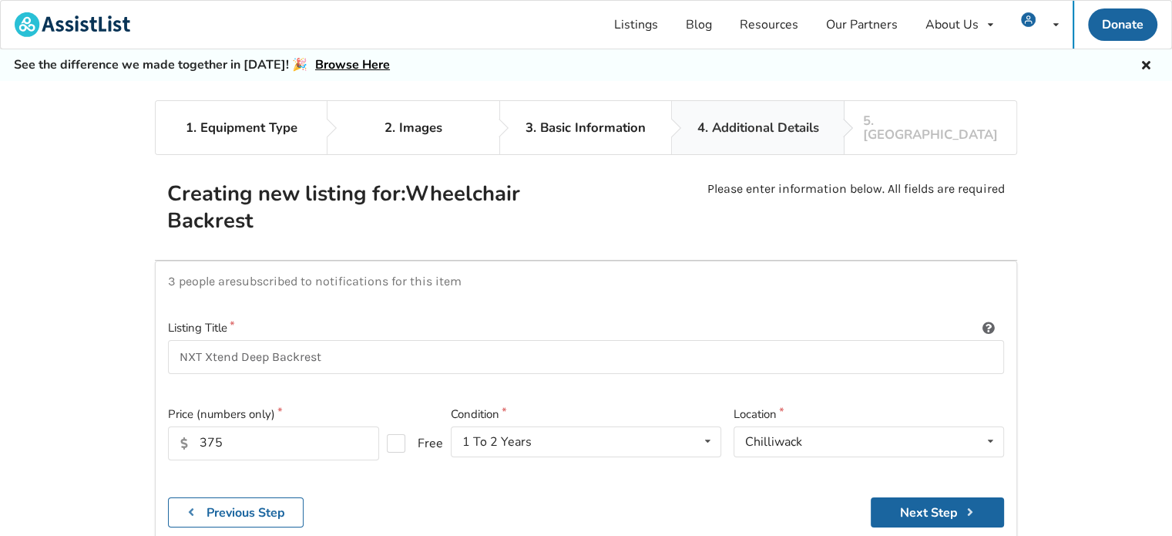
click at [730, 123] on div "4. Additional Details" at bounding box center [758, 128] width 122 height 14
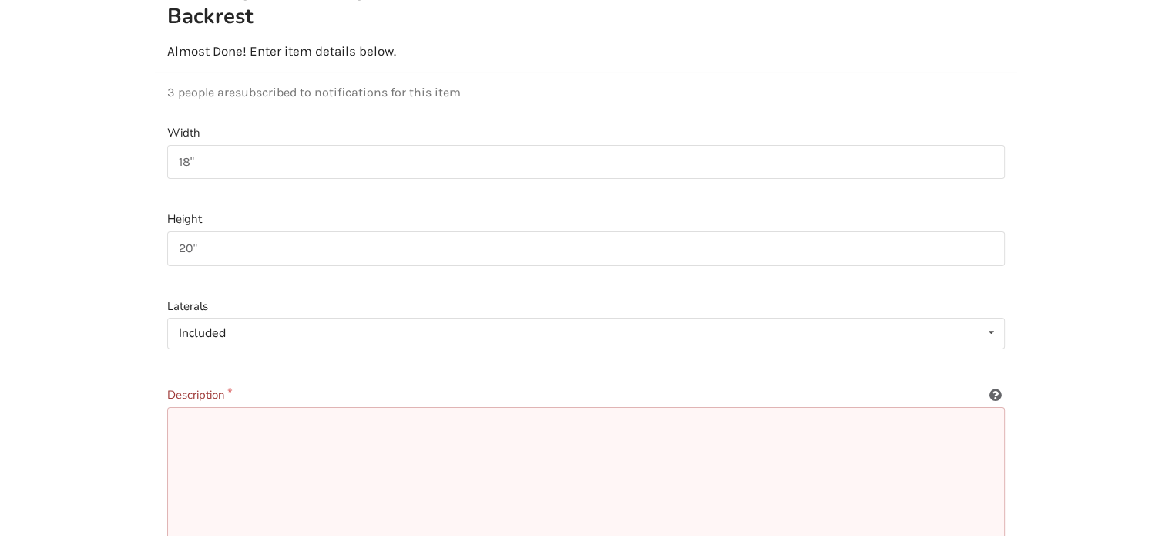
scroll to position [231, 0]
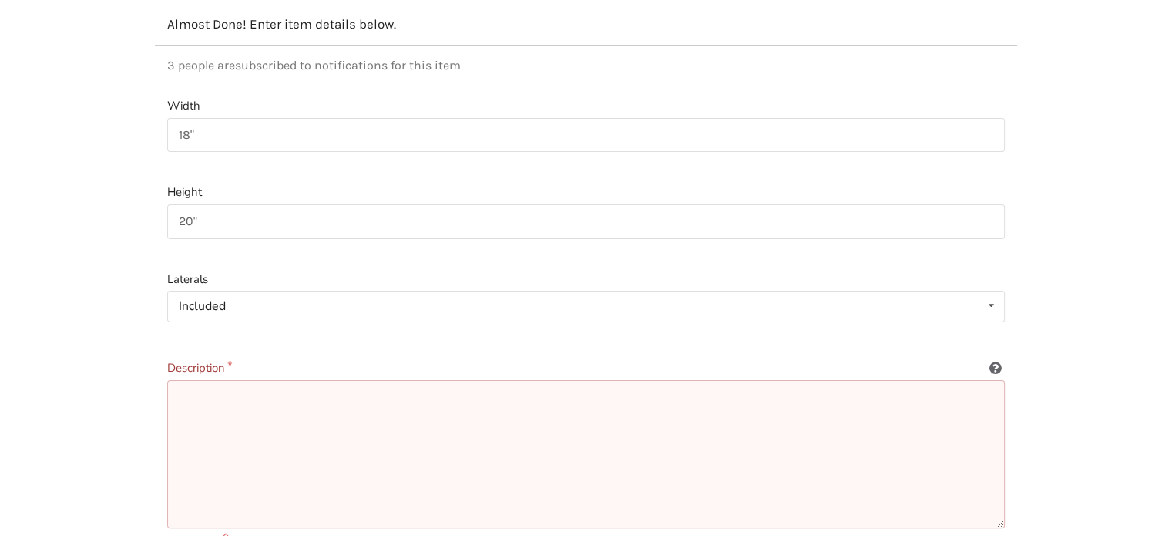
click at [234, 395] on textarea at bounding box center [586, 454] width 838 height 148
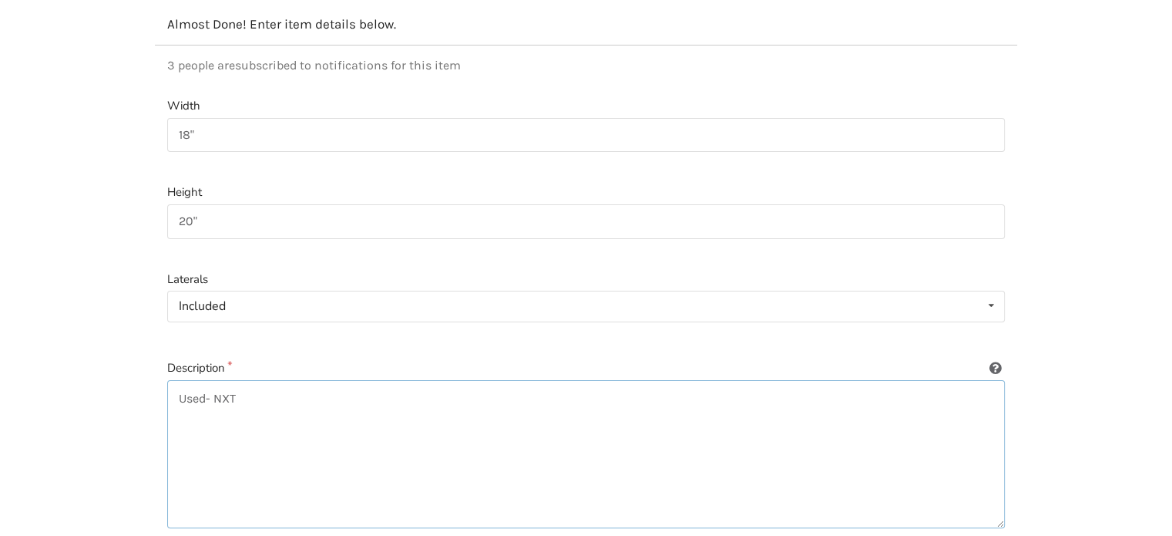
click at [234, 395] on textarea "Used- NXT" at bounding box center [586, 454] width 838 height 148
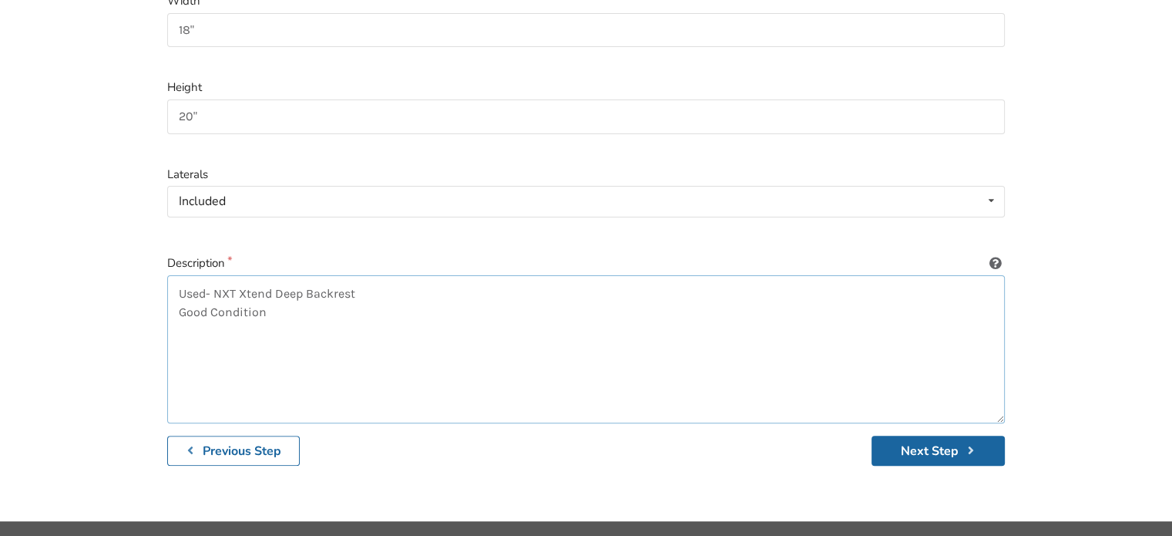
scroll to position [351, 0]
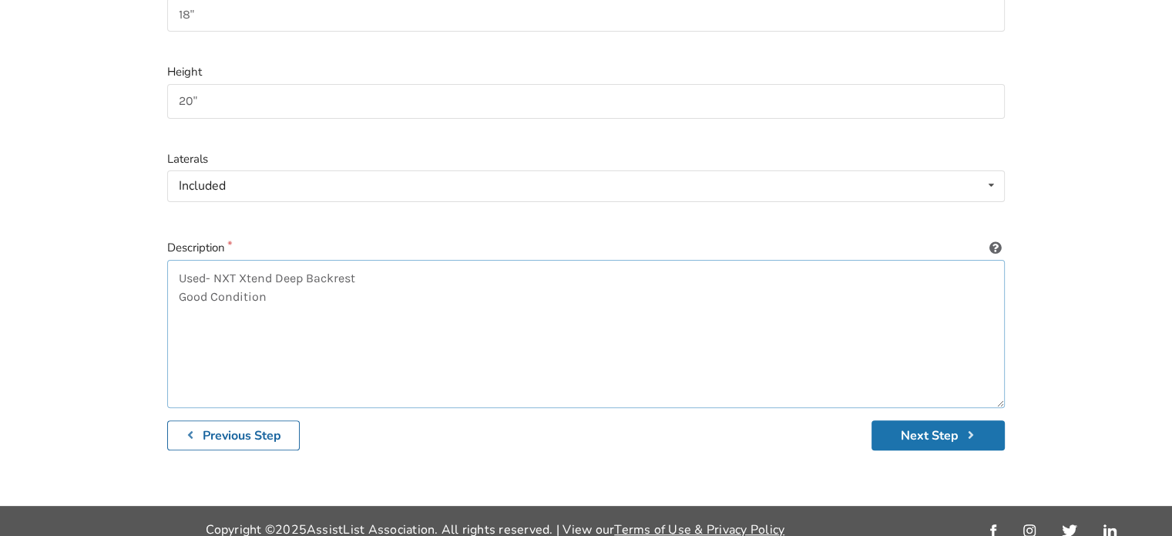
type textarea "Used- NXT Xtend Deep Backrest Good Condition"
click at [933, 420] on button "Next Step" at bounding box center [938, 435] width 133 height 30
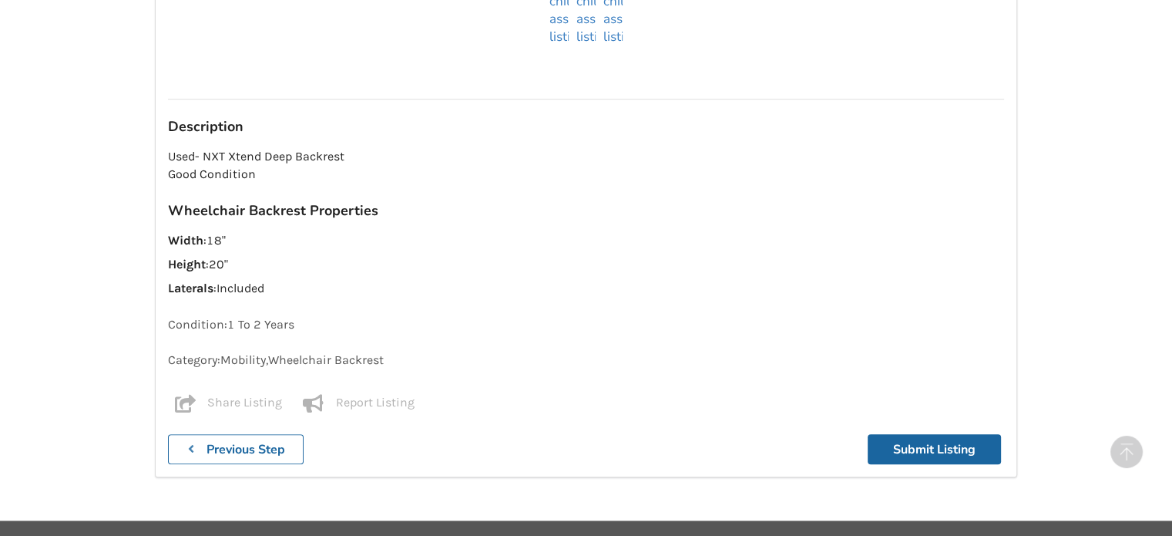
scroll to position [1386, 0]
click at [922, 434] on button "Submit Listing" at bounding box center [934, 449] width 133 height 30
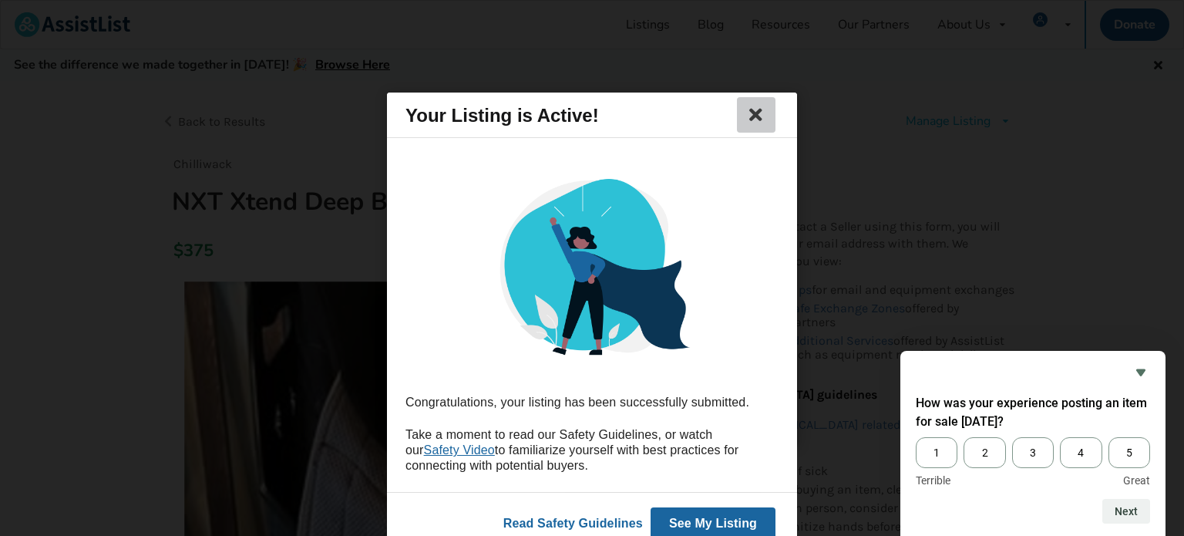
click at [753, 113] on icon at bounding box center [756, 115] width 22 height 18
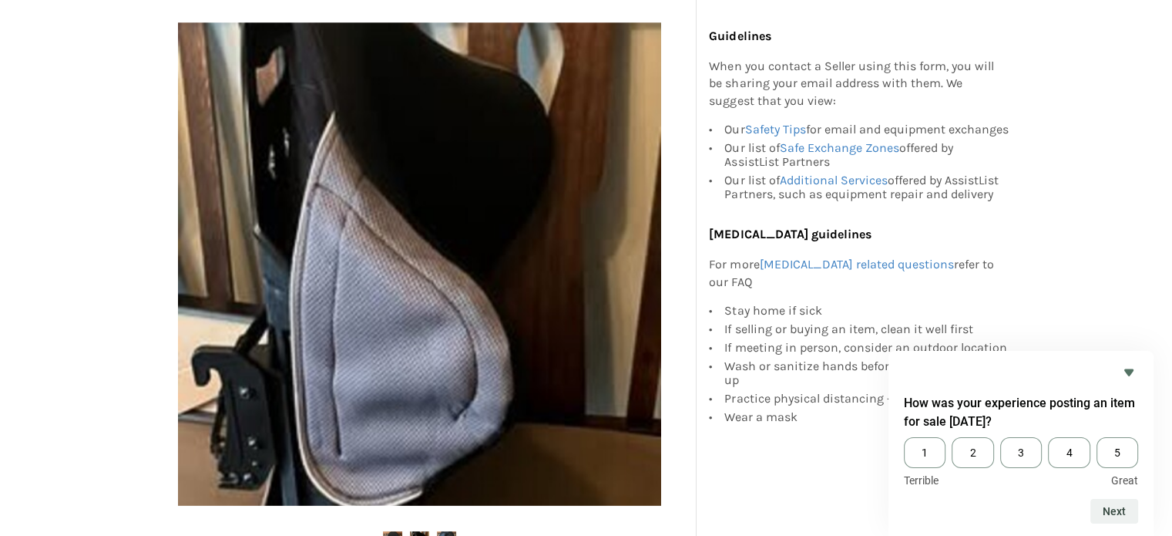
scroll to position [308, 0]
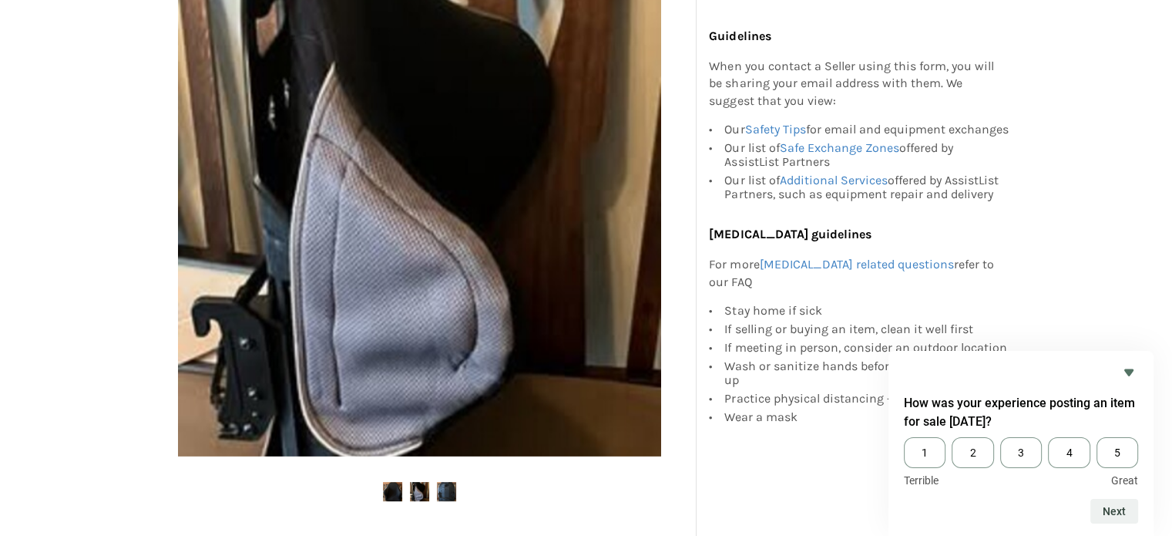
click at [378, 495] on ul at bounding box center [419, 492] width 529 height 21
click at [388, 492] on img at bounding box center [392, 491] width 19 height 19
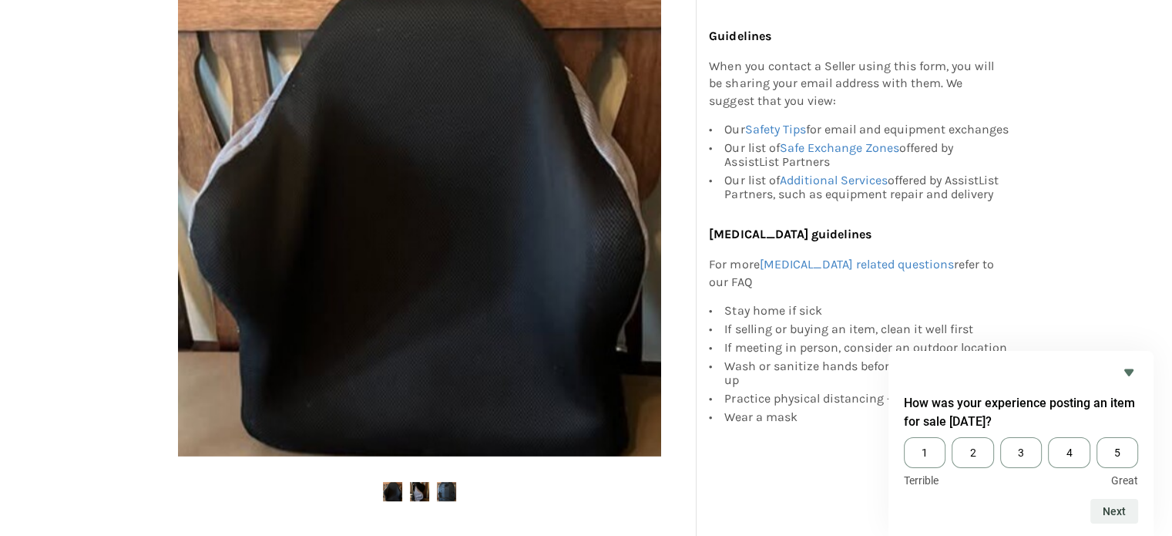
click at [425, 485] on img at bounding box center [419, 491] width 19 height 19
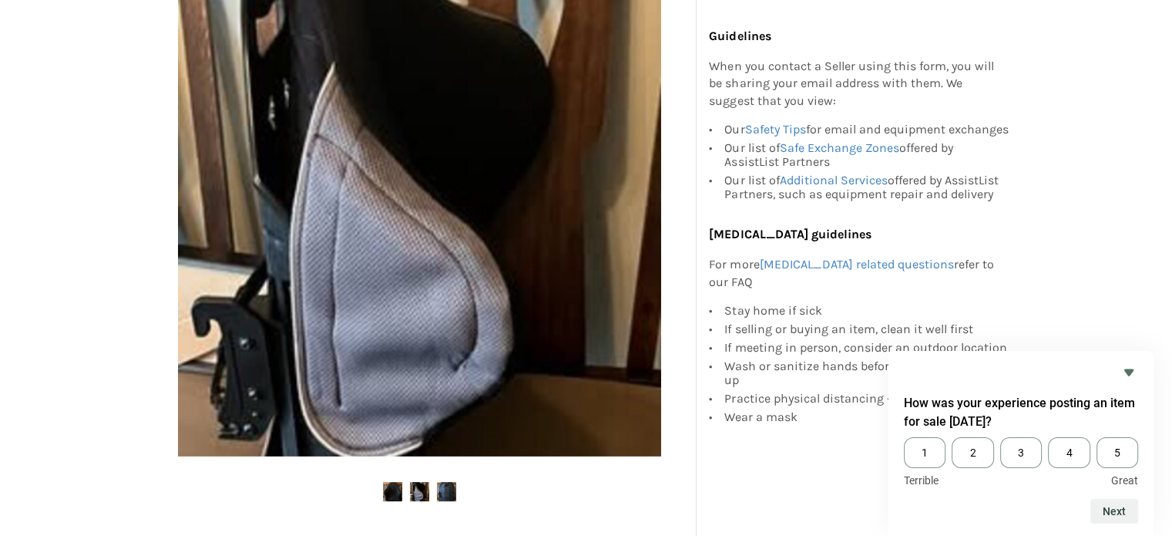
click at [447, 489] on img at bounding box center [446, 491] width 19 height 19
click at [1108, 450] on span "5" at bounding box center [1118, 452] width 42 height 31
click at [1097, 437] on input "5" at bounding box center [1097, 437] width 0 height 0
click at [1125, 511] on button "Next" at bounding box center [1114, 511] width 48 height 25
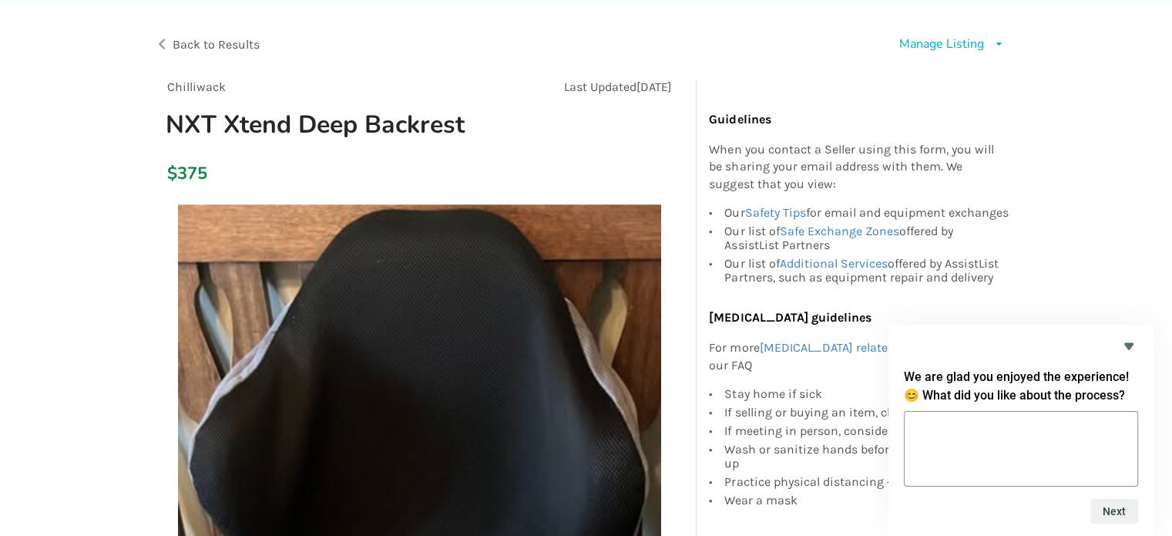
scroll to position [0, 0]
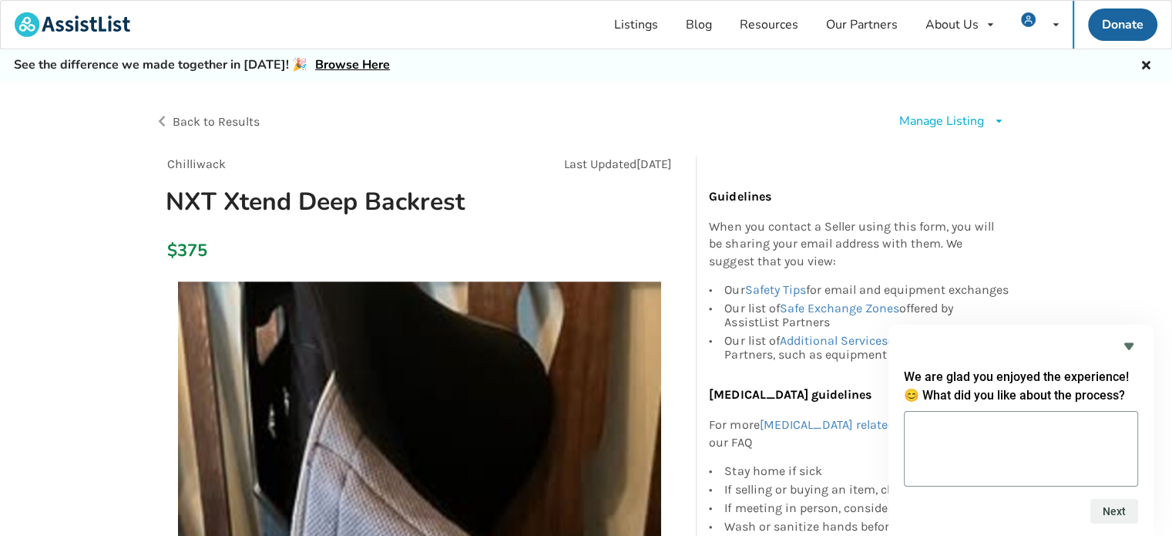
click at [1159, 55] on div "See the difference we made together in 2024! 🎉 Browse Here" at bounding box center [586, 65] width 1172 height 32
click at [1142, 64] on icon at bounding box center [1146, 63] width 15 height 12
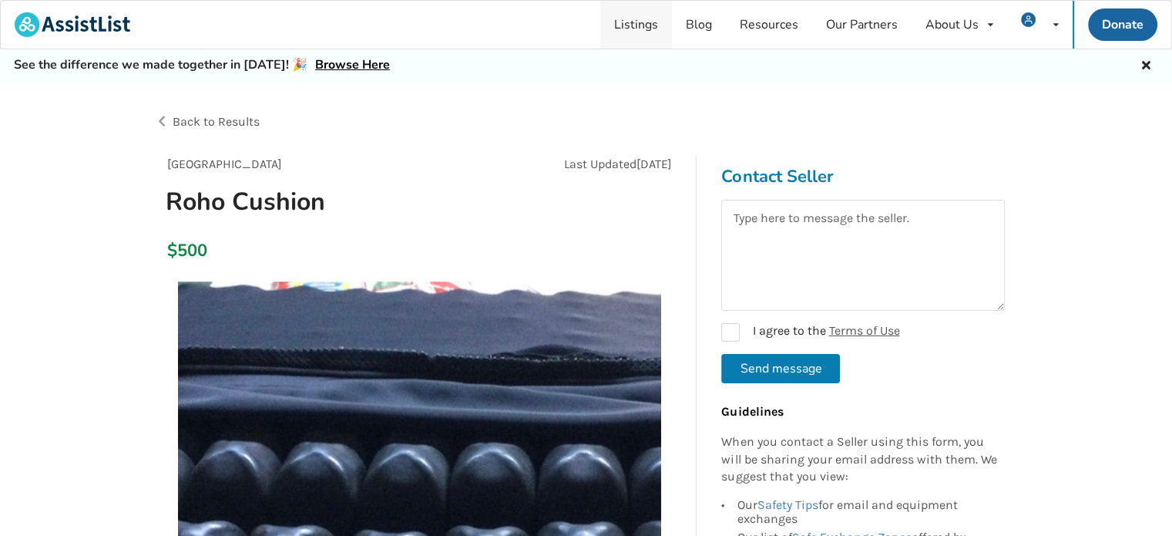
click at [621, 21] on link "Listings" at bounding box center [636, 25] width 72 height 48
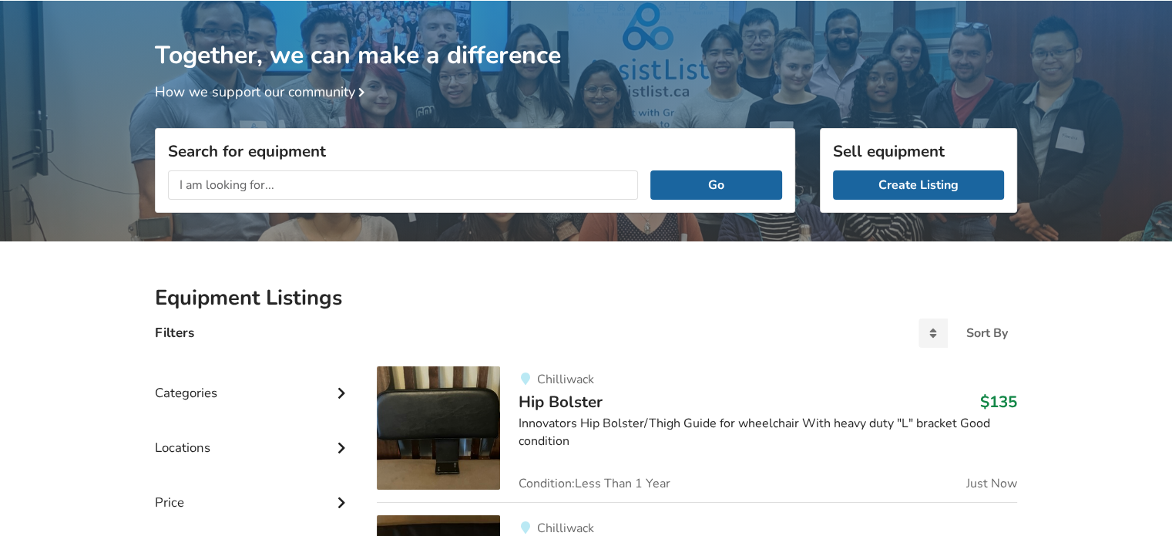
click at [221, 180] on input "text" at bounding box center [403, 184] width 470 height 29
click at [491, 418] on img at bounding box center [438, 427] width 123 height 123
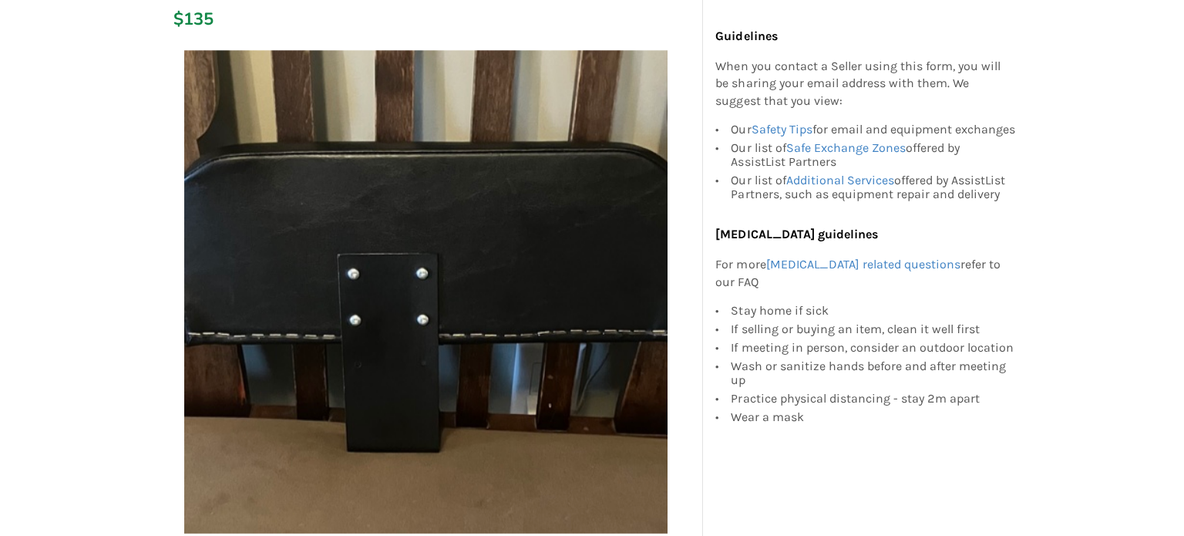
scroll to position [308, 0]
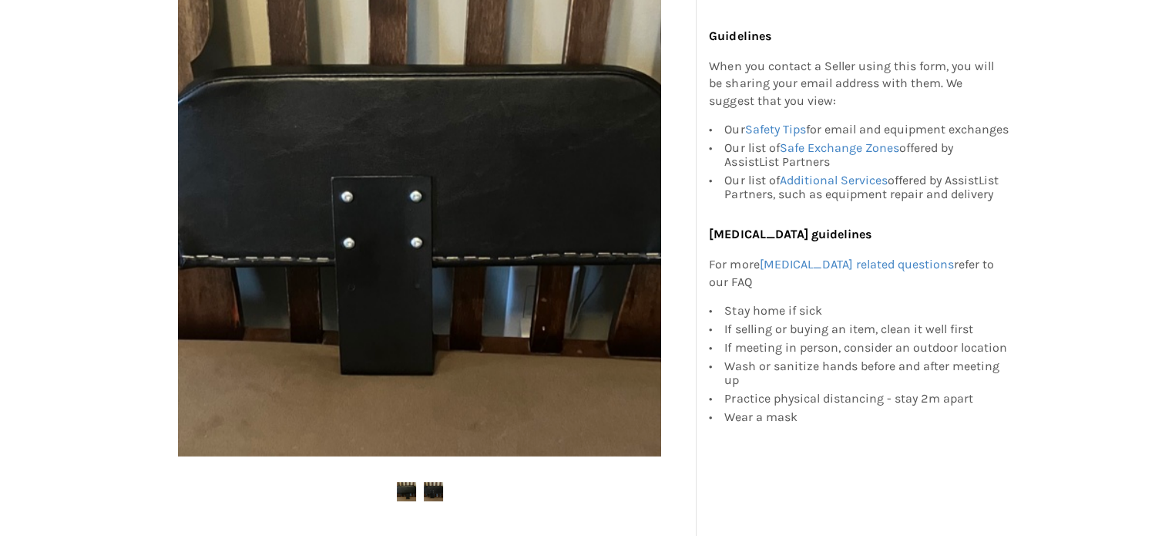
click at [455, 254] on img at bounding box center [419, 214] width 483 height 483
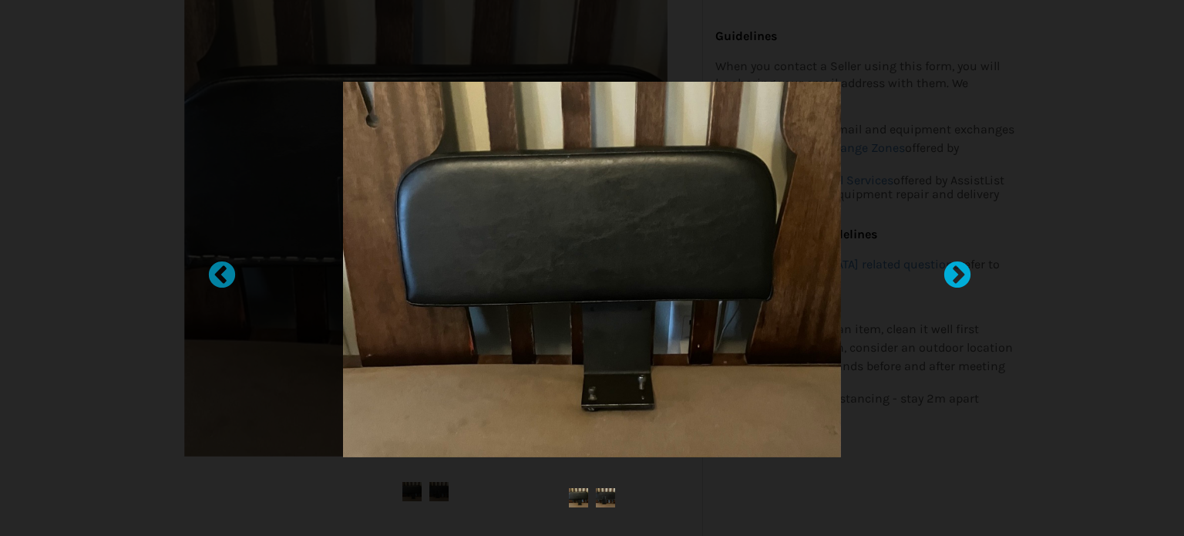
click at [956, 270] on div at bounding box center [949, 267] width 15 height 15
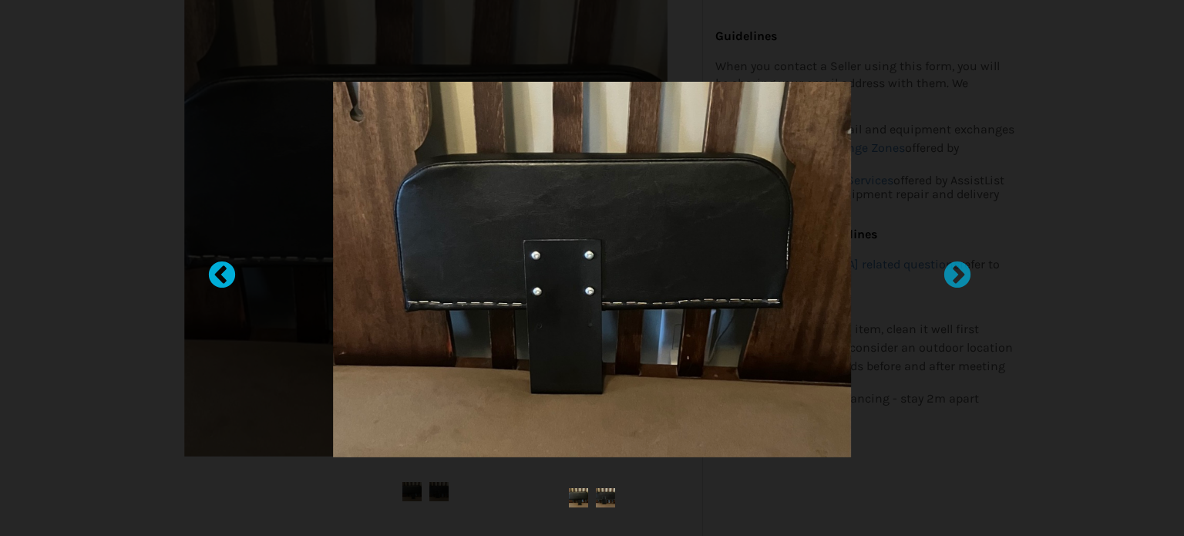
click at [216, 267] on div at bounding box center [214, 267] width 15 height 15
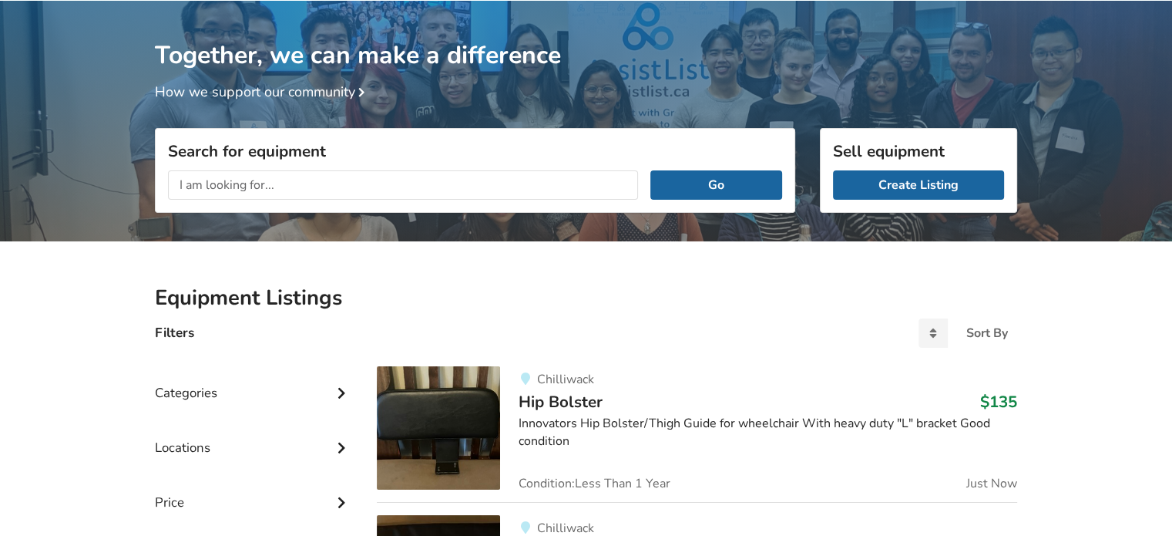
click at [470, 397] on img at bounding box center [438, 427] width 123 height 123
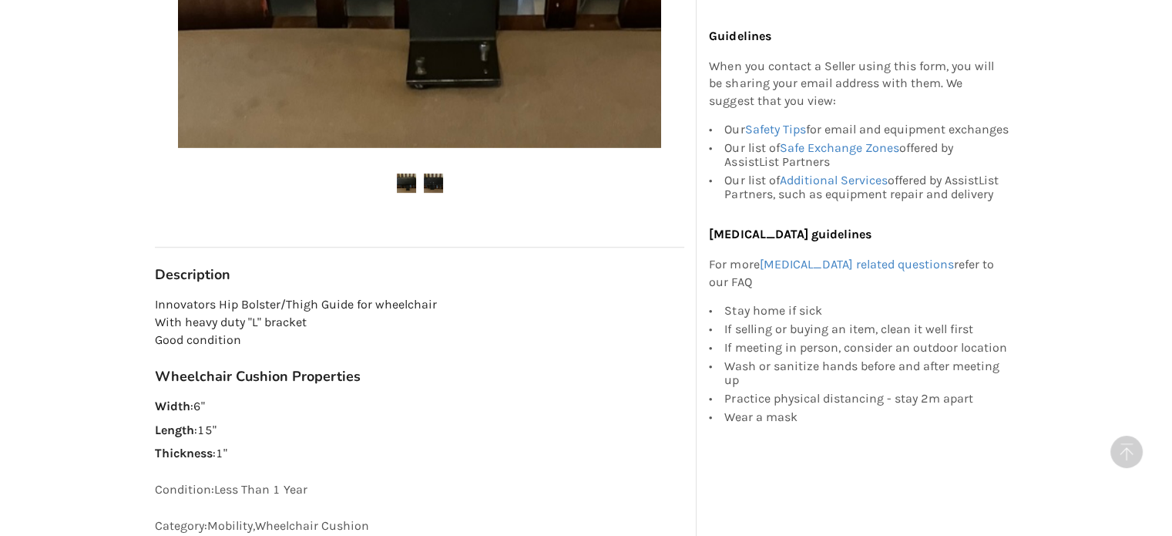
scroll to position [694, 0]
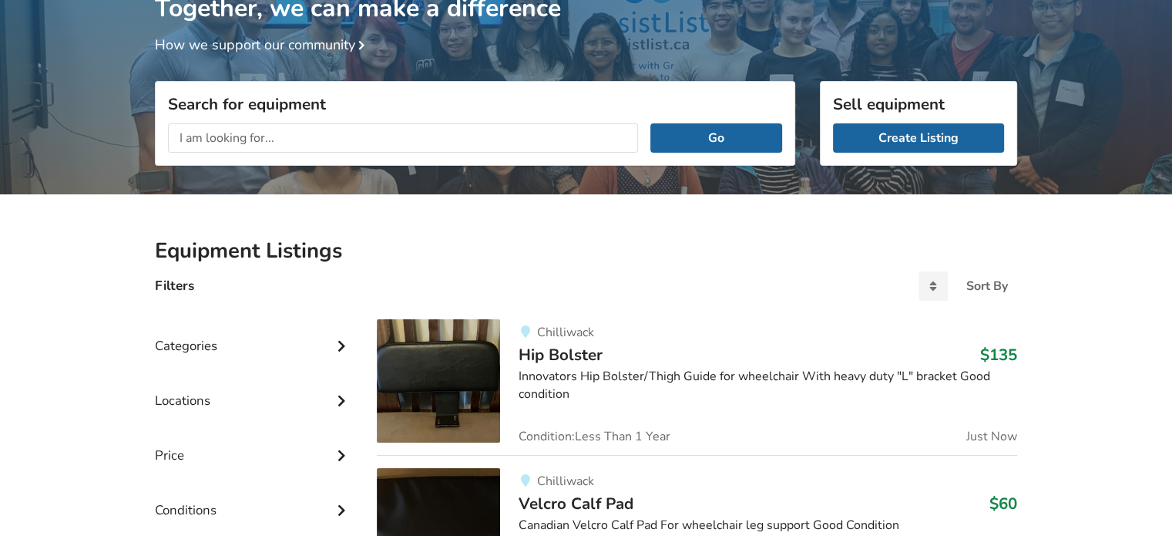
scroll to position [3, 0]
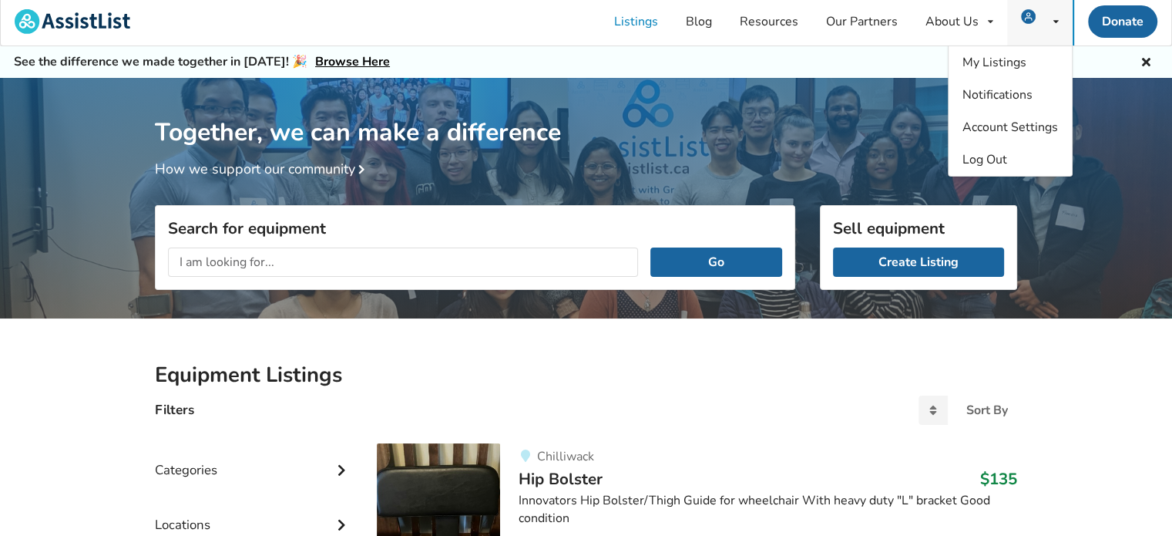
click at [1057, 19] on icon at bounding box center [1055, 21] width 5 height 9
drag, startPoint x: 999, startPoint y: 160, endPoint x: 438, endPoint y: 425, distance: 620.1
click at [1052, 16] on div "My Listings Notifications Account Settings Log Out" at bounding box center [1040, 22] width 66 height 48
click at [986, 159] on span "Log Out" at bounding box center [985, 159] width 45 height 17
